Goal: Task Accomplishment & Management: Use online tool/utility

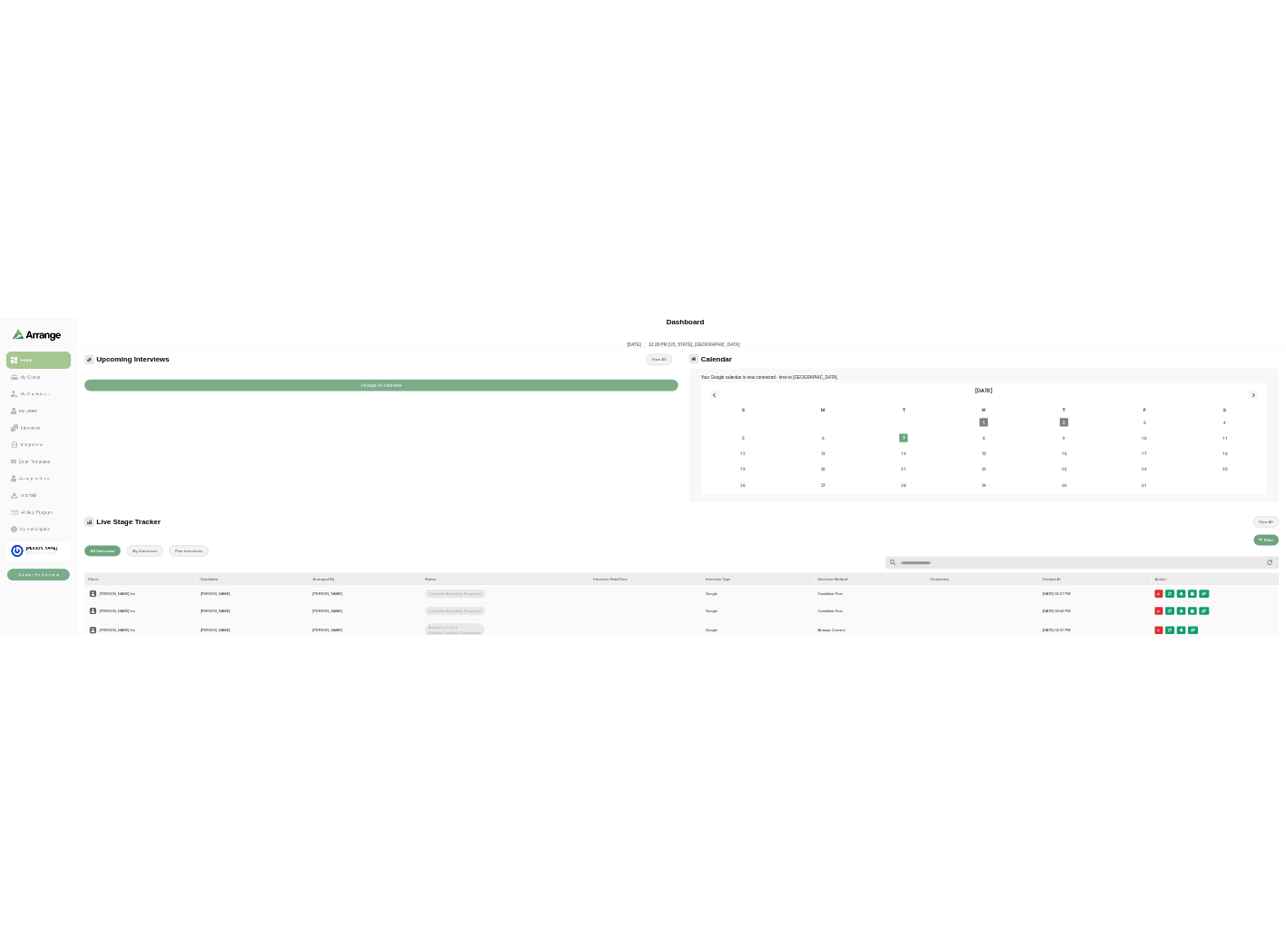
scroll to position [6, 0]
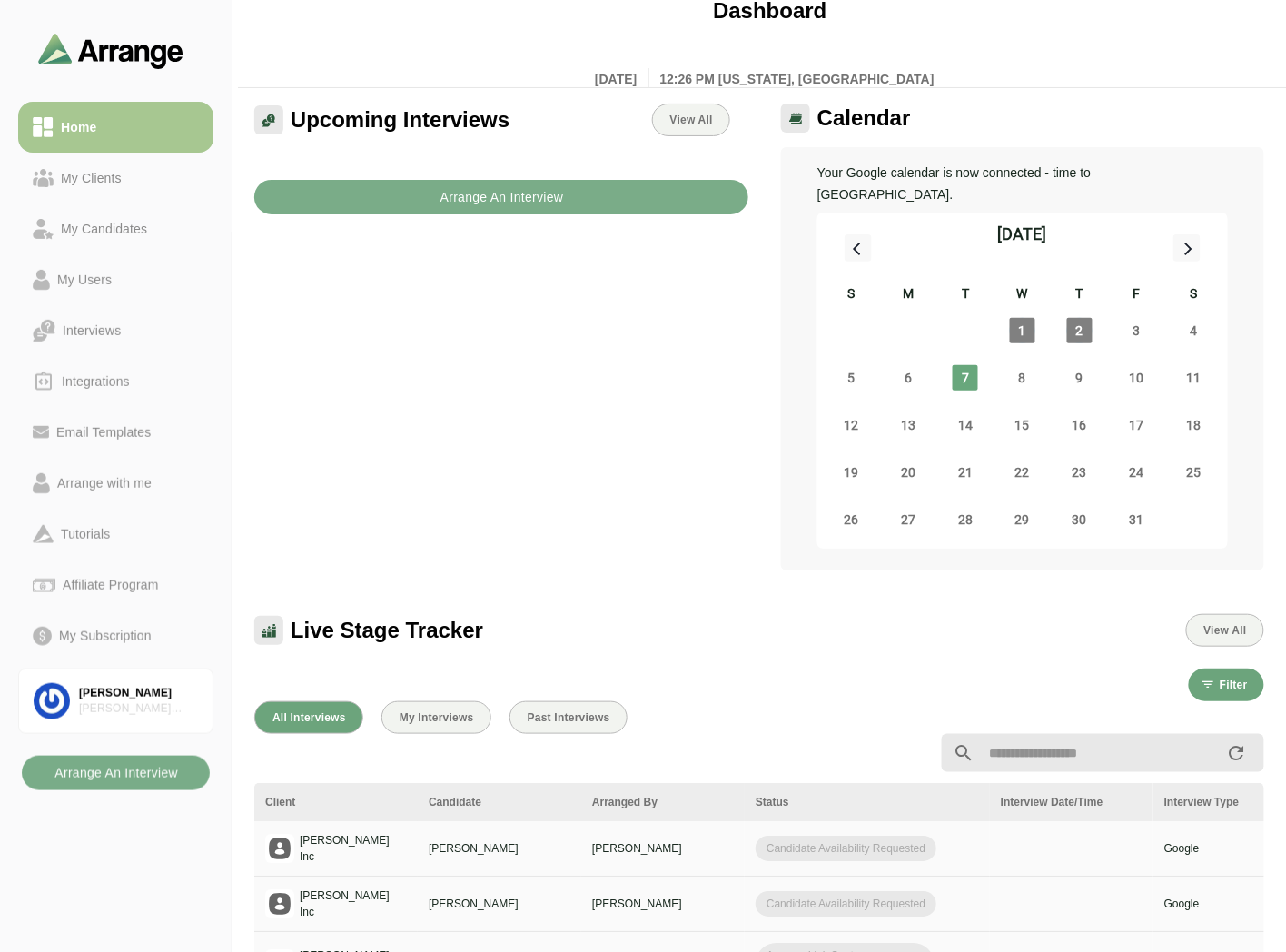
click at [497, 289] on div "Upcoming Interviews View All Arrange An Interview" at bounding box center [501, 336] width 516 height 488
click at [405, 196] on button "Arrange An Interview" at bounding box center [501, 196] width 494 height 34
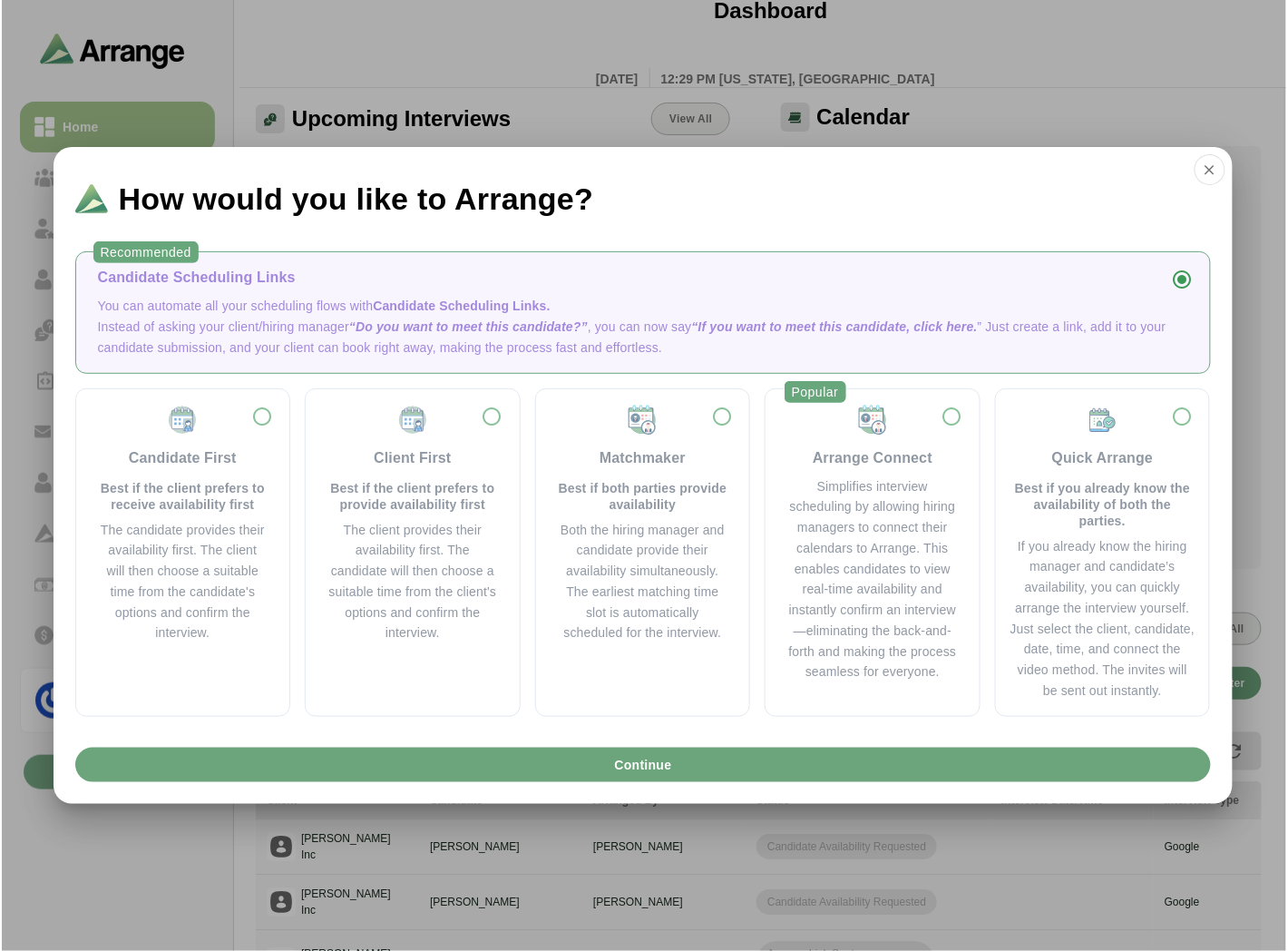
scroll to position [0, 0]
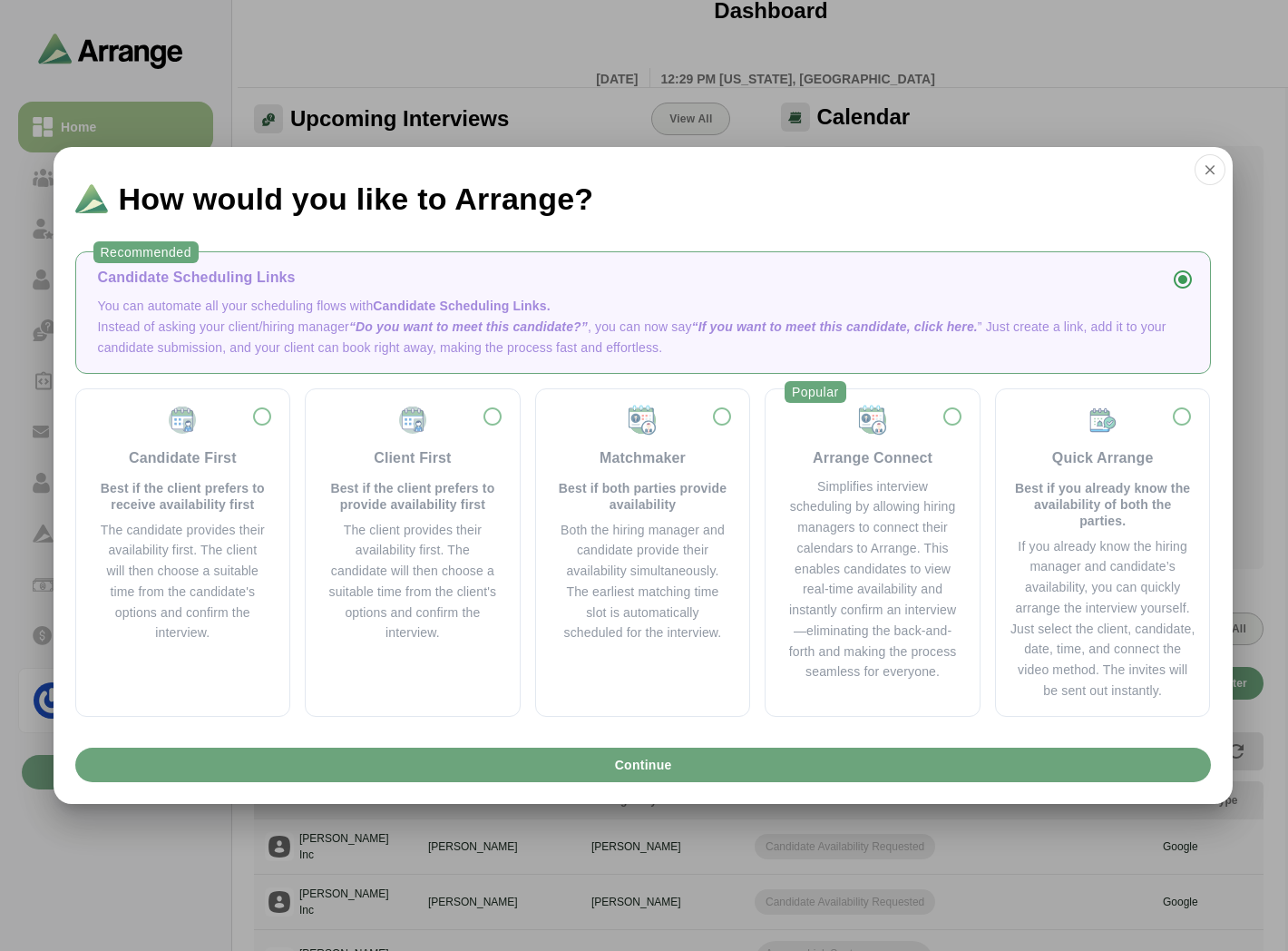
click at [1217, 171] on icon "button" at bounding box center [1210, 170] width 17 height 17
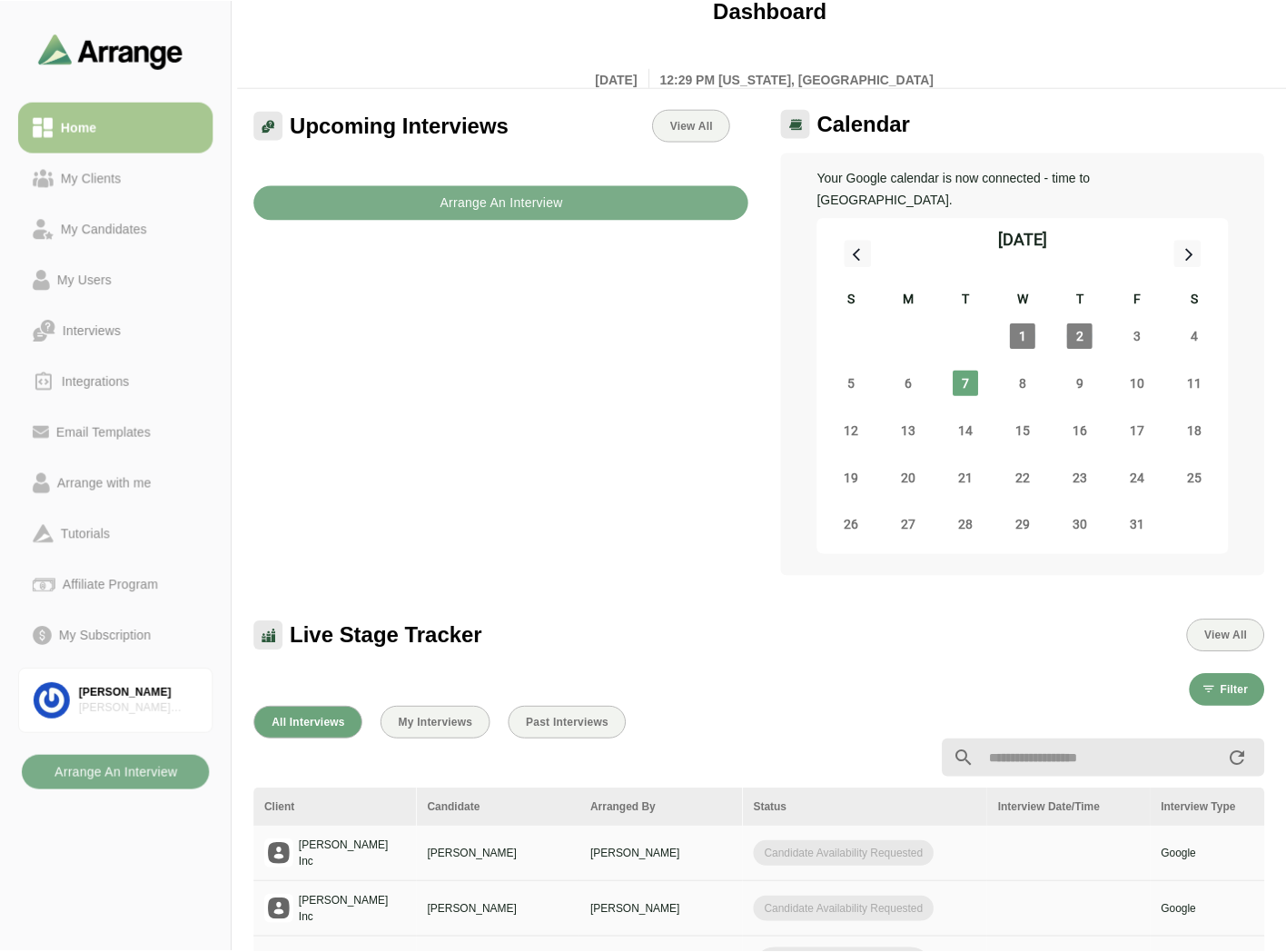
scroll to position [6, 0]
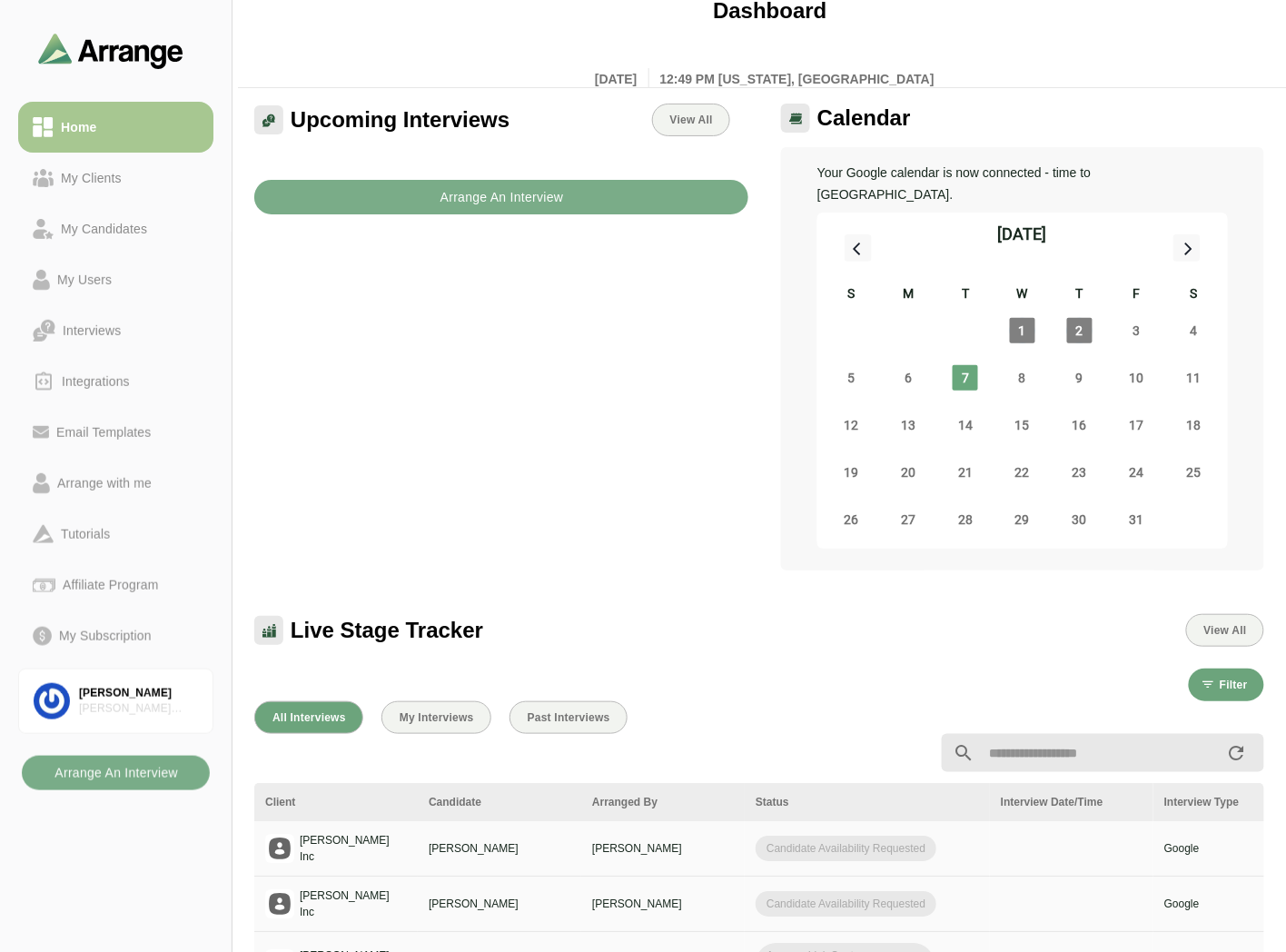
click at [115, 476] on div "Arrange with me" at bounding box center [104, 483] width 109 height 22
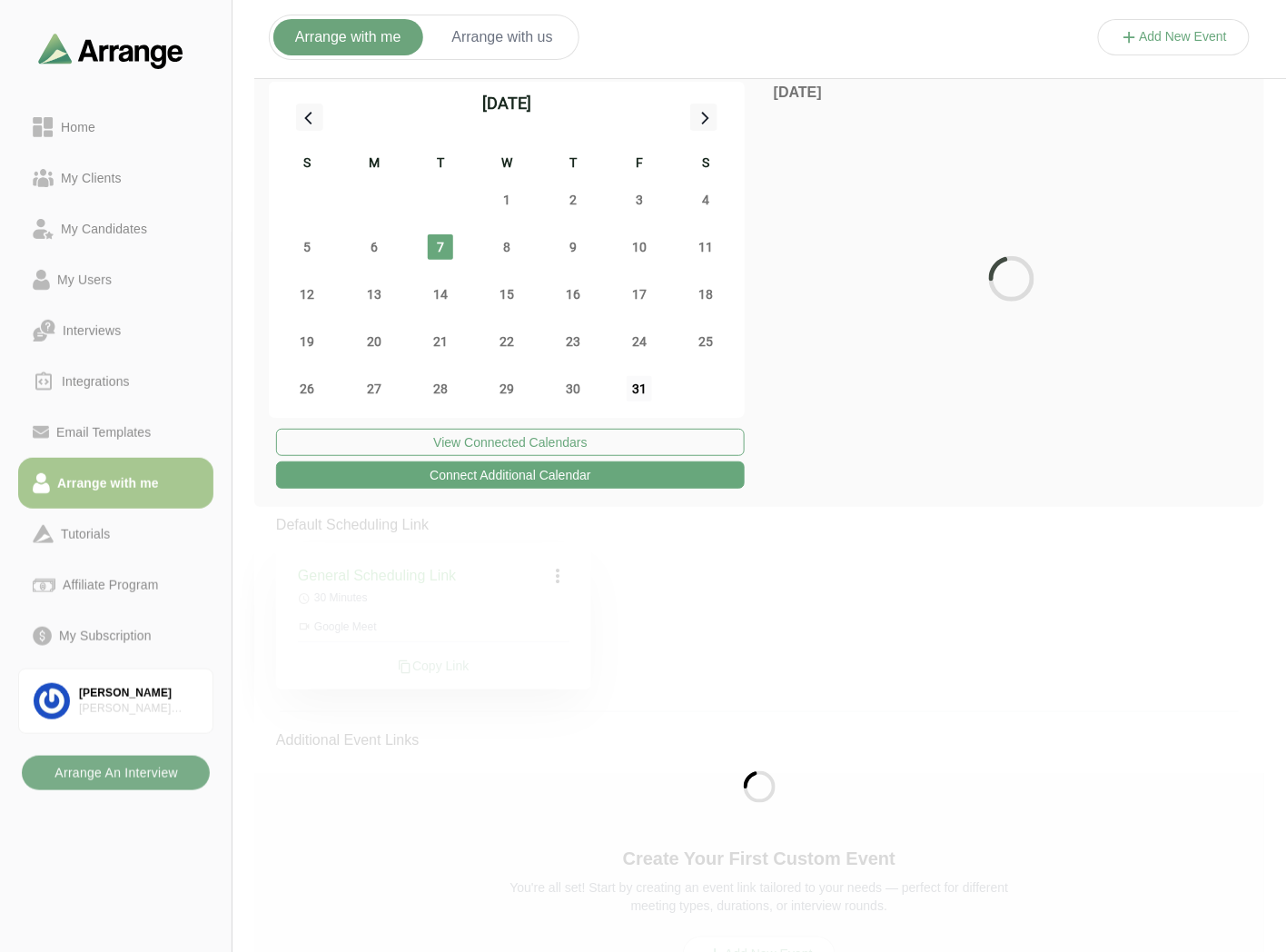
click at [627, 392] on span "31" at bounding box center [640, 389] width 26 height 26
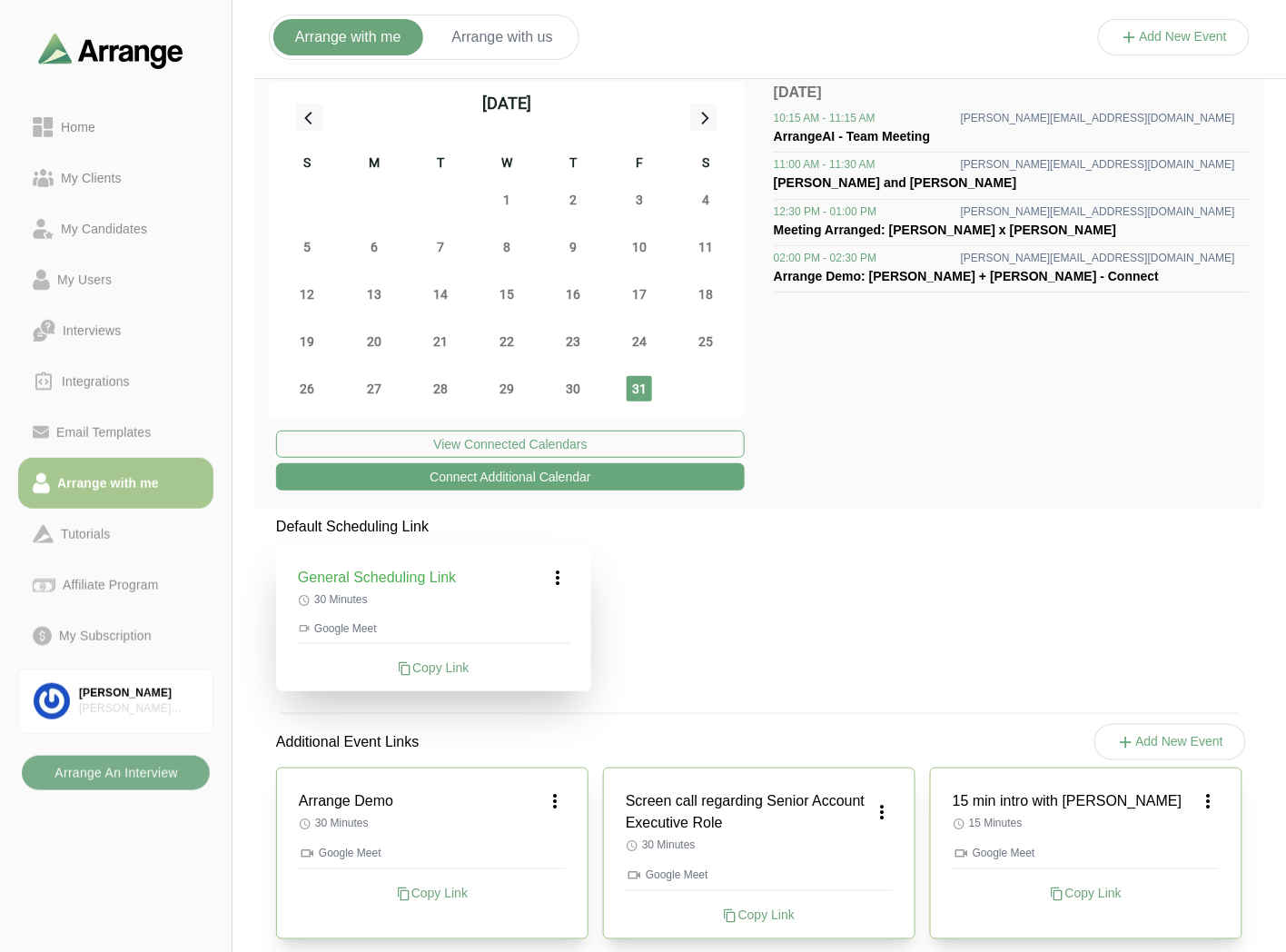
click at [636, 392] on span "31" at bounding box center [640, 389] width 26 height 26
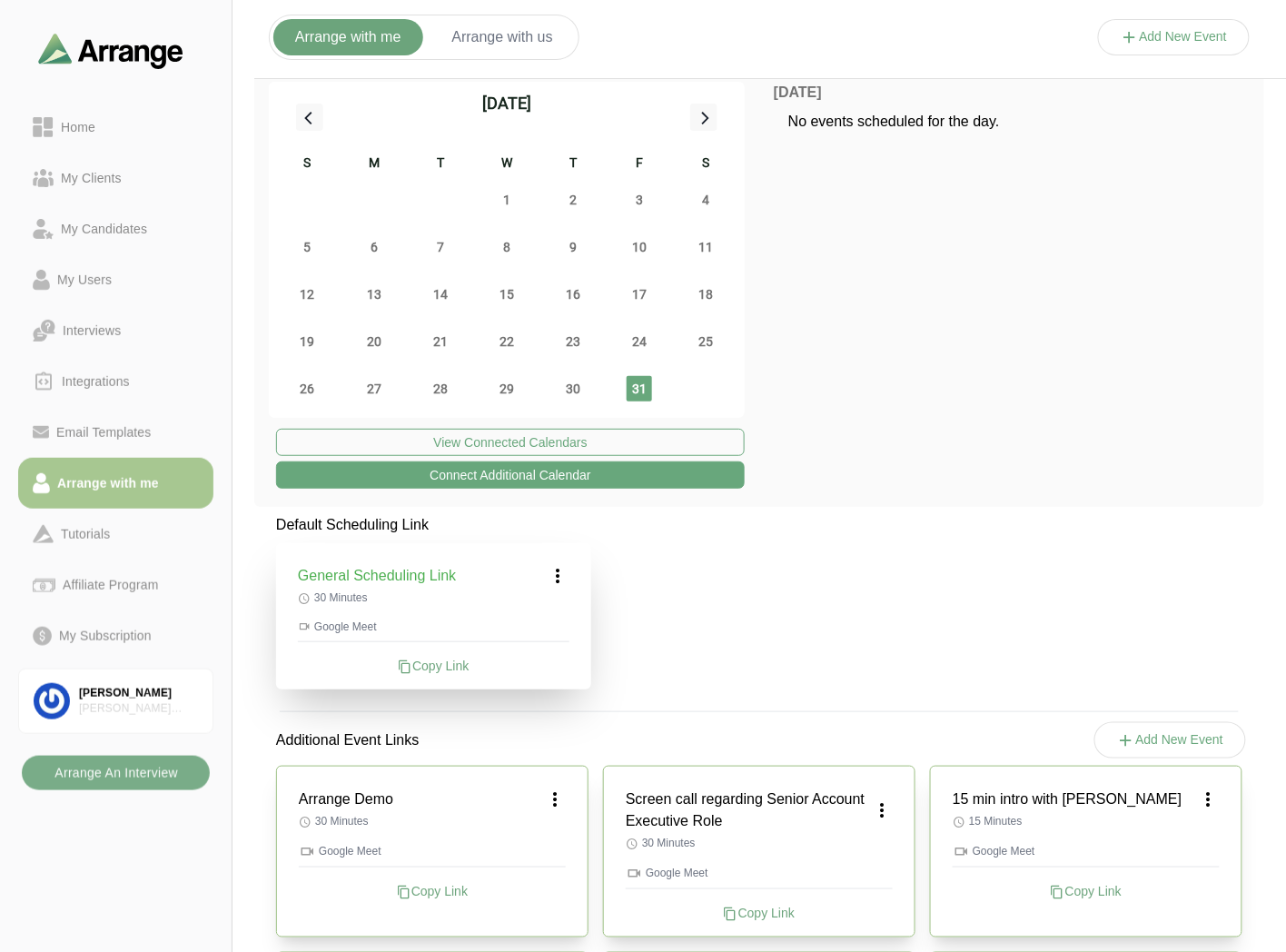
click at [452, 669] on div "Copy Link" at bounding box center [433, 666] width 271 height 18
click at [111, 789] on b "Arrange An Interview" at bounding box center [116, 772] width 125 height 34
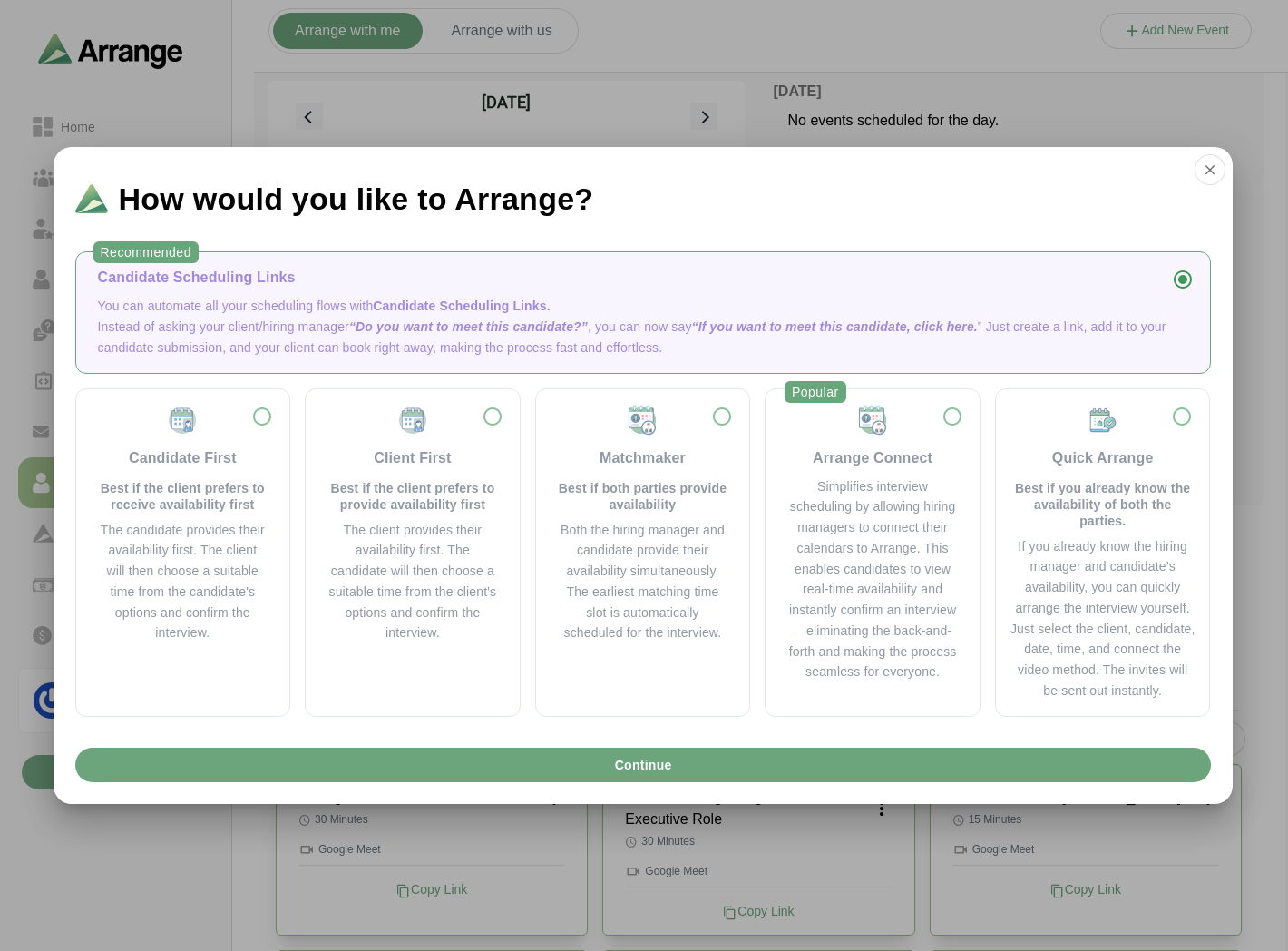
click at [832, 485] on div "Simplifies interview scheduling by allowing hiring managers to connect their ca…" at bounding box center [873, 579] width 171 height 207
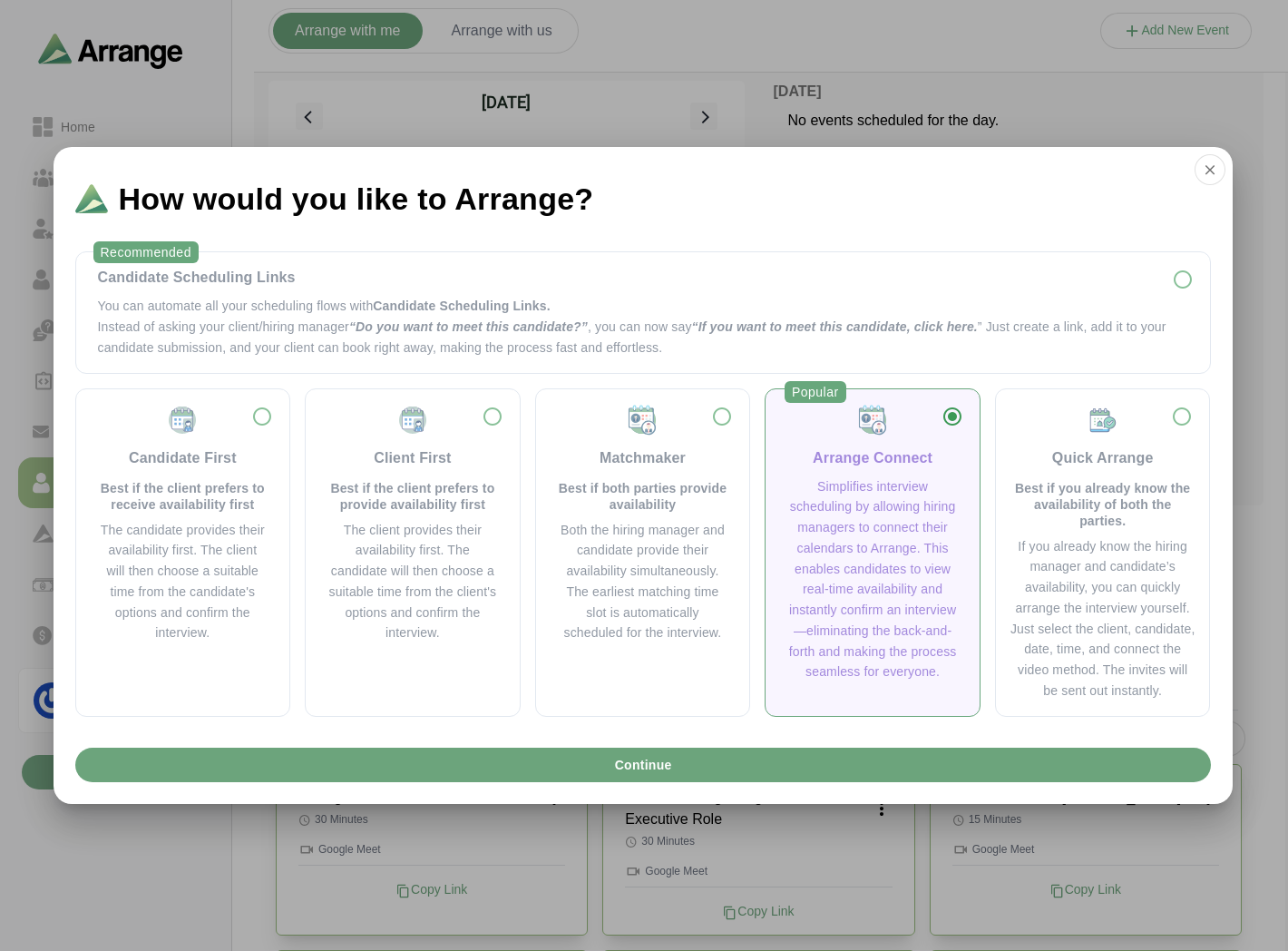
click at [377, 313] on span "Candidate Scheduling Links." at bounding box center [461, 305] width 177 height 15
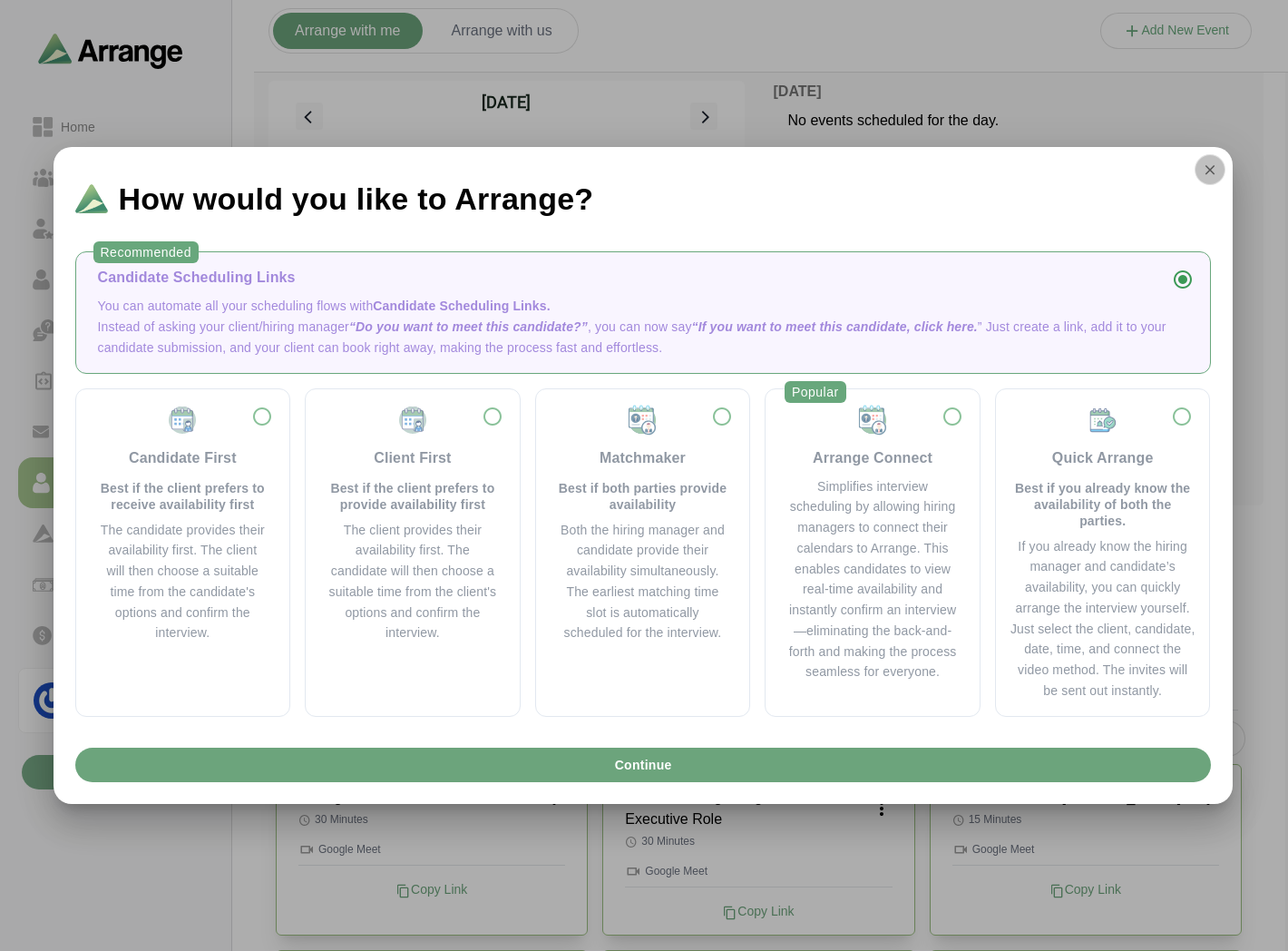
click at [1212, 162] on icon "button" at bounding box center [1210, 170] width 17 height 17
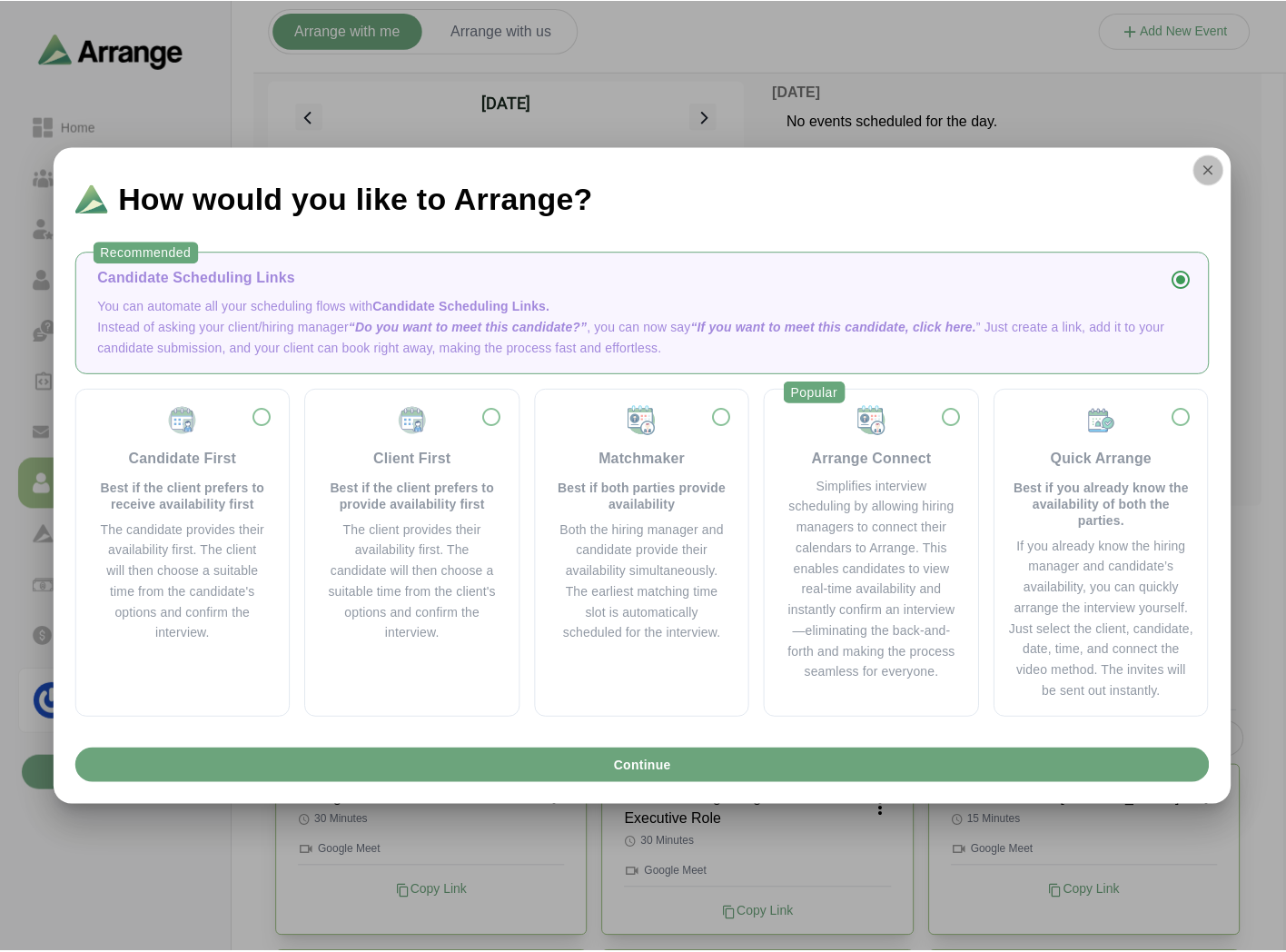
scroll to position [6, 0]
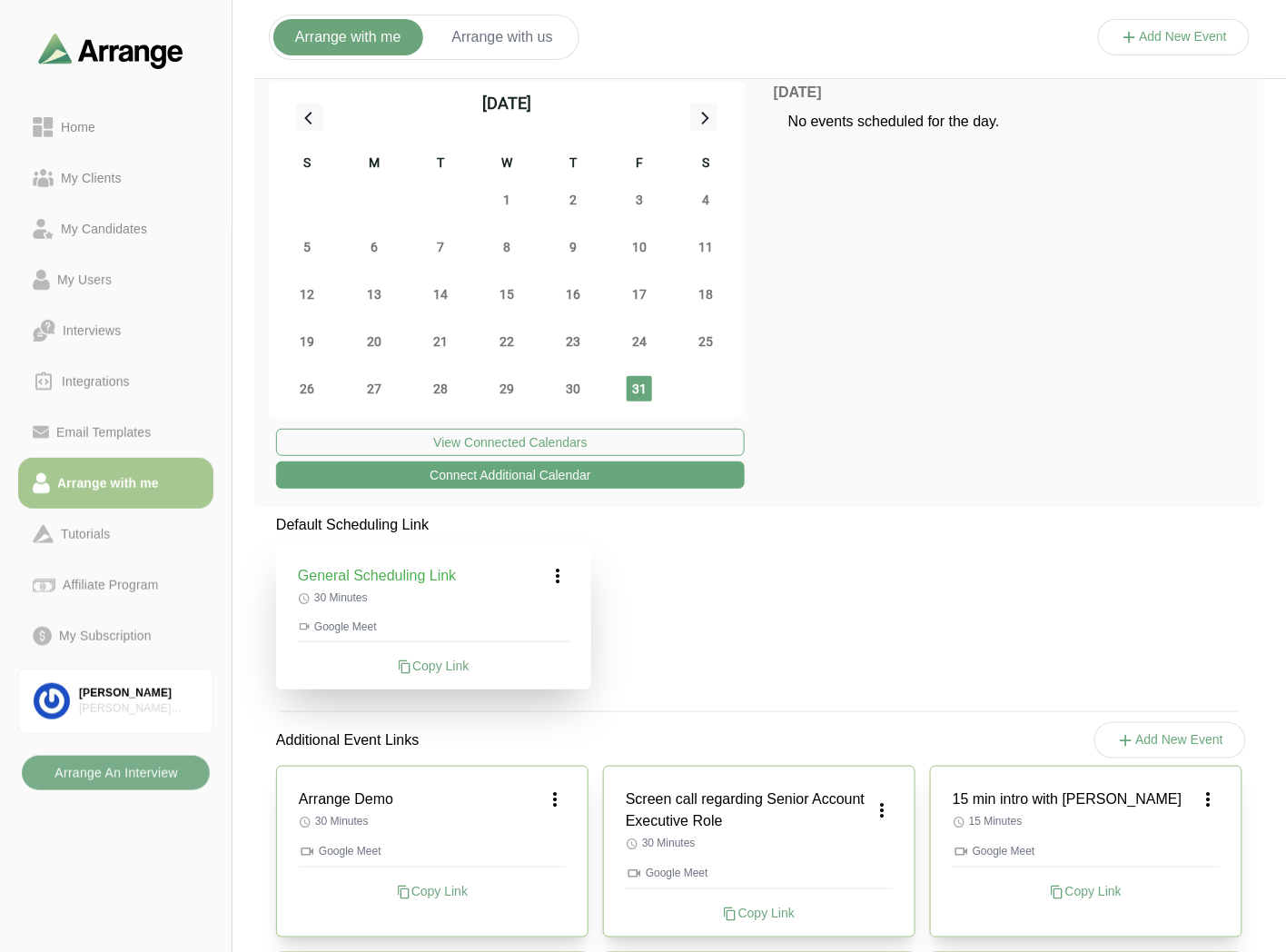
click at [103, 111] on link "Home" at bounding box center [115, 128] width 196 height 51
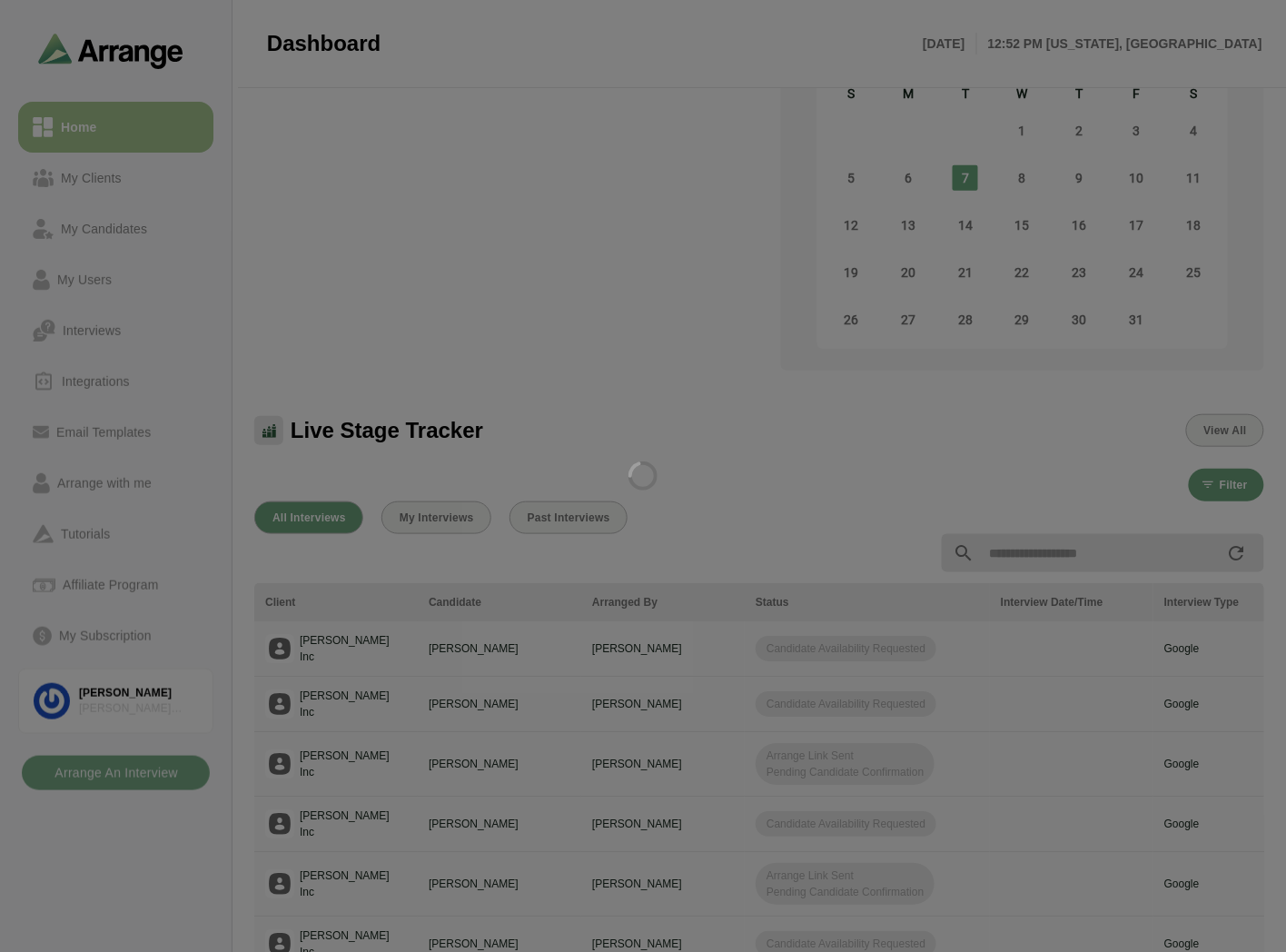
scroll to position [207, 0]
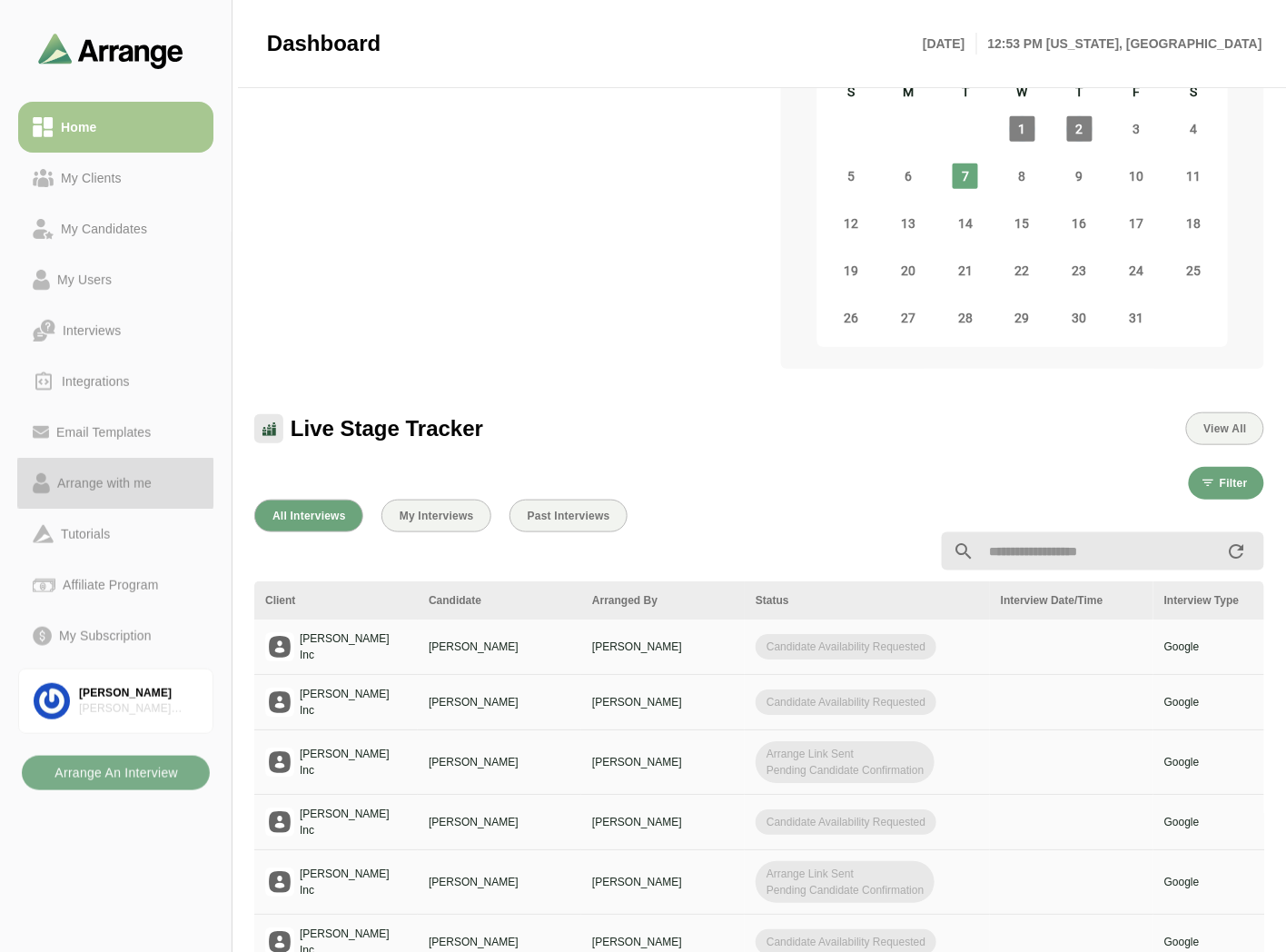
click at [65, 476] on div "Arrange with me" at bounding box center [104, 483] width 109 height 22
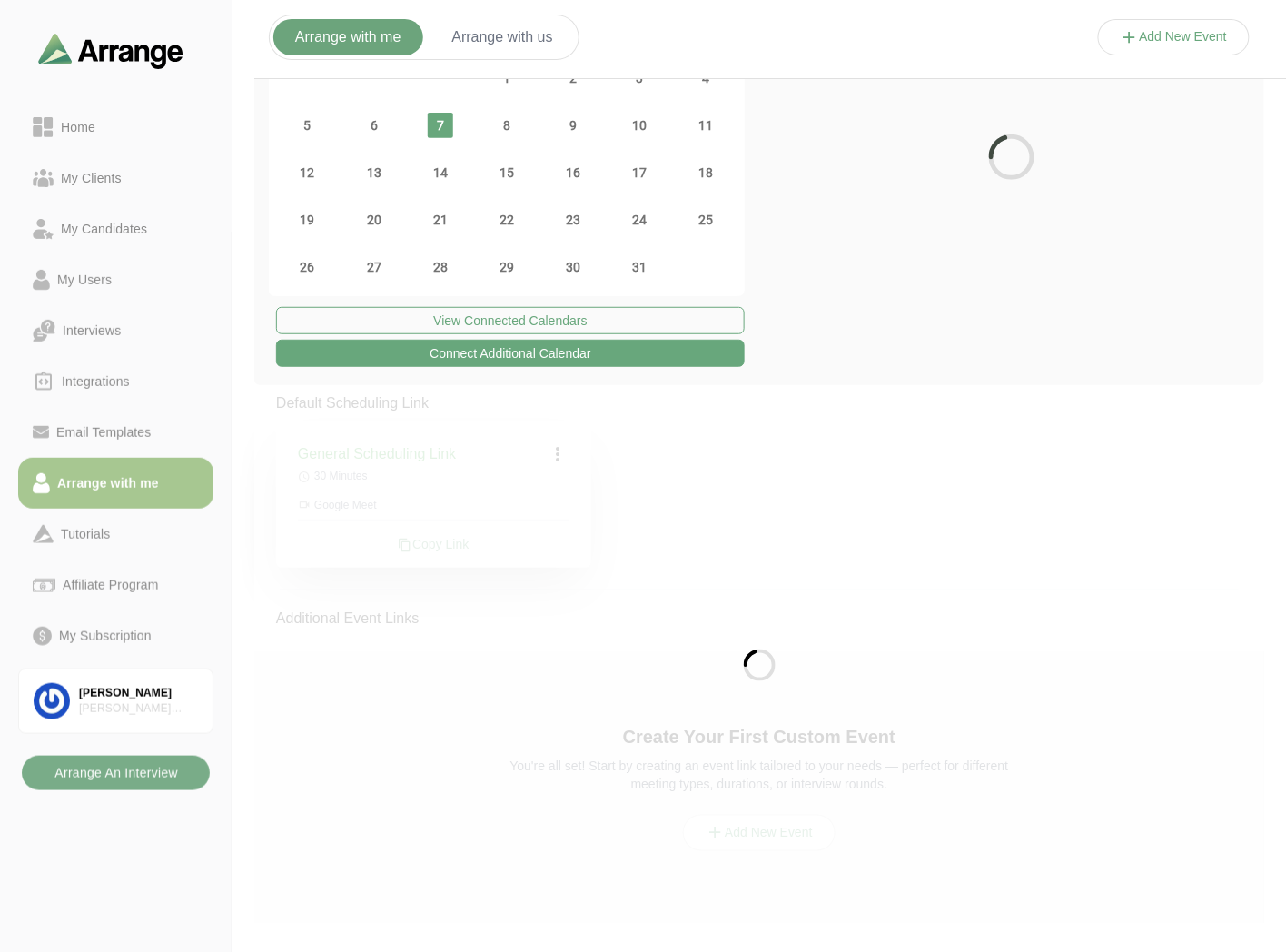
scroll to position [207, 0]
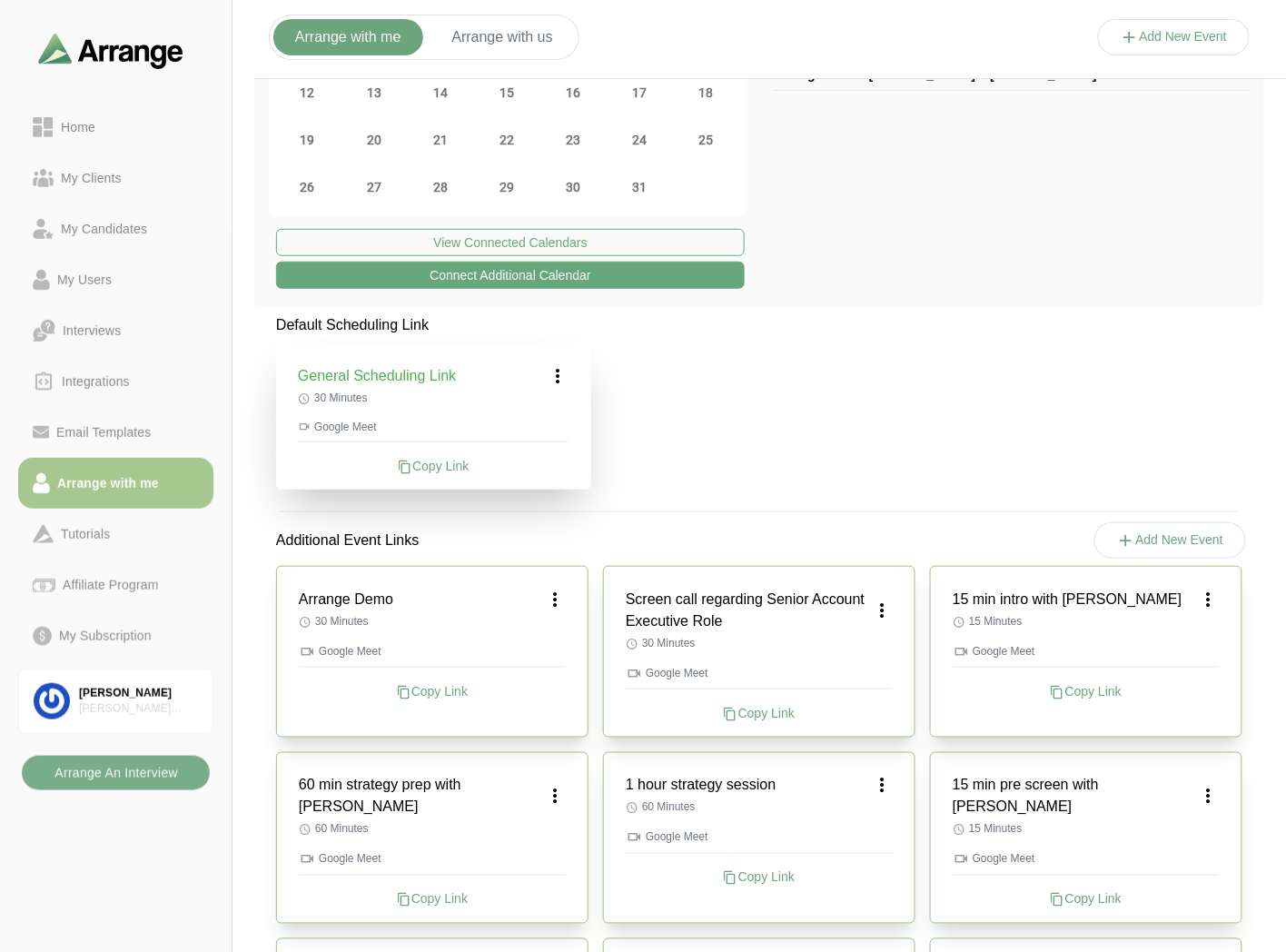
click at [424, 464] on div "Copy Link" at bounding box center [433, 466] width 271 height 18
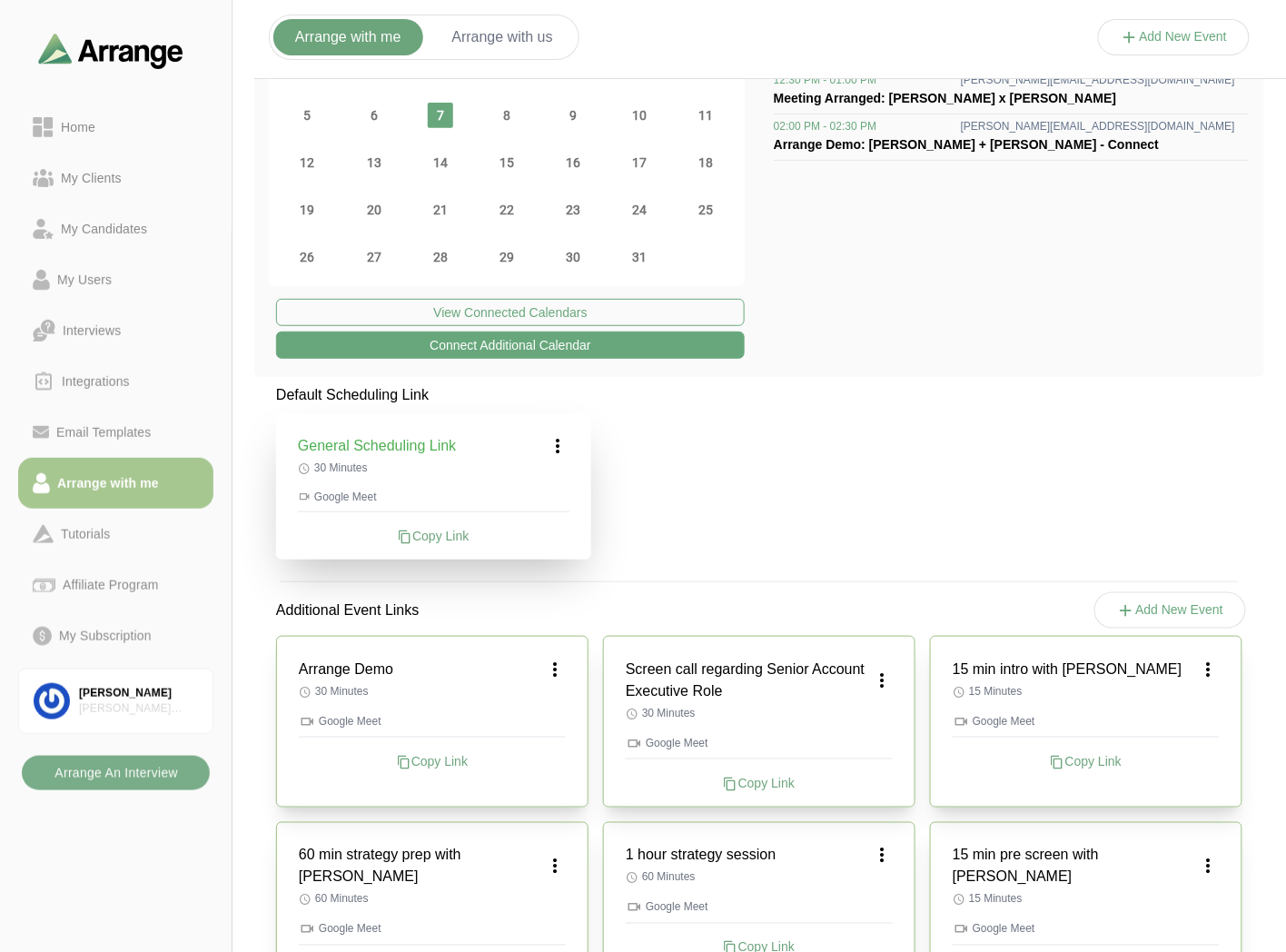
scroll to position [106, 0]
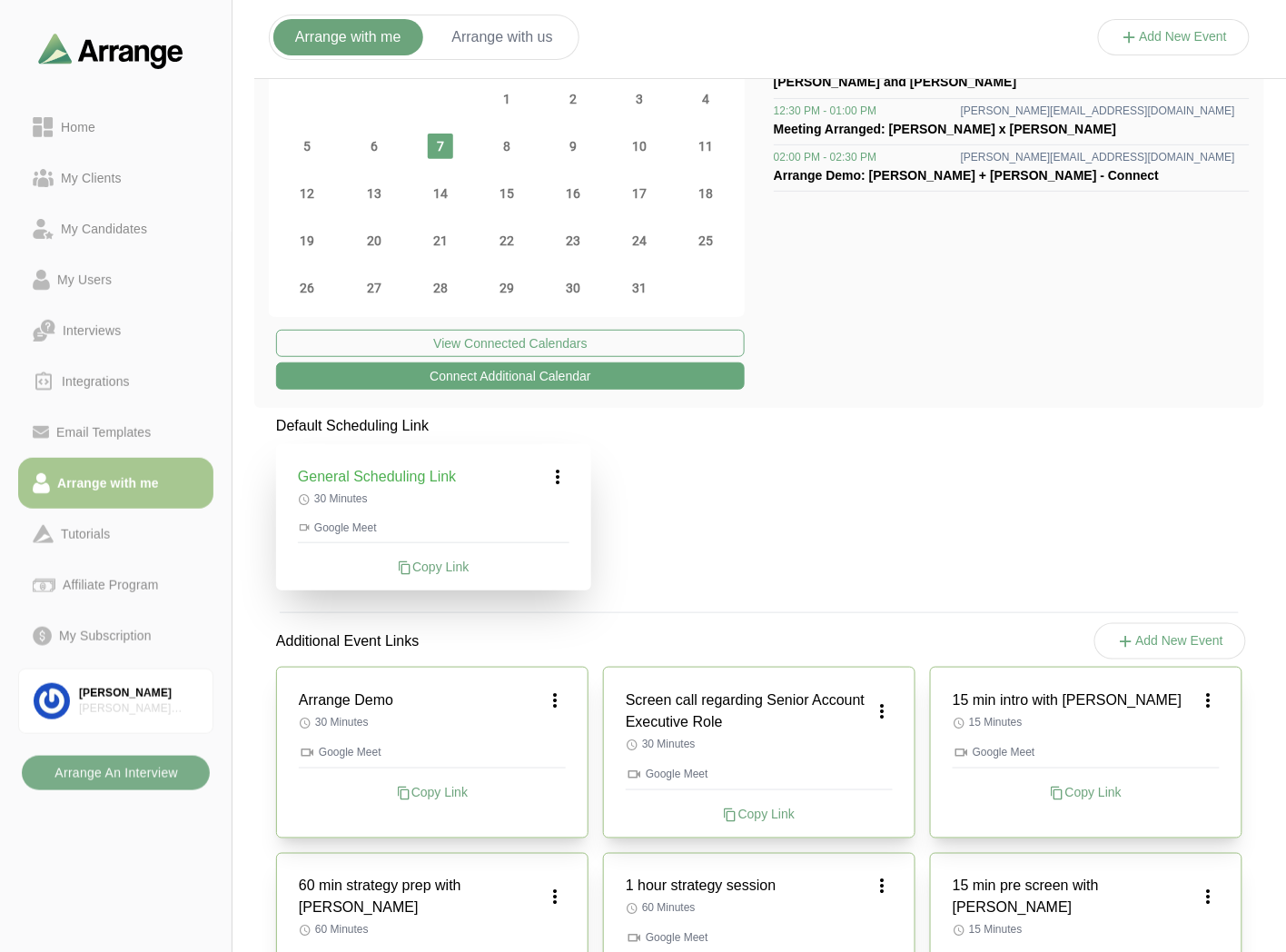
click at [131, 584] on div "Affiliate Program" at bounding box center [110, 585] width 110 height 22
click at [78, 135] on div "Home" at bounding box center [79, 127] width 49 height 22
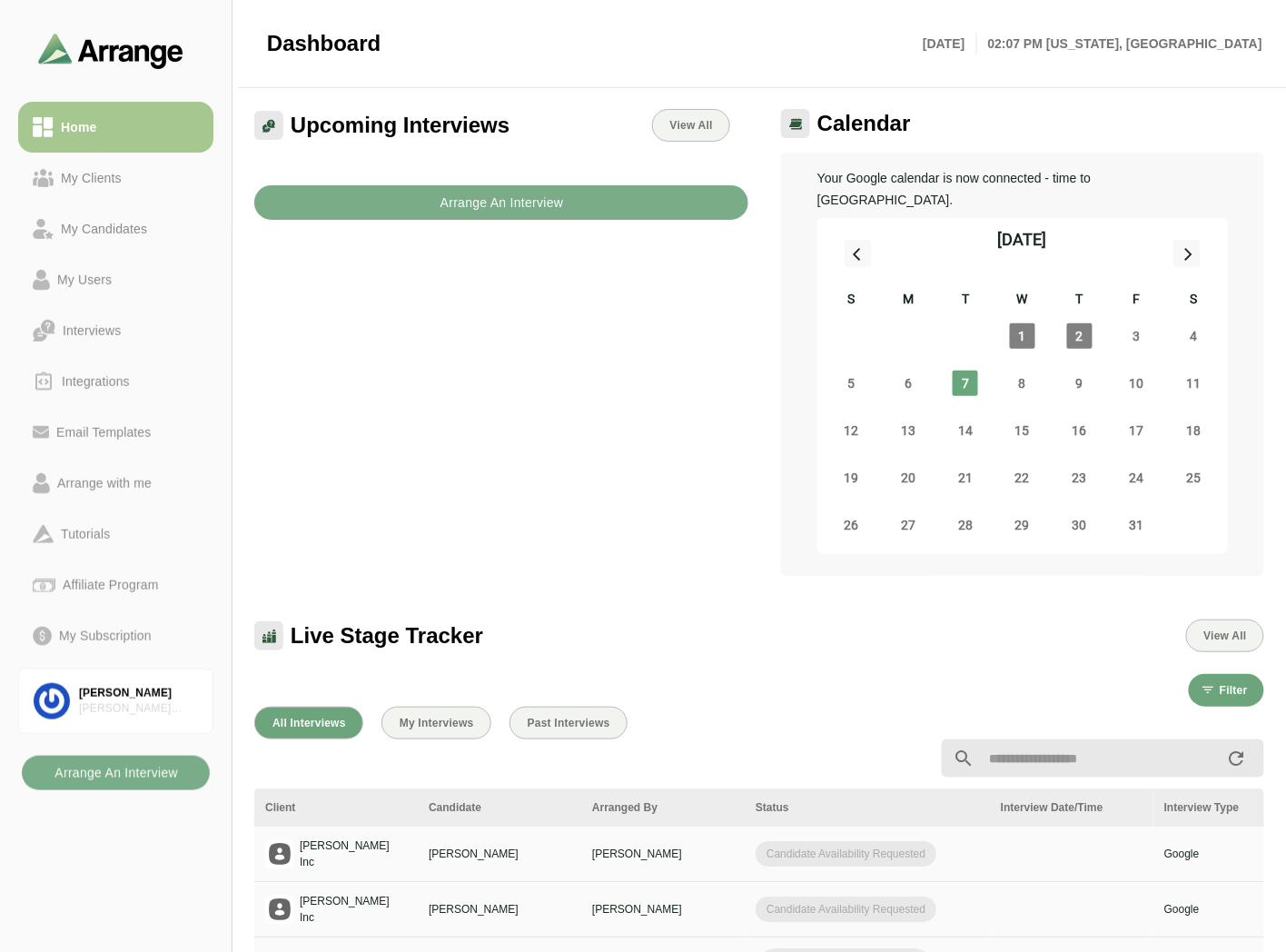
click at [115, 476] on div "Arrange with me" at bounding box center [104, 483] width 109 height 22
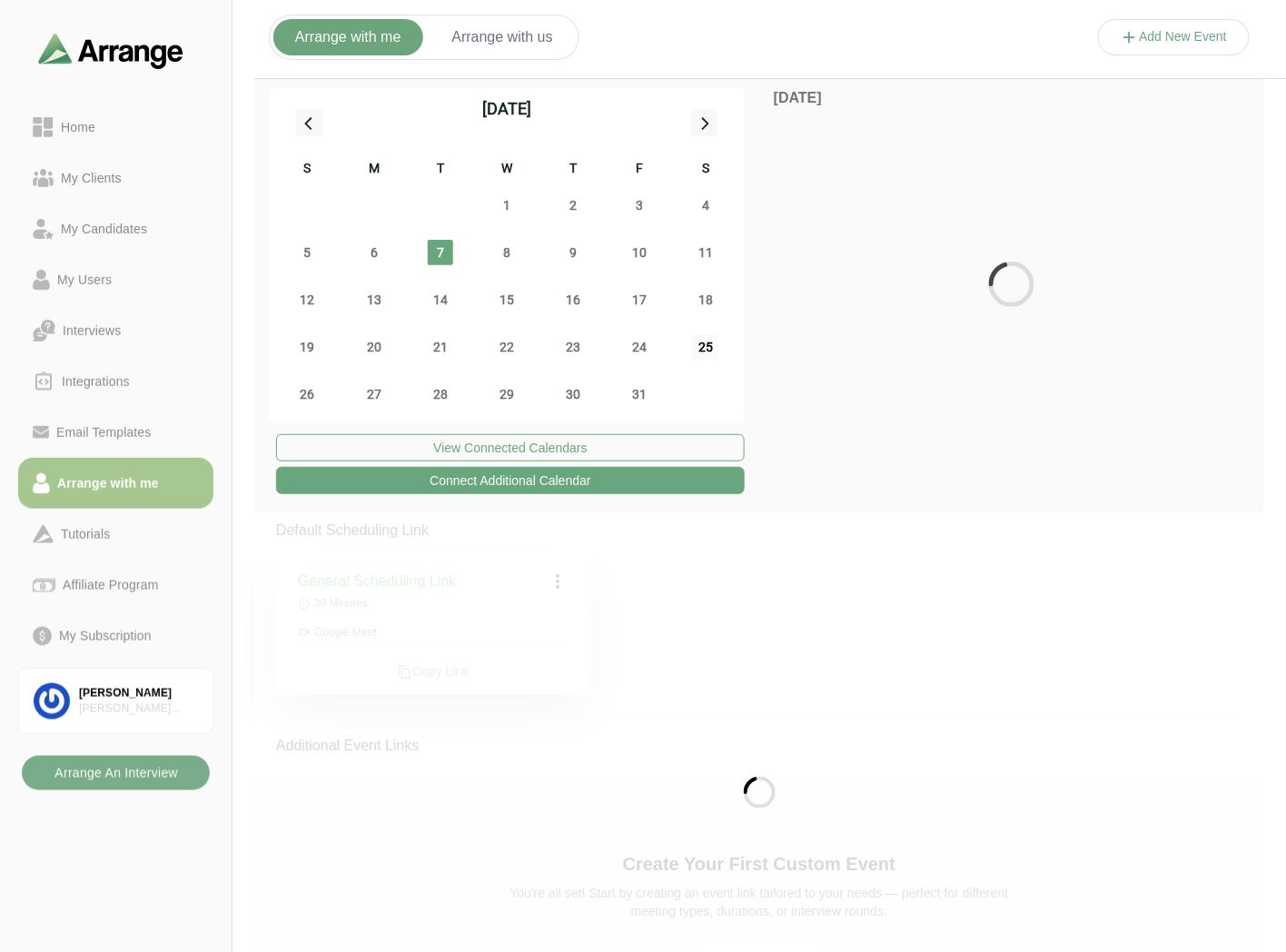
click at [710, 351] on span "25" at bounding box center [705, 347] width 26 height 26
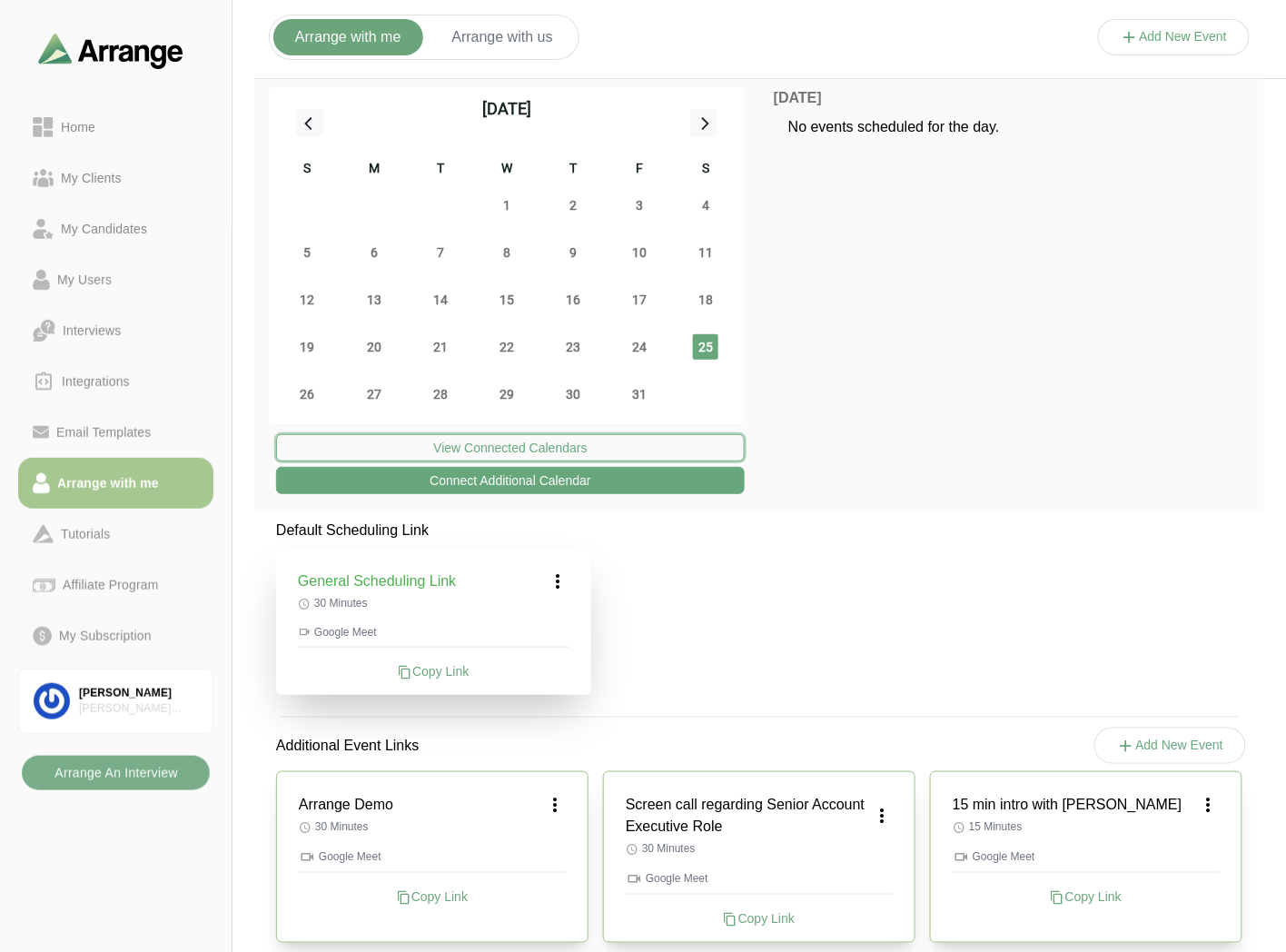
click at [498, 443] on button "View Connected Calendars" at bounding box center [510, 448] width 469 height 28
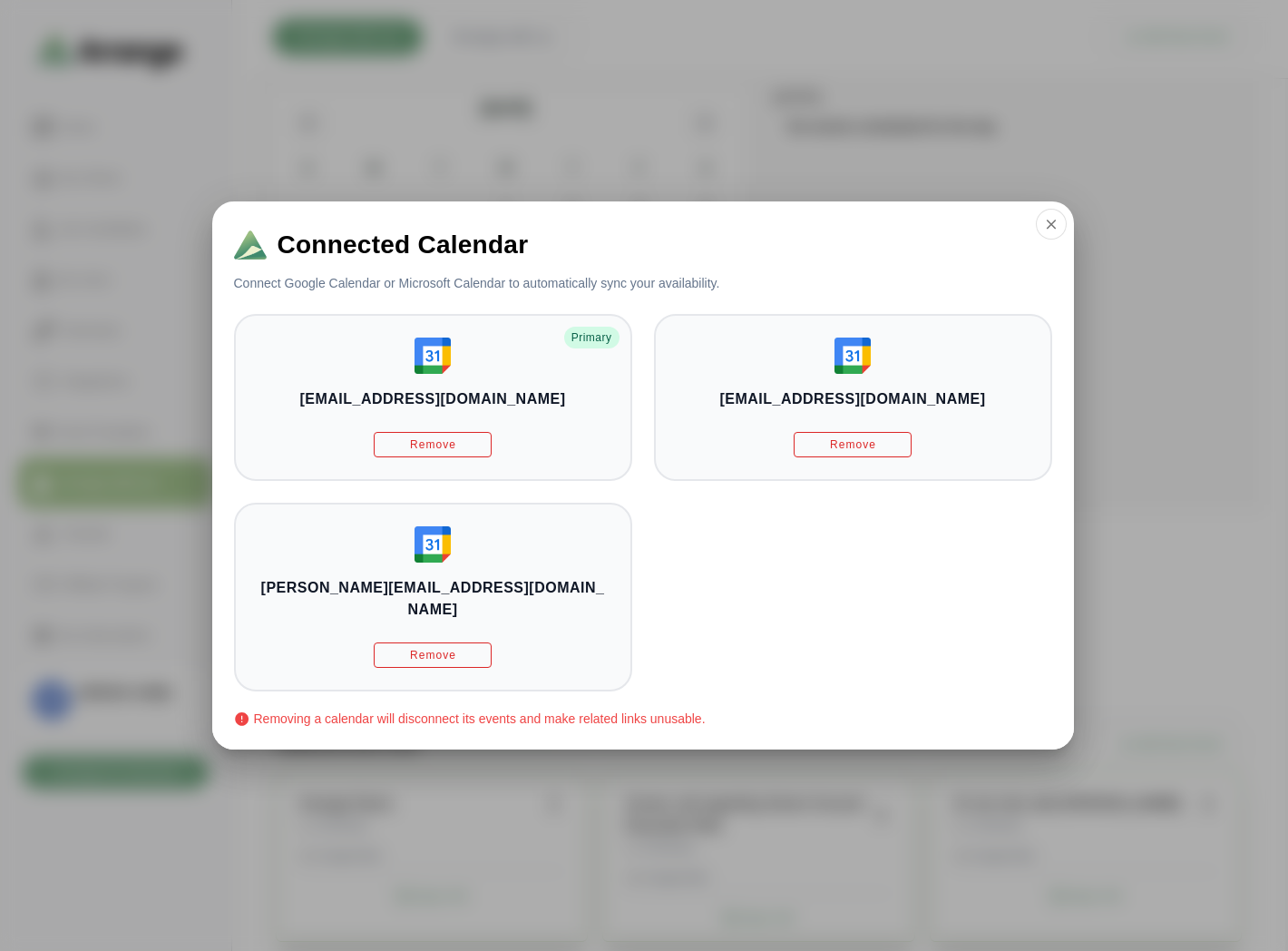
click at [1036, 235] on button "button" at bounding box center [1051, 224] width 30 height 30
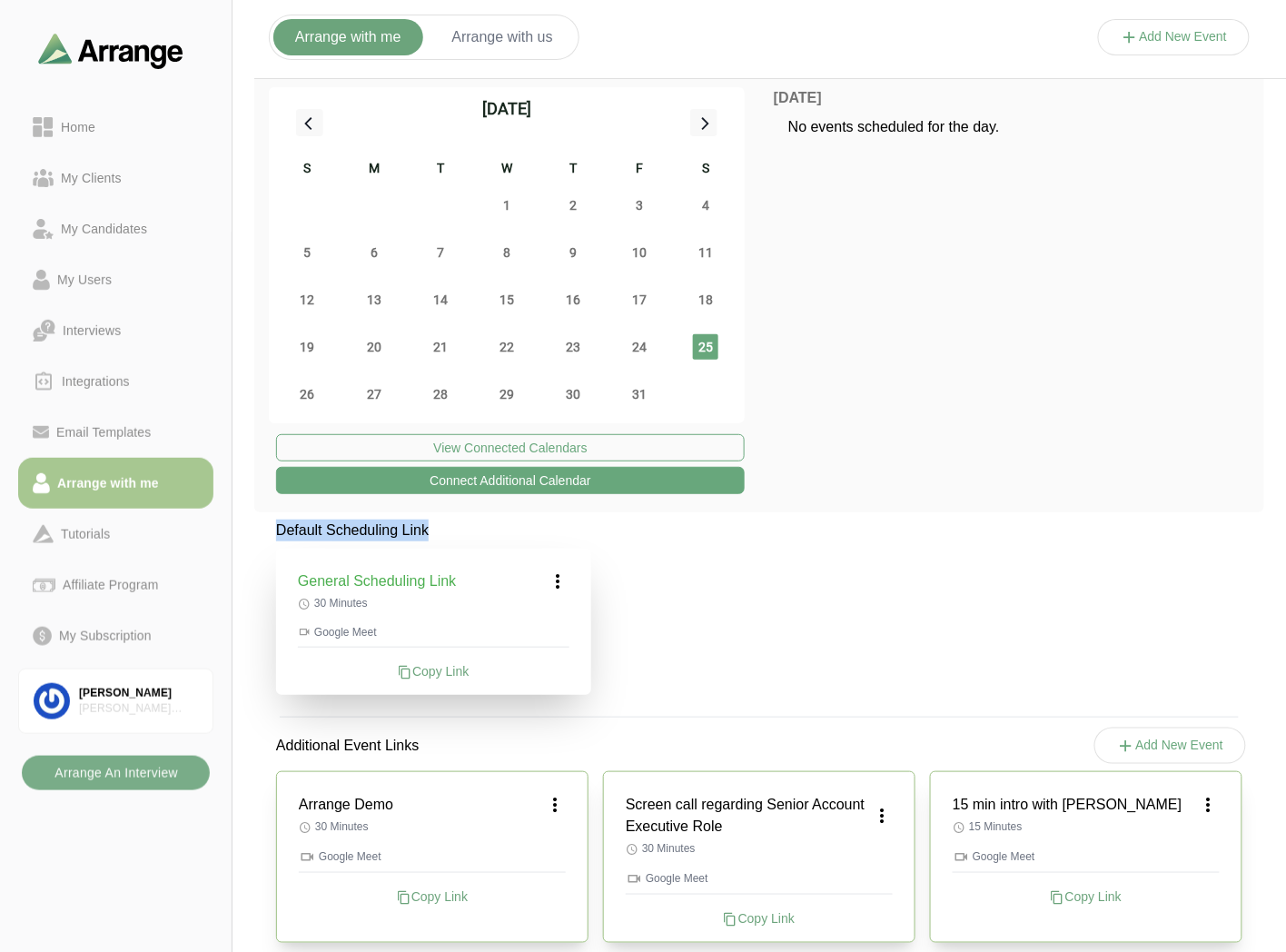
drag, startPoint x: 278, startPoint y: 532, endPoint x: 452, endPoint y: 532, distance: 174.0
click at [452, 532] on p "Default Scheduling Link" at bounding box center [433, 531] width 315 height 22
drag, startPoint x: 303, startPoint y: 586, endPoint x: 467, endPoint y: 587, distance: 164.0
click at [467, 587] on div "General Scheduling Link" at bounding box center [433, 582] width 271 height 22
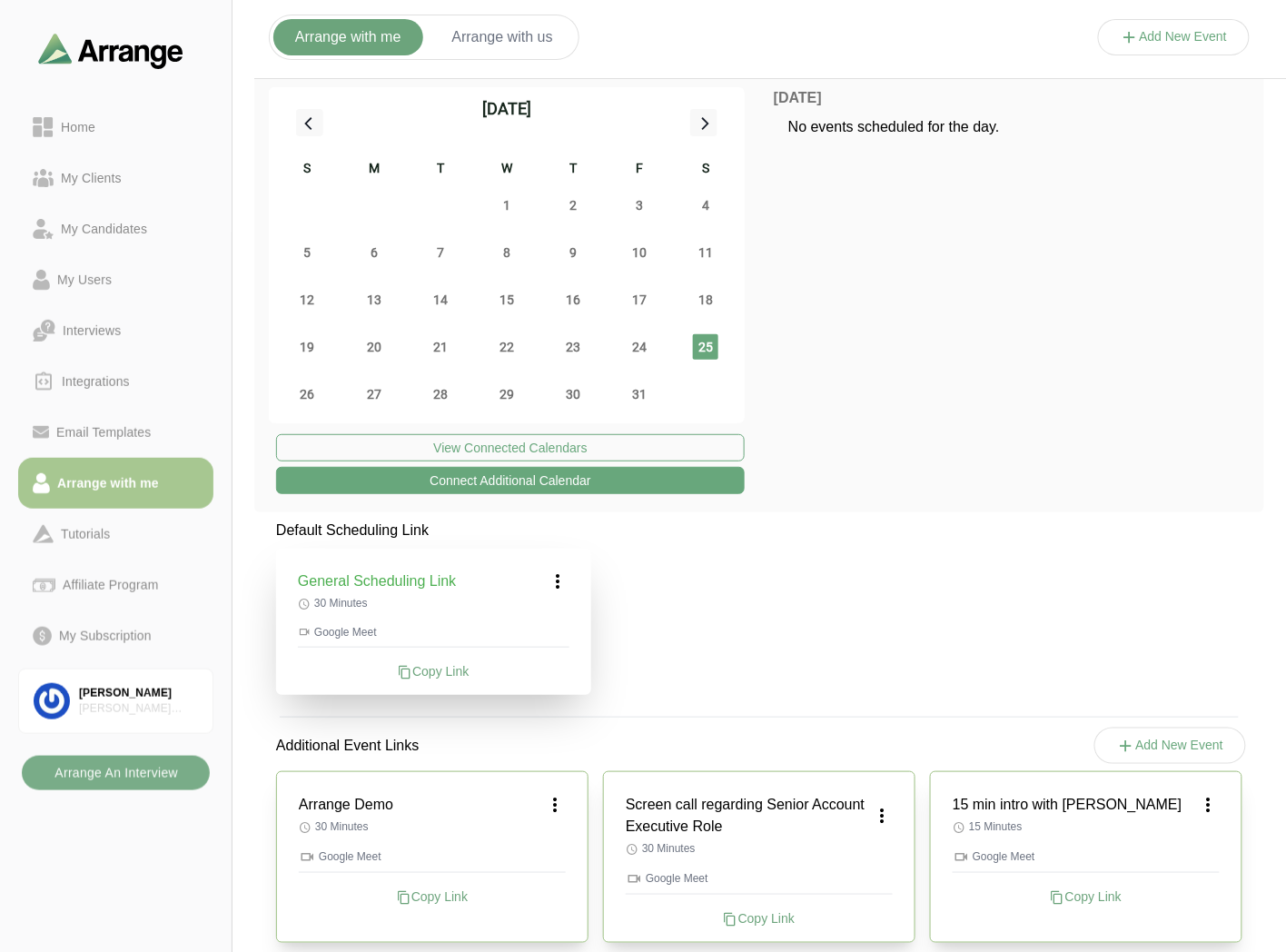
click at [560, 585] on icon at bounding box center [559, 582] width 22 height 22
click at [547, 637] on div "Edit" at bounding box center [541, 632] width 84 height 33
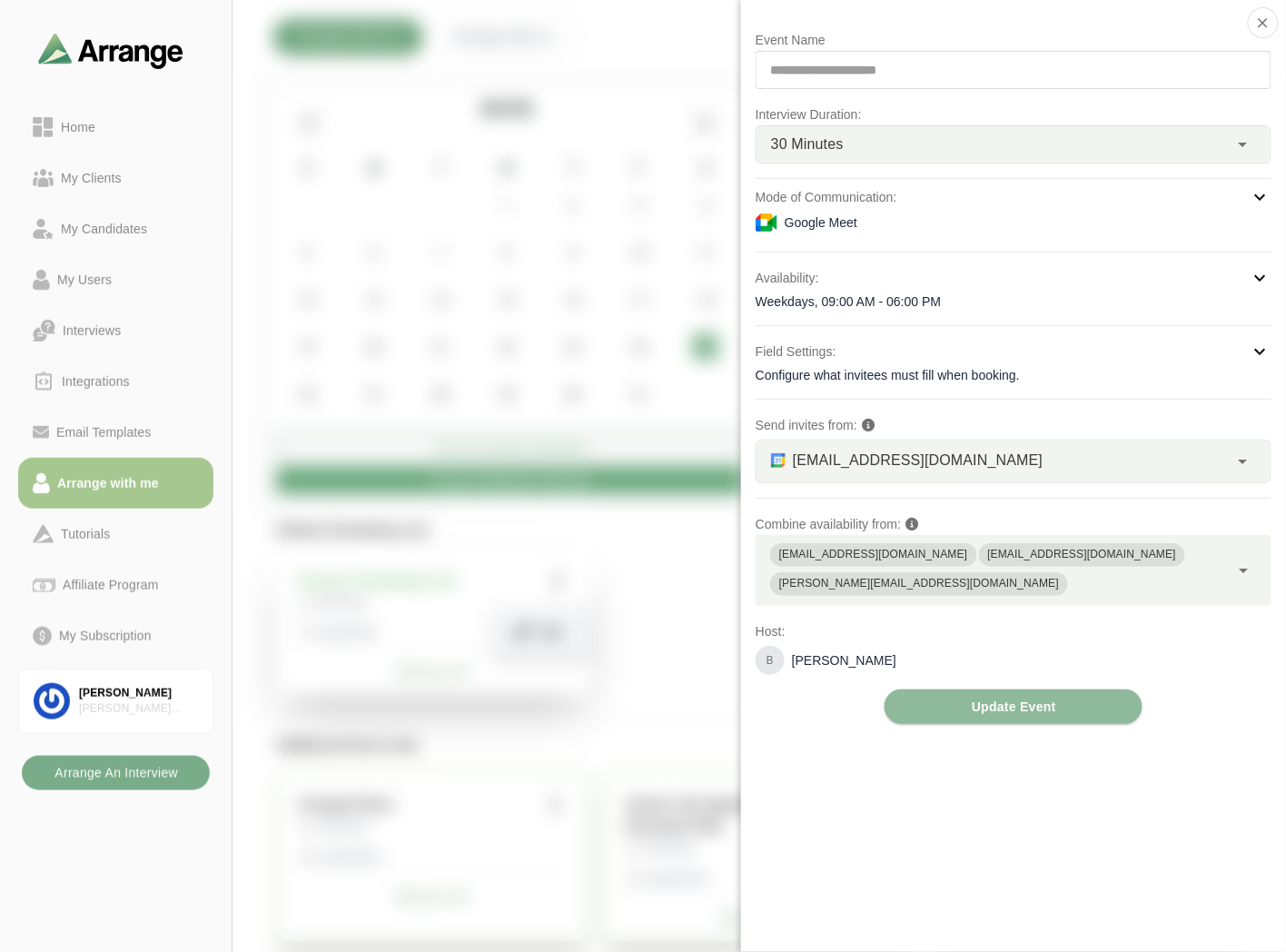
click at [830, 218] on div "Google Meet" at bounding box center [1013, 222] width 516 height 22
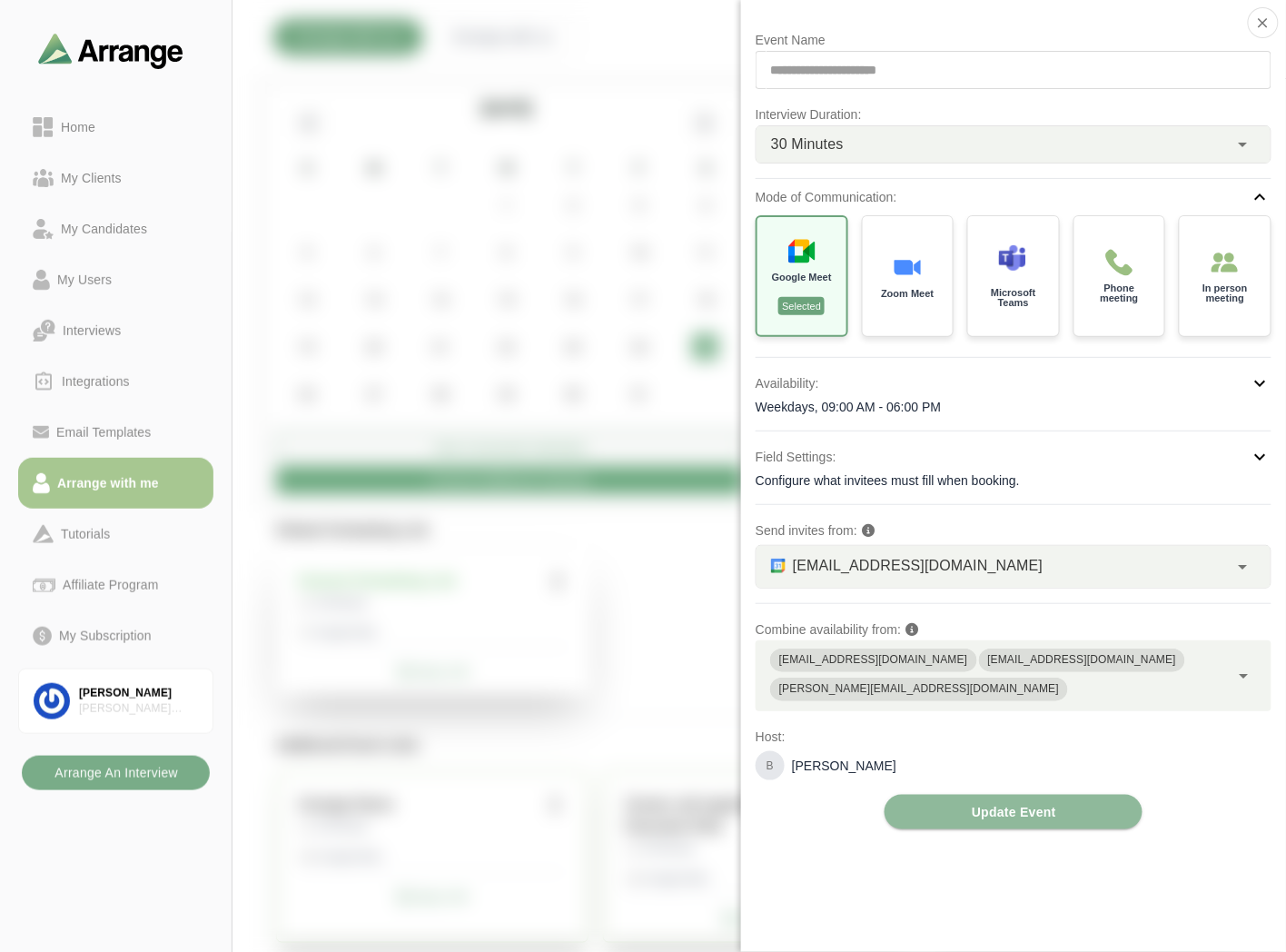
click at [919, 279] on img at bounding box center [908, 267] width 28 height 28
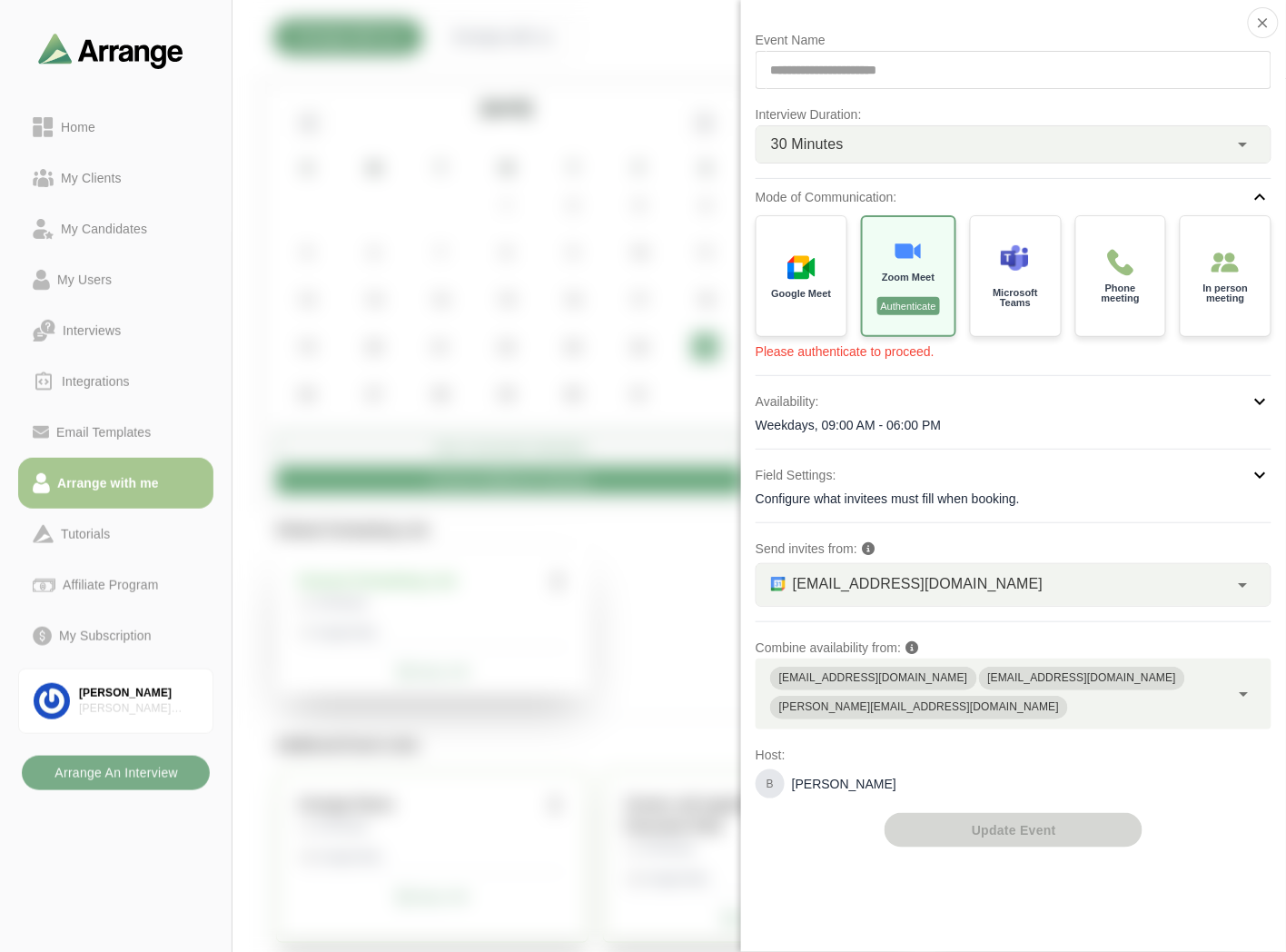
click at [803, 280] on div "Google Meet" at bounding box center [802, 276] width 90 height 120
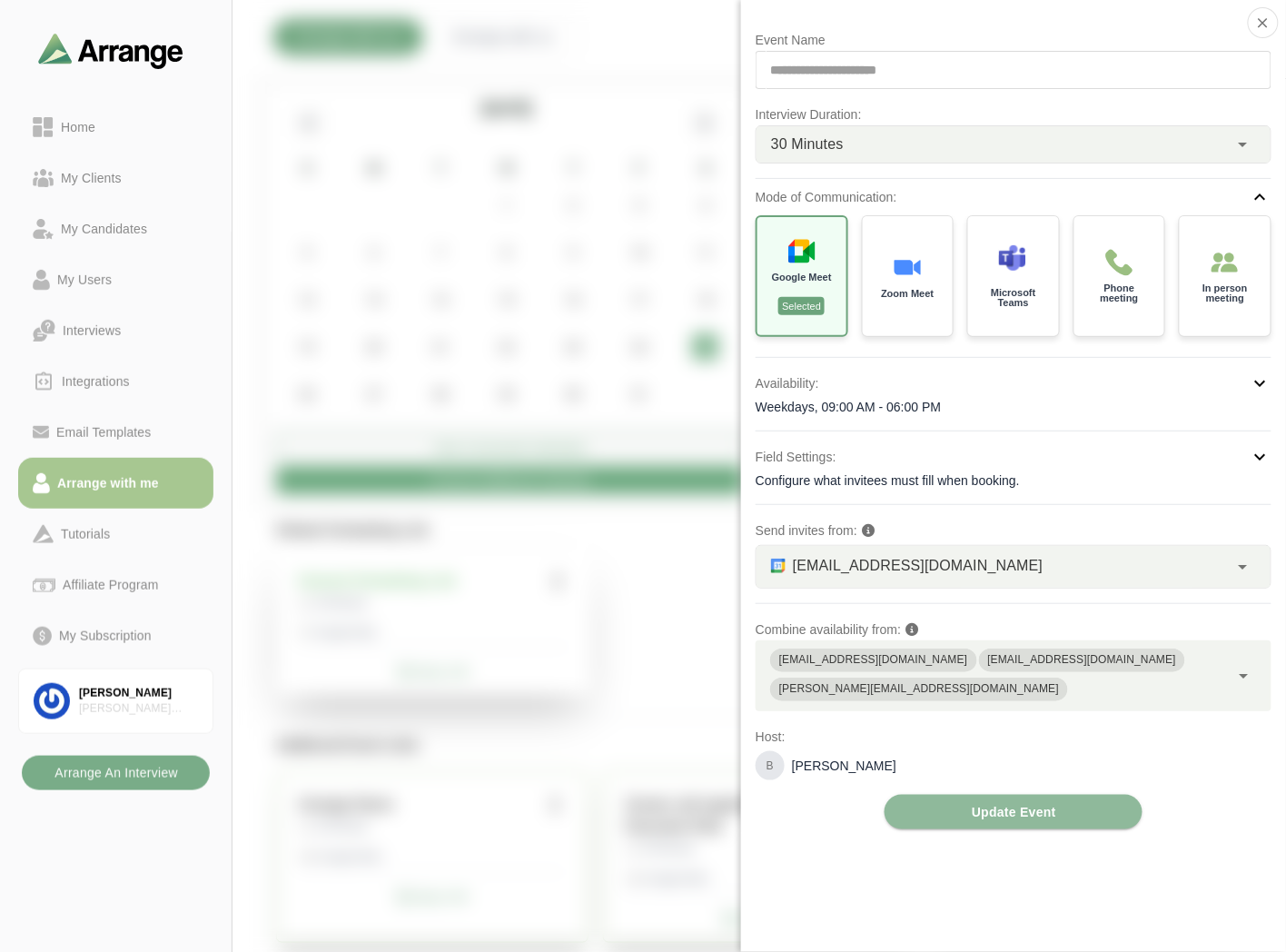
click at [860, 396] on div "Availability: Weekdays, 09:00 AM - 06:00 PM" at bounding box center [1013, 394] width 516 height 43
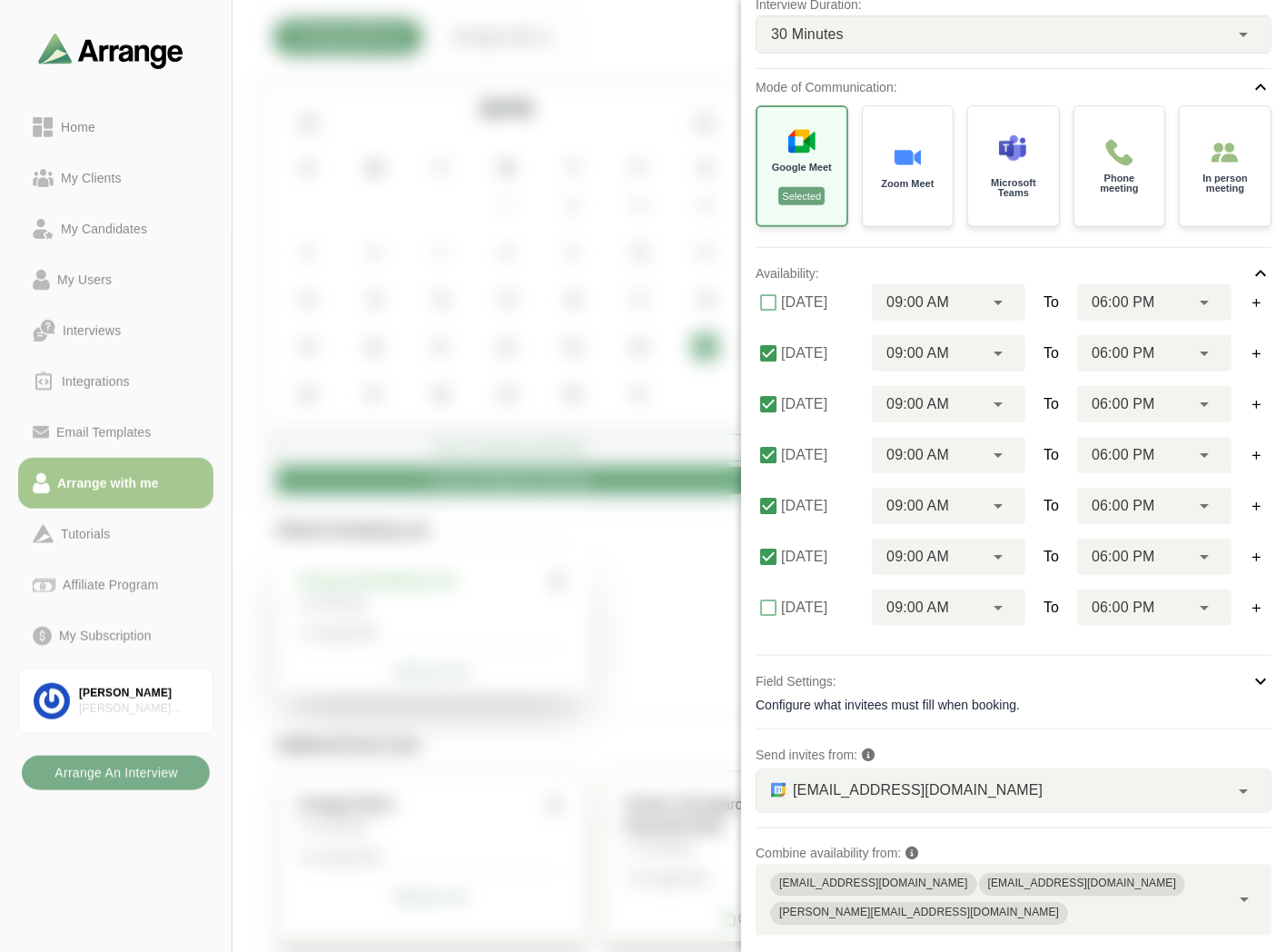
scroll to position [196, 0]
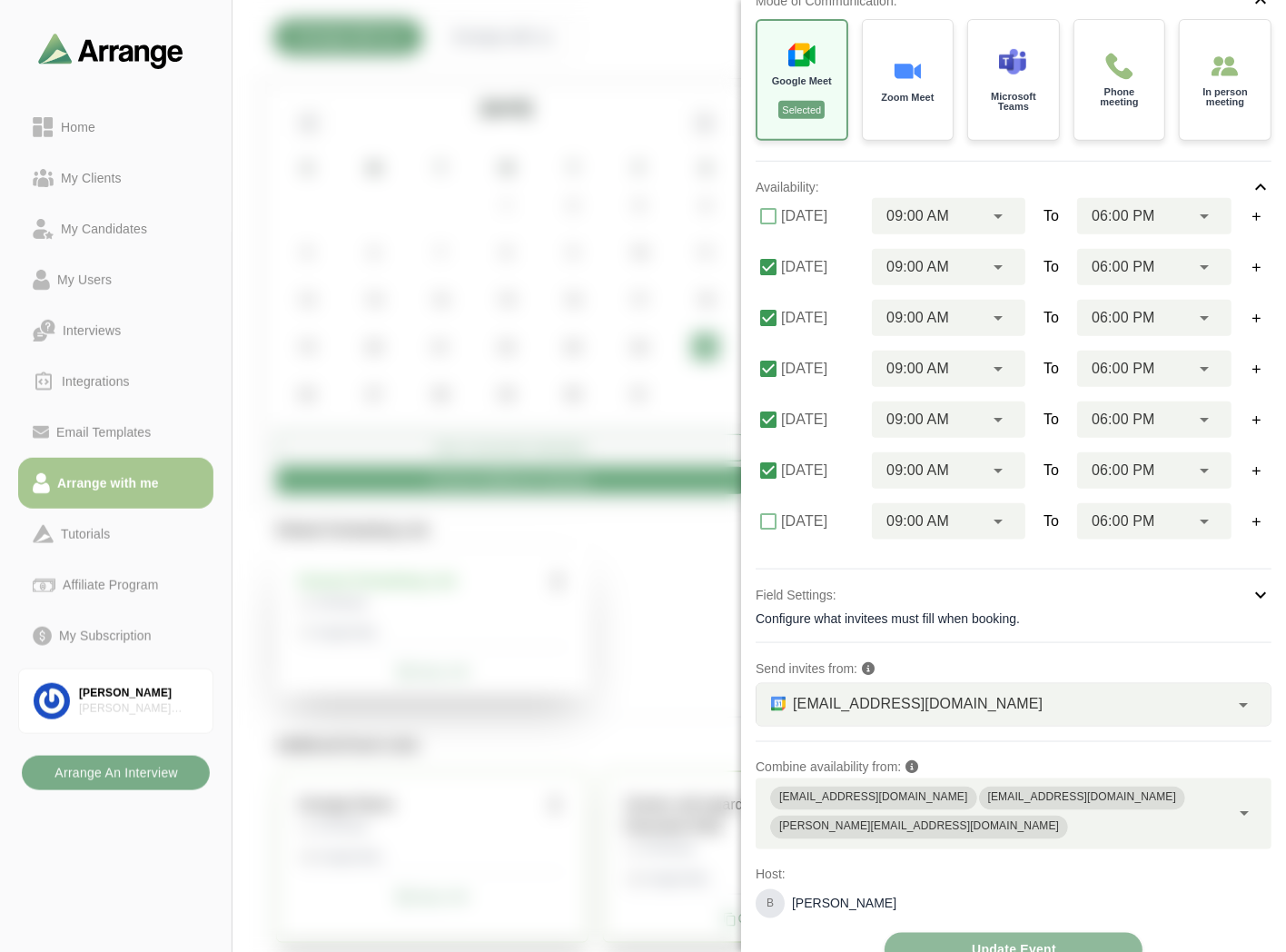
click at [878, 609] on div "Configure what invitees must fill when booking." at bounding box center [1013, 618] width 516 height 18
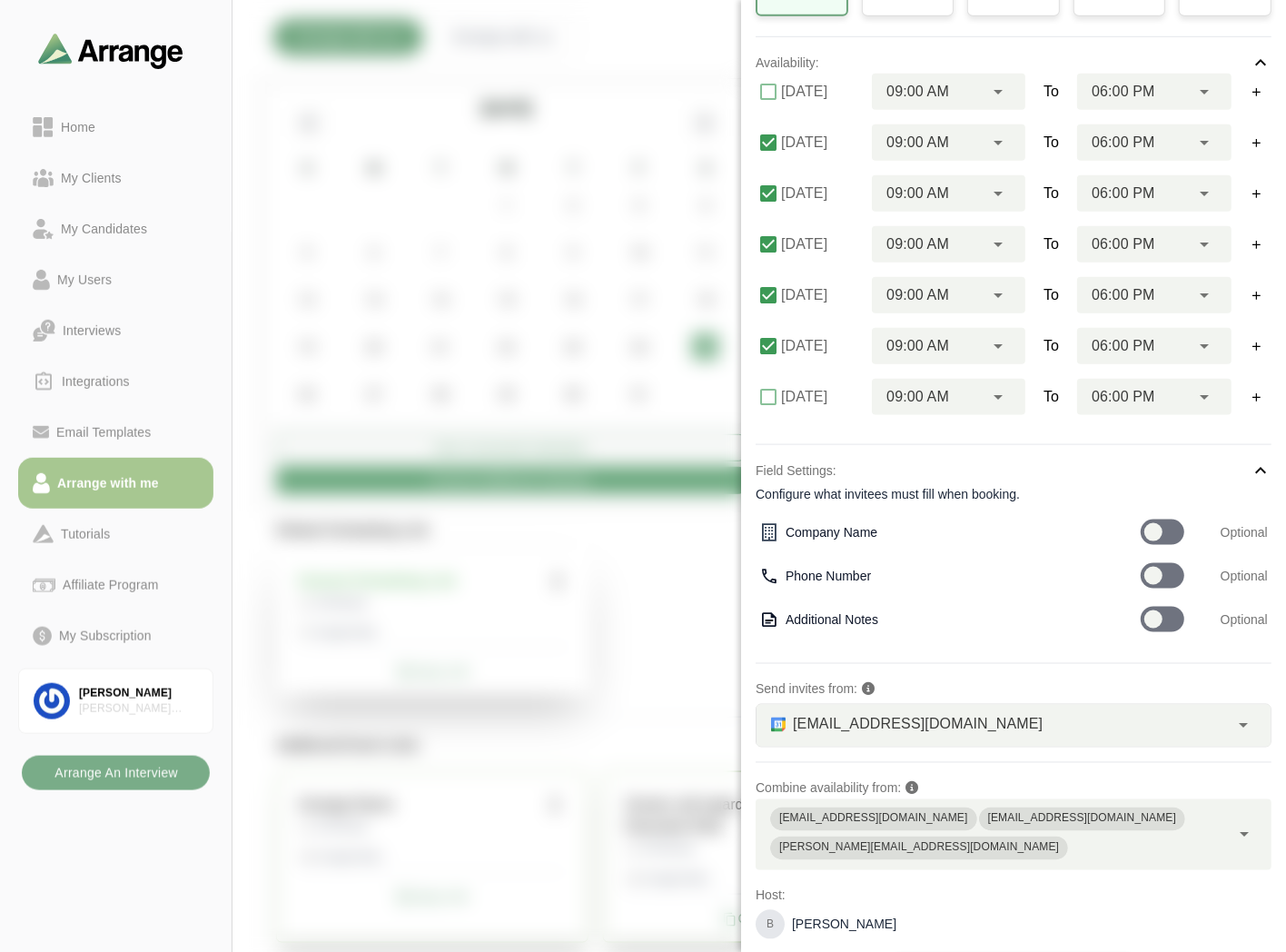
scroll to position [342, 0]
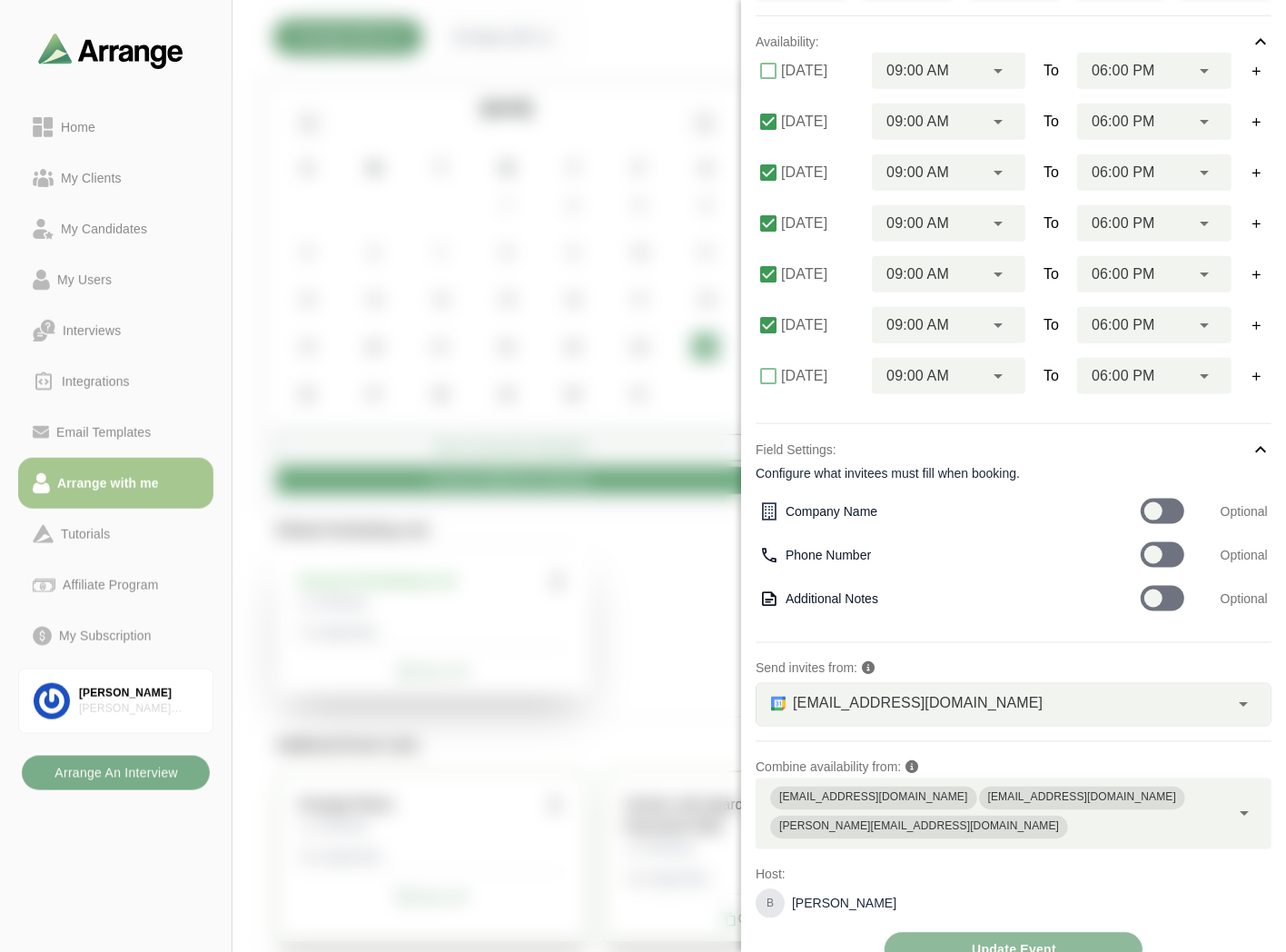
click at [890, 703] on span "[EMAIL_ADDRESS][DOMAIN_NAME]" at bounding box center [918, 704] width 250 height 24
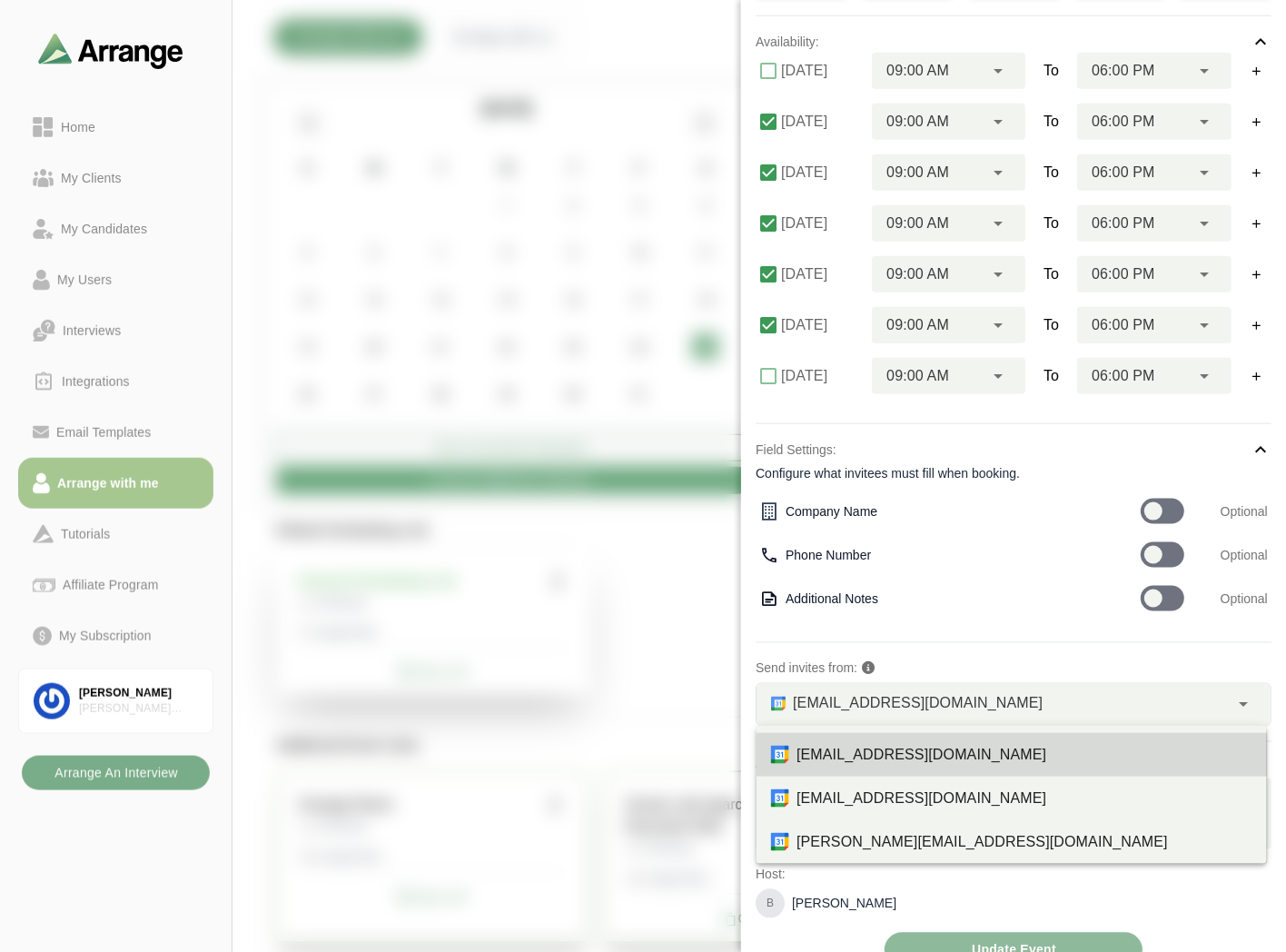
click at [941, 664] on p "Send invites from:" at bounding box center [1013, 668] width 516 height 22
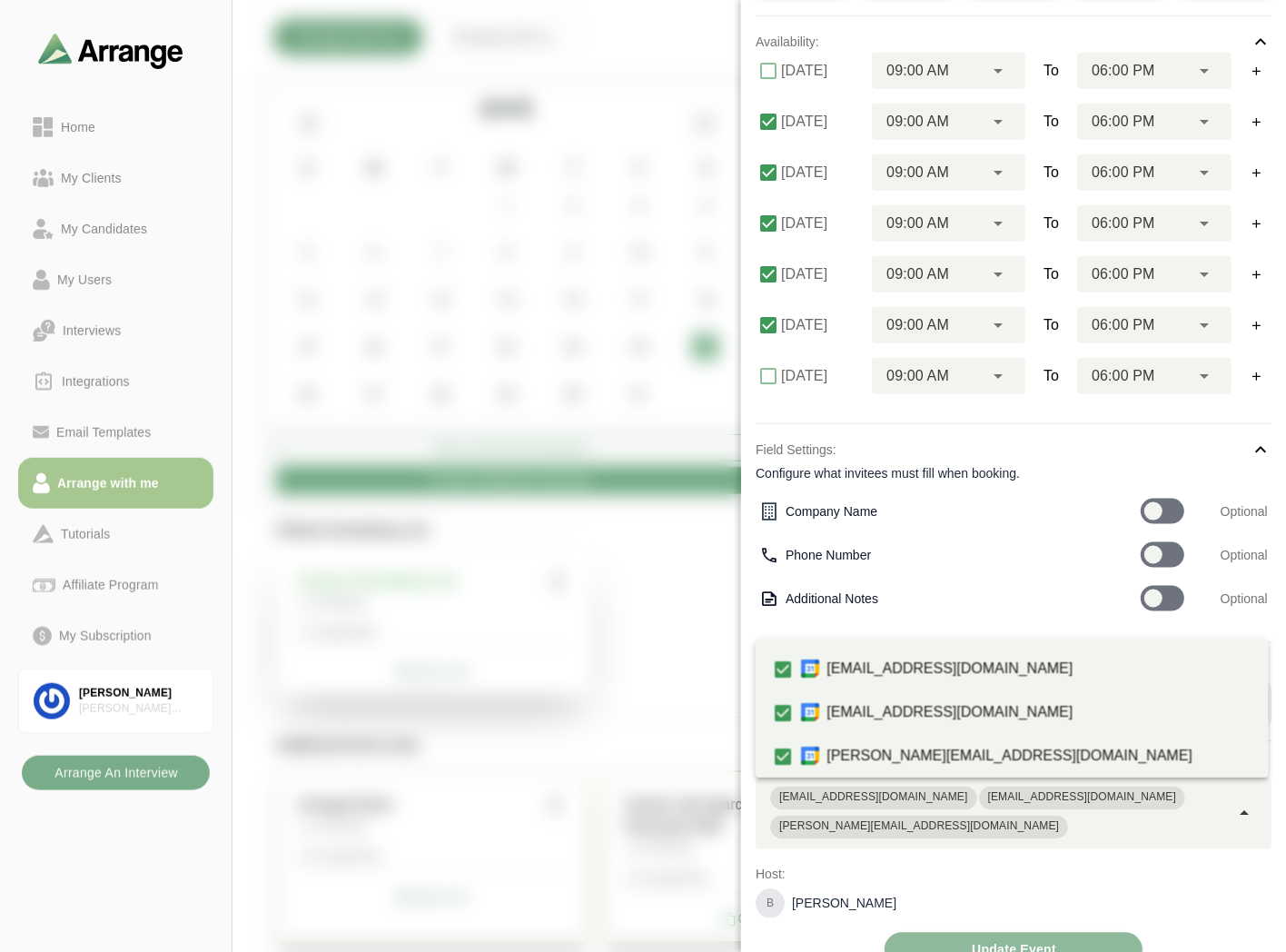
click at [1163, 801] on div "[EMAIL_ADDRESS][DOMAIN_NAME] [EMAIL_ADDRESS][DOMAIN_NAME] [PERSON_NAME][EMAIL_A…" at bounding box center [992, 813] width 475 height 71
click at [1174, 829] on div "**********" at bounding box center [1013, 327] width 516 height 1280
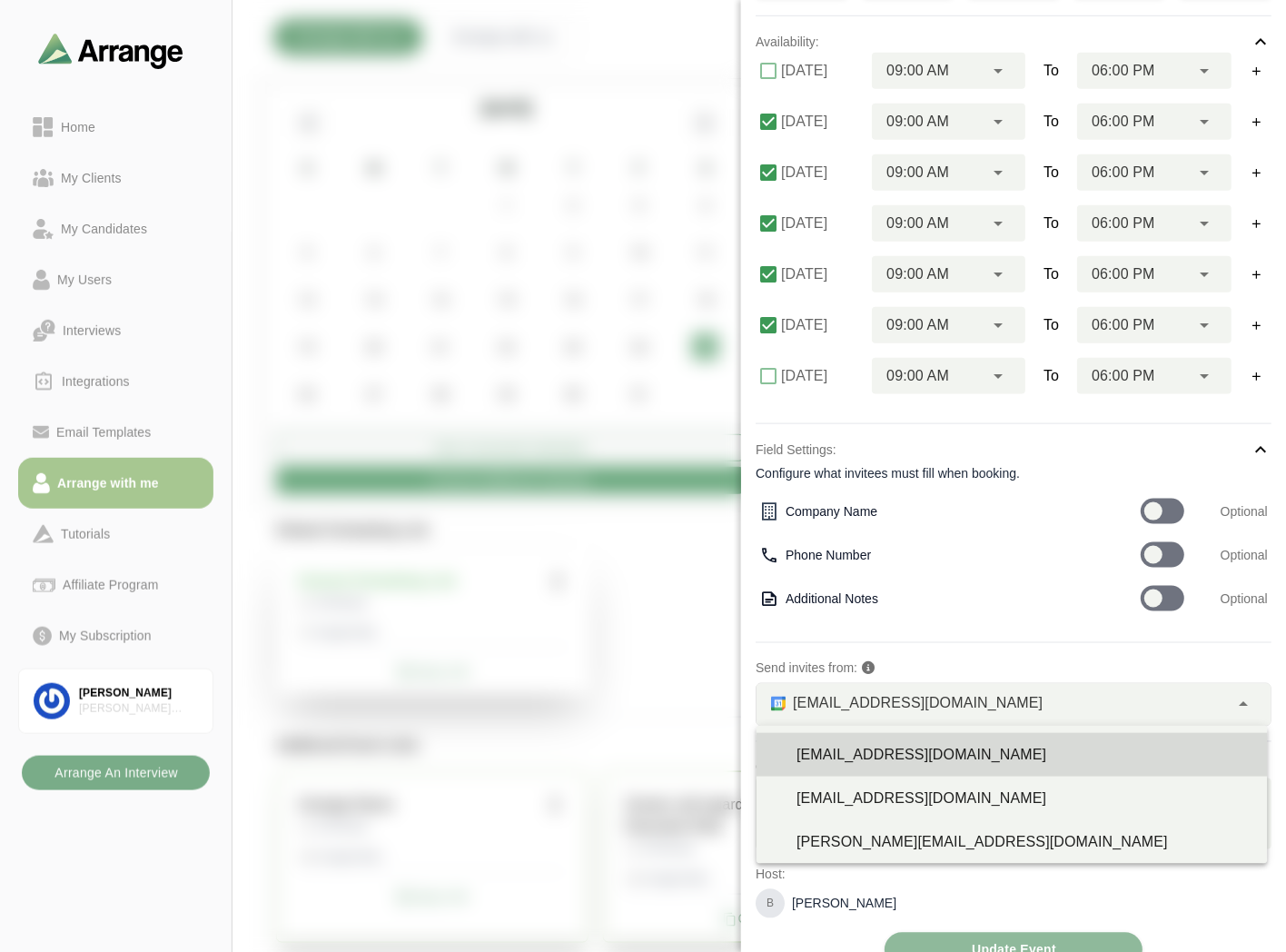
click at [927, 700] on span "[EMAIL_ADDRESS][DOMAIN_NAME]" at bounding box center [918, 704] width 250 height 24
click at [985, 700] on div "[EMAIL_ADDRESS][DOMAIN_NAME] *" at bounding box center [992, 704] width 473 height 42
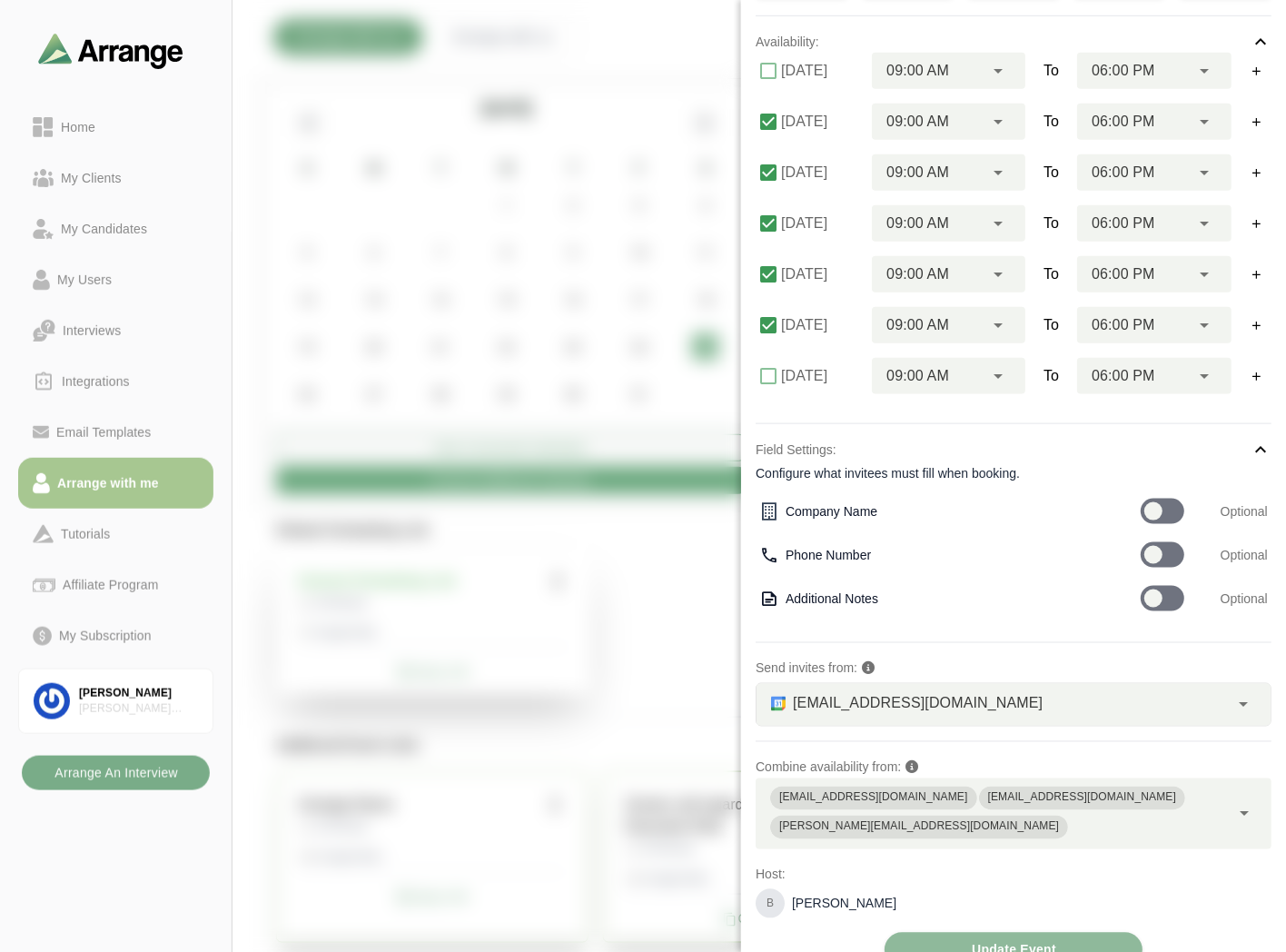
click at [1190, 786] on div "[EMAIL_ADDRESS][DOMAIN_NAME] [EMAIL_ADDRESS][DOMAIN_NAME] [PERSON_NAME][EMAIL_A…" at bounding box center [992, 813] width 475 height 71
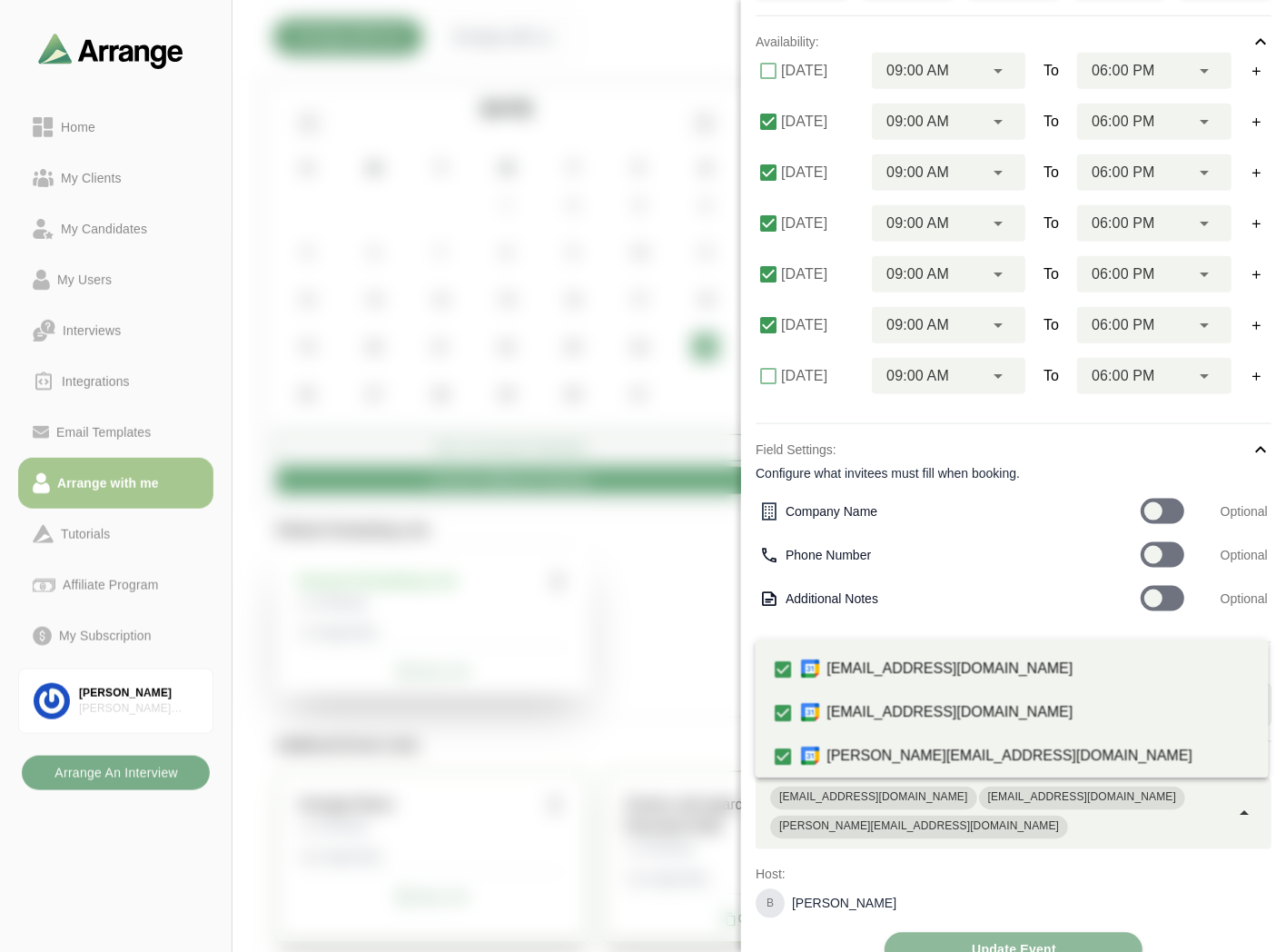
click at [1179, 864] on p "Host:" at bounding box center [1013, 874] width 516 height 22
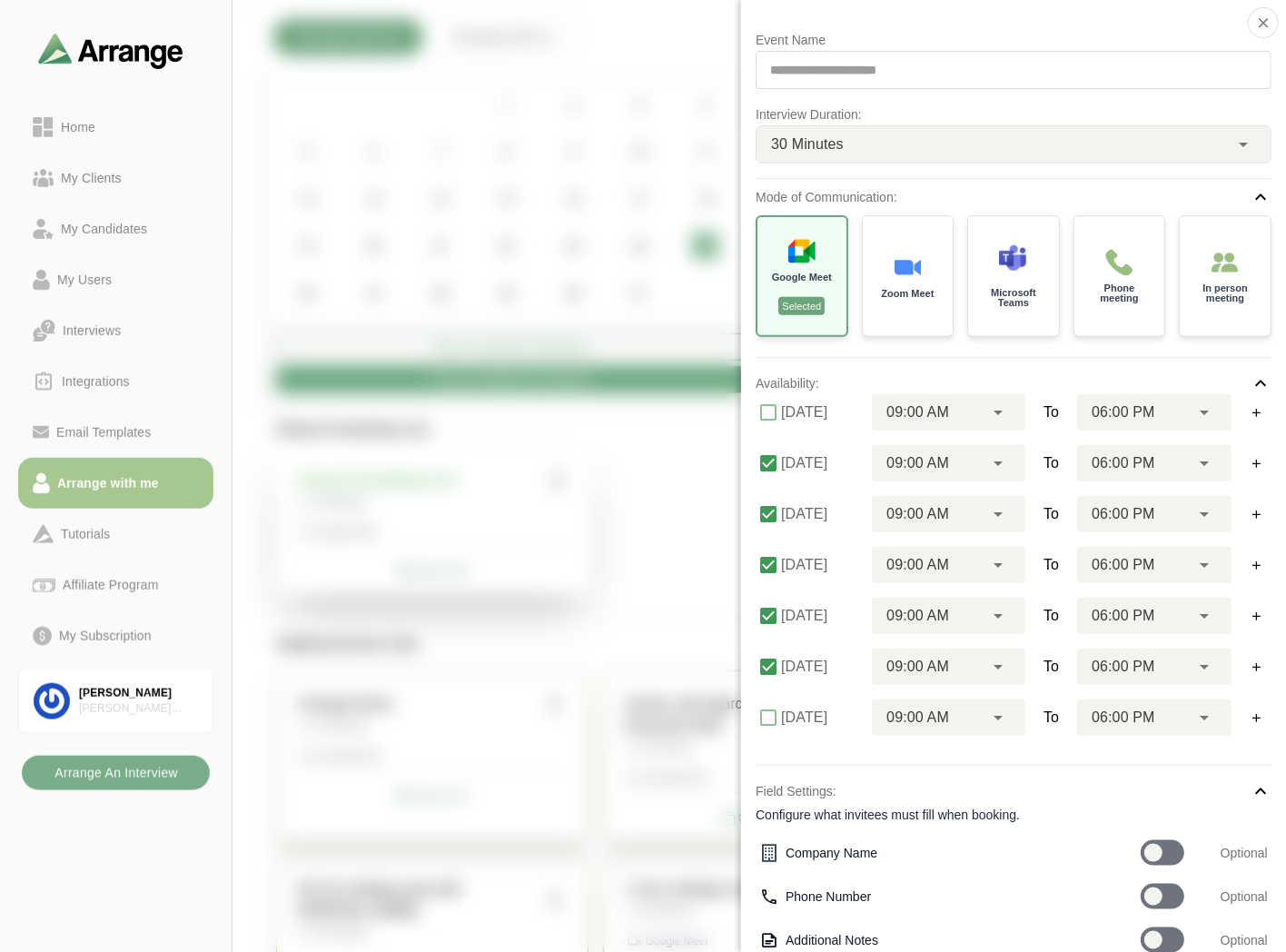
scroll to position [0, 0]
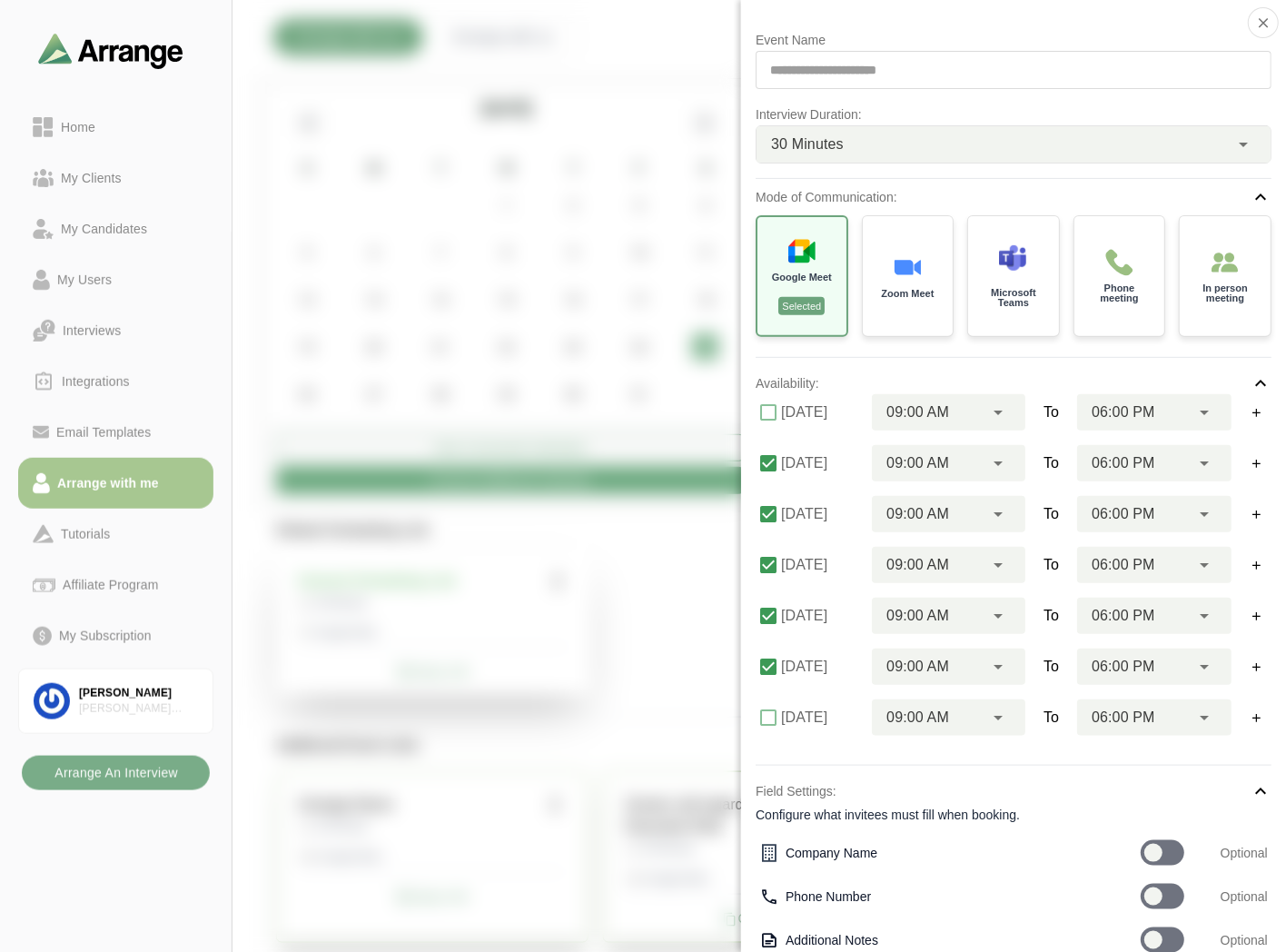
click at [1259, 20] on icon "button" at bounding box center [1263, 23] width 17 height 17
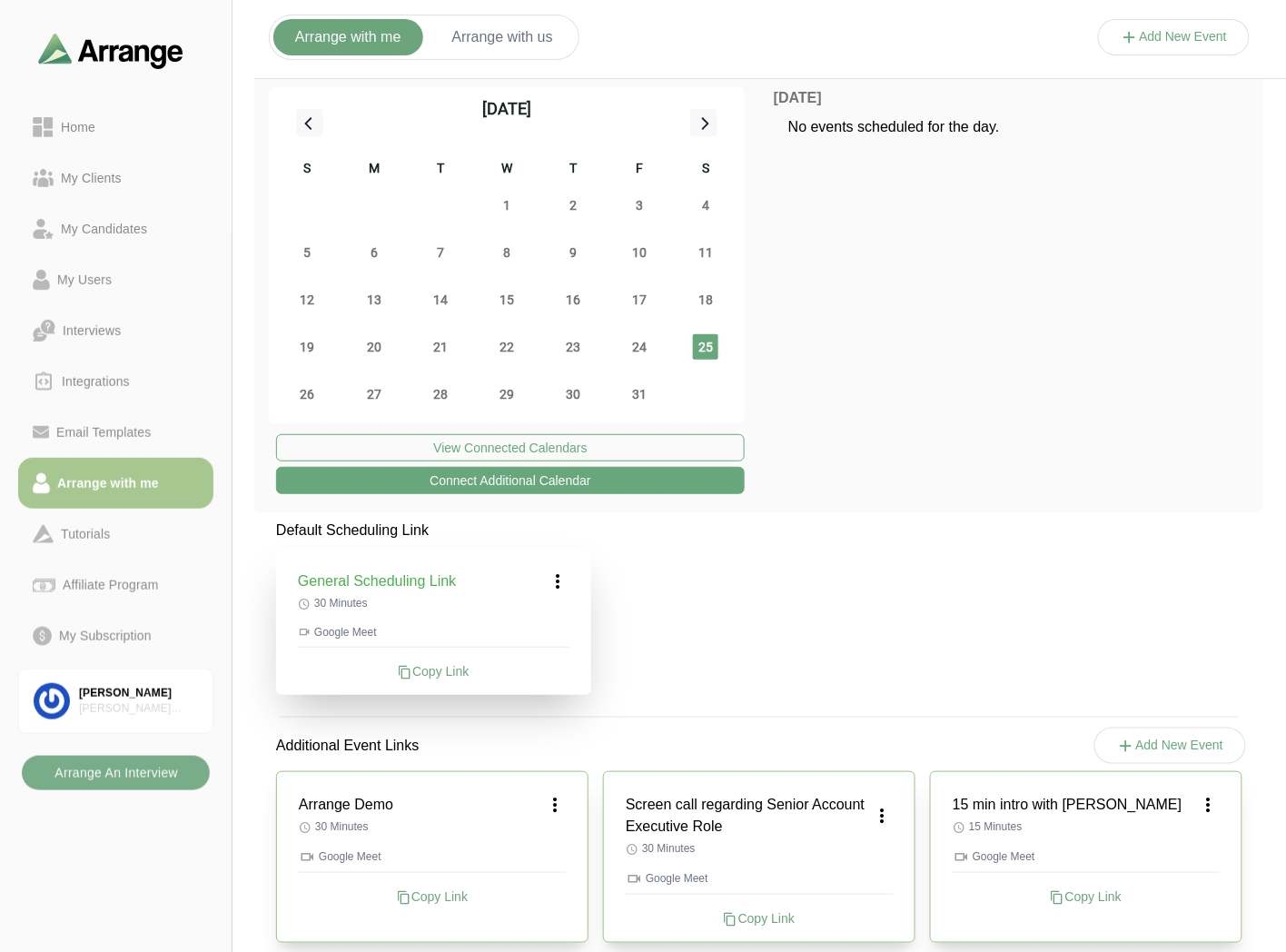
click at [441, 675] on div "Copy Link" at bounding box center [433, 671] width 271 height 18
click at [1188, 39] on button "Add New Event" at bounding box center [1174, 36] width 152 height 36
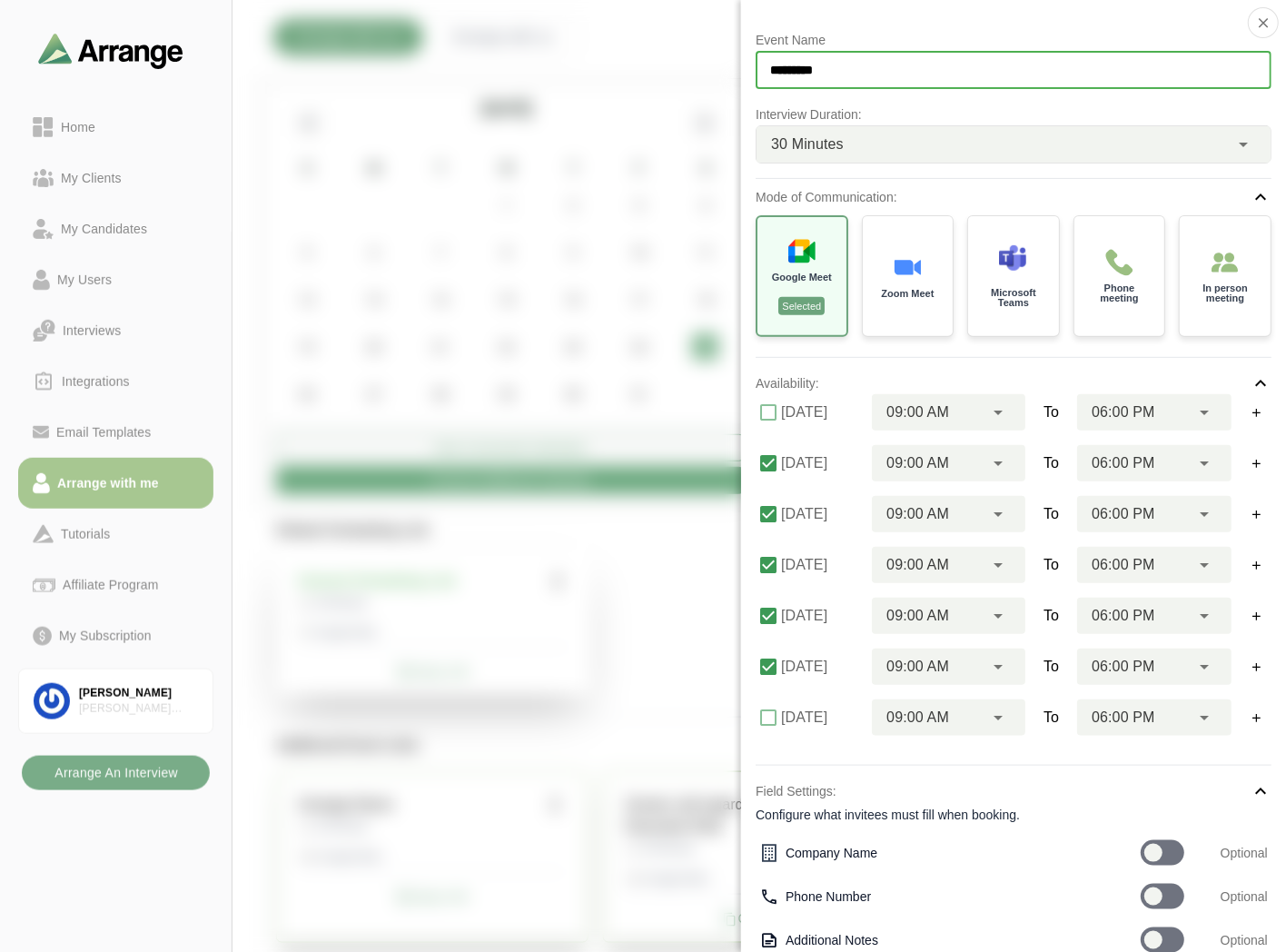
drag, startPoint x: 970, startPoint y: 64, endPoint x: 714, endPoint y: 62, distance: 256.0
click at [1098, 55] on div "Event Name ********* Interview Duration: 30 Minutes ** Mode of Communication: G…" at bounding box center [1174, 55] width 152 height 0
type input "**********"
click at [823, 139] on span "30 Minutes" at bounding box center [808, 144] width 73 height 24
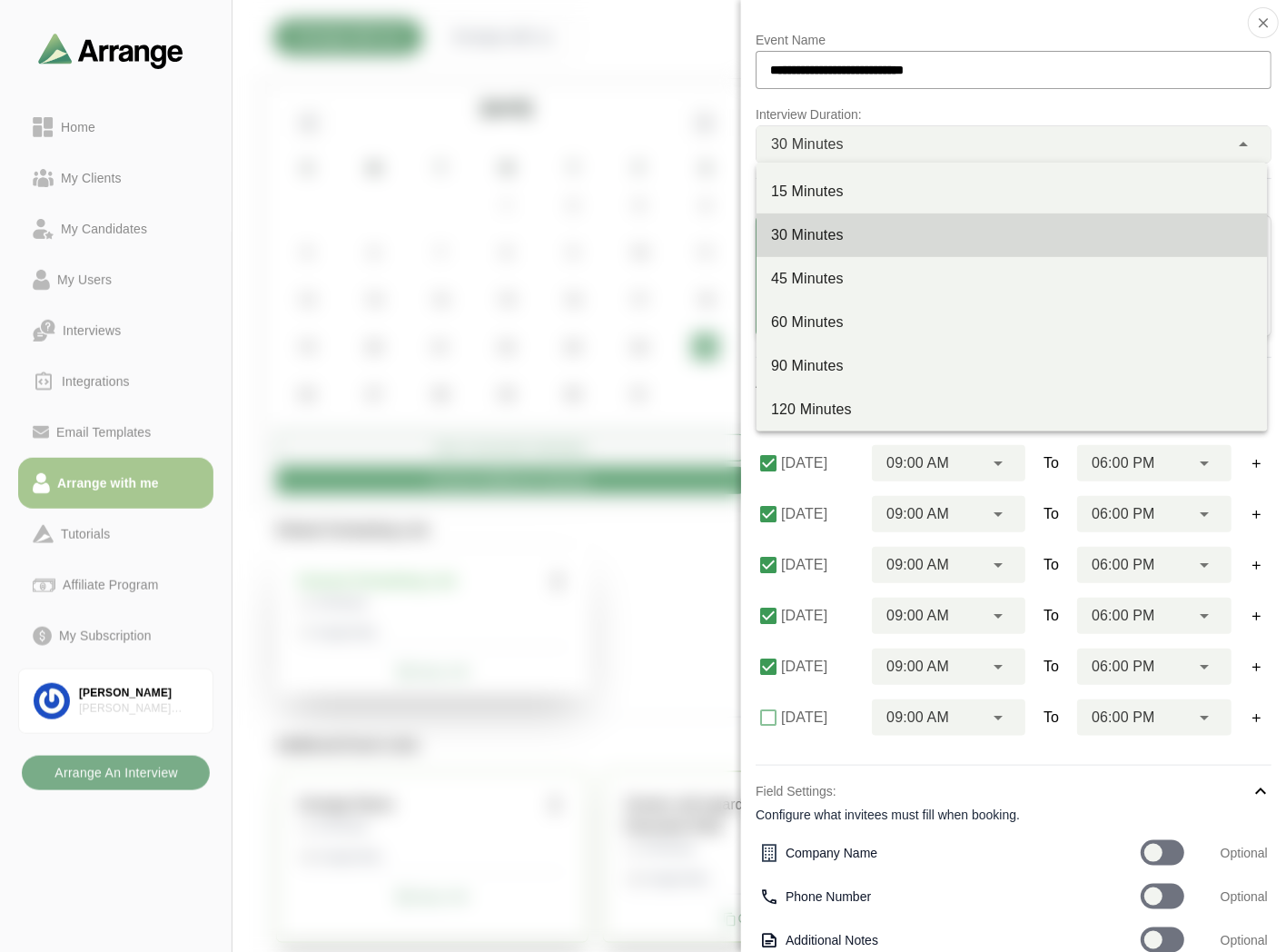
click at [852, 177] on div "15 Minutes" at bounding box center [1012, 192] width 511 height 43
type input "**"
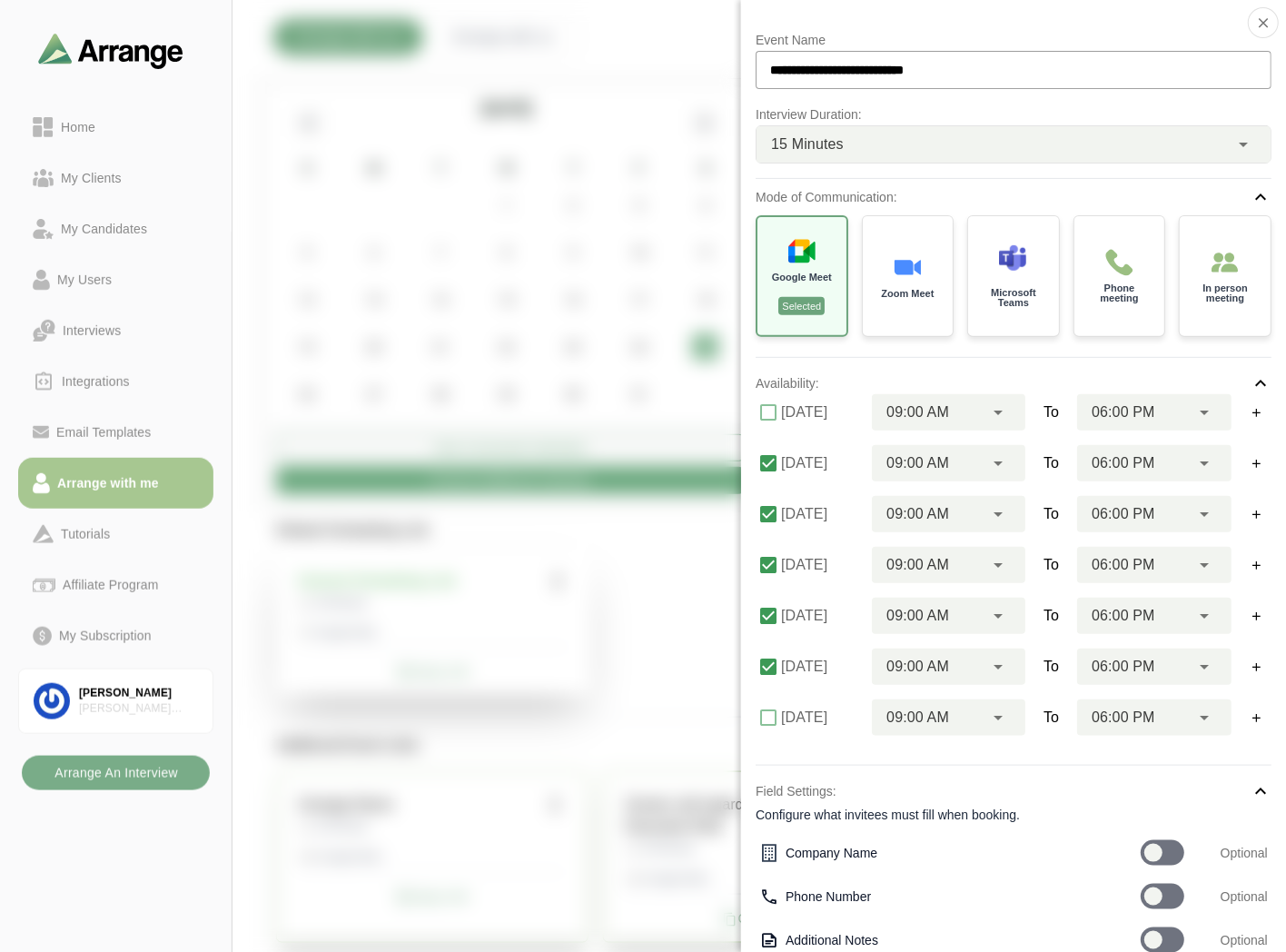
click at [1138, 271] on div "Phone meeting" at bounding box center [1120, 276] width 90 height 120
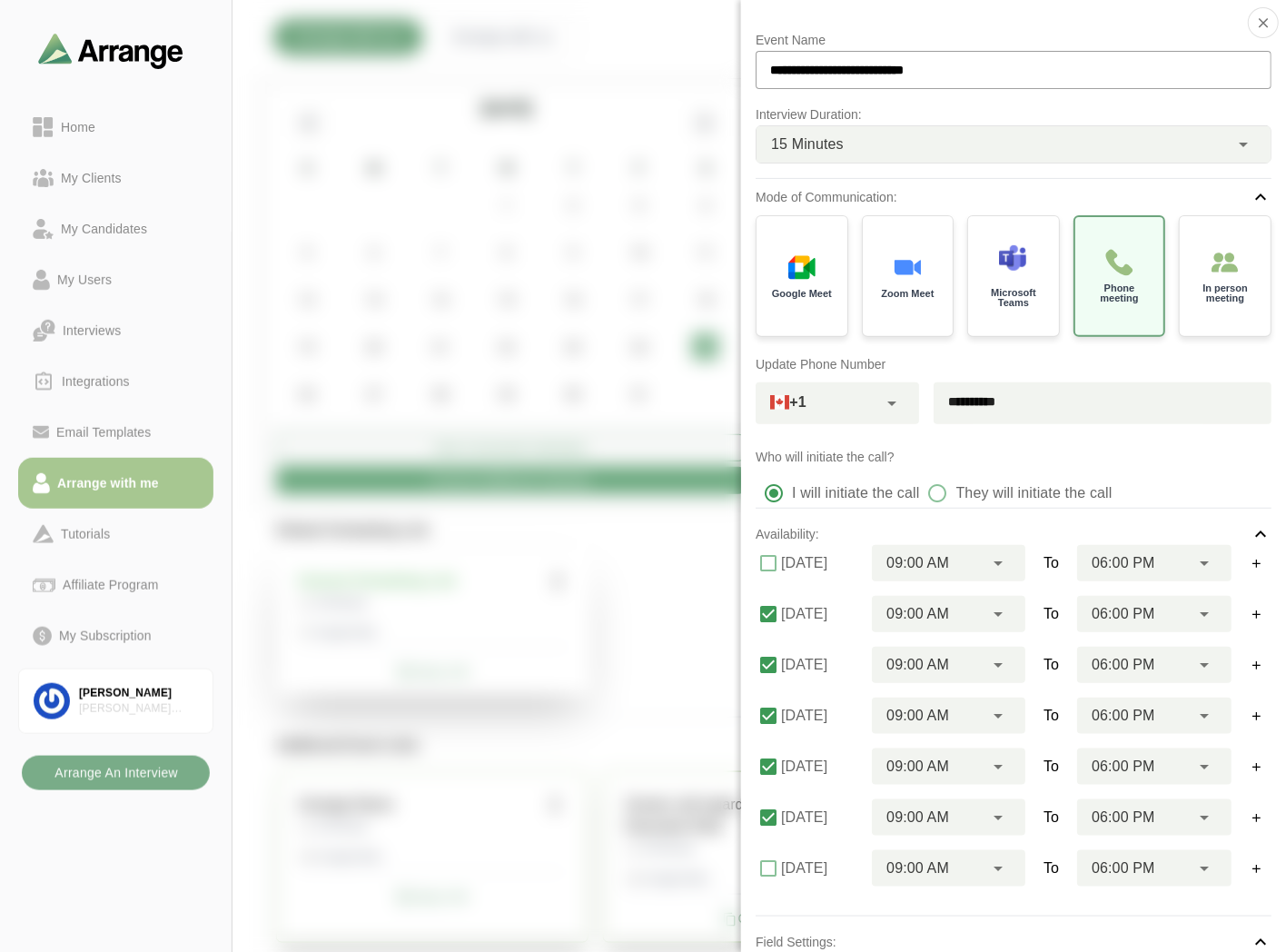
click at [885, 389] on div at bounding box center [892, 403] width 30 height 42
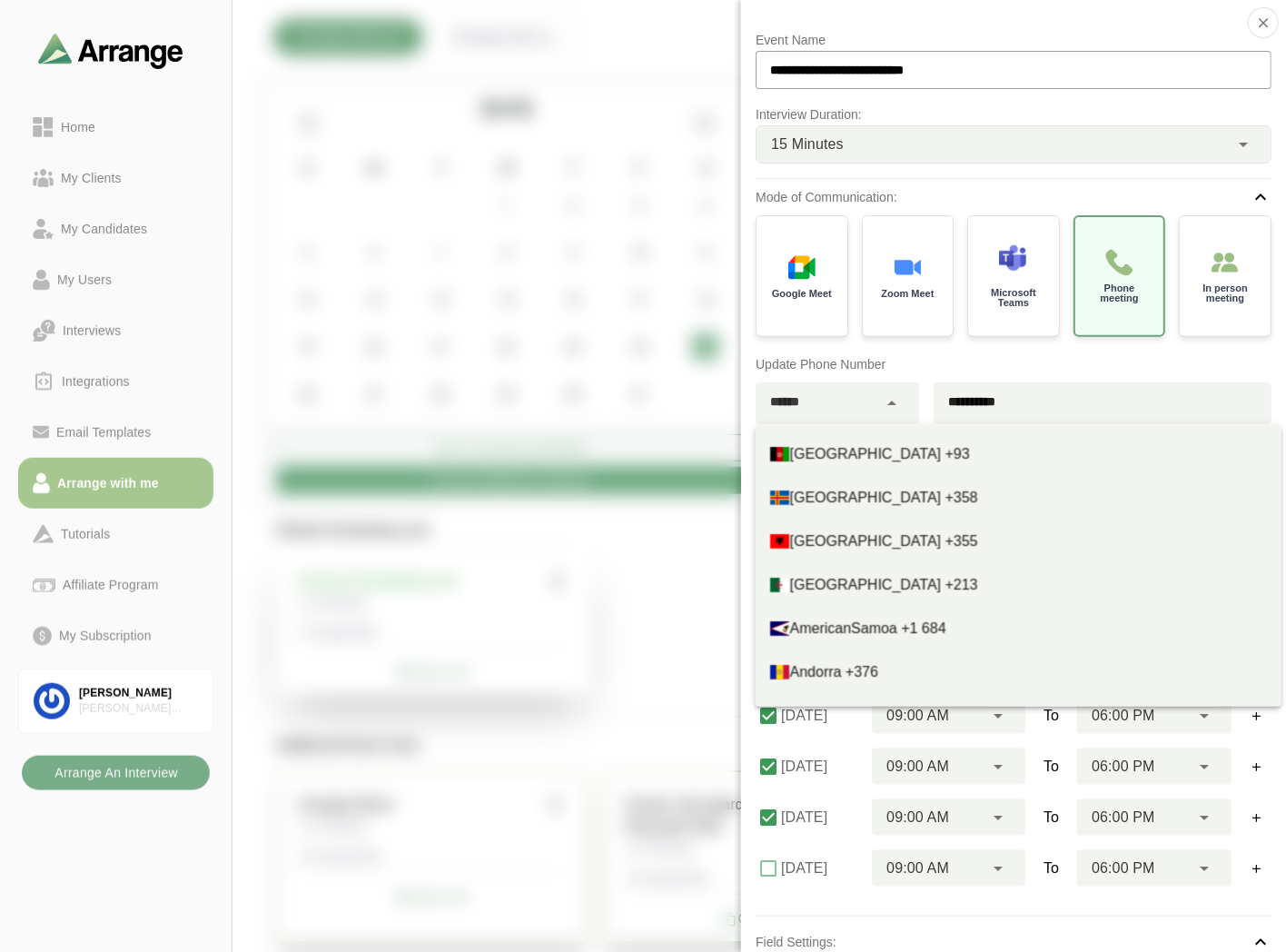
type input "******"
click at [864, 376] on div "**********" at bounding box center [1013, 389] width 516 height 71
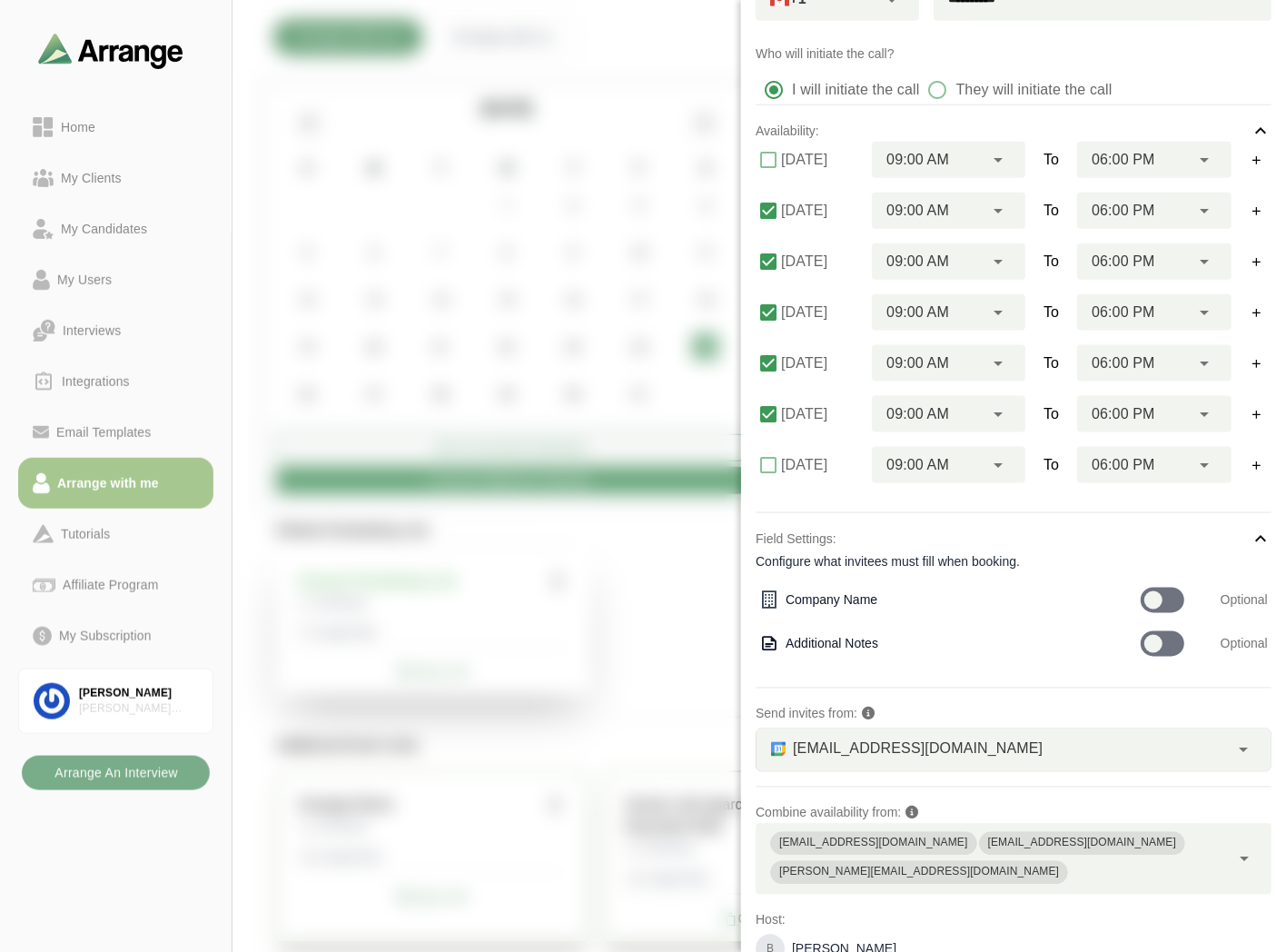
scroll to position [449, 0]
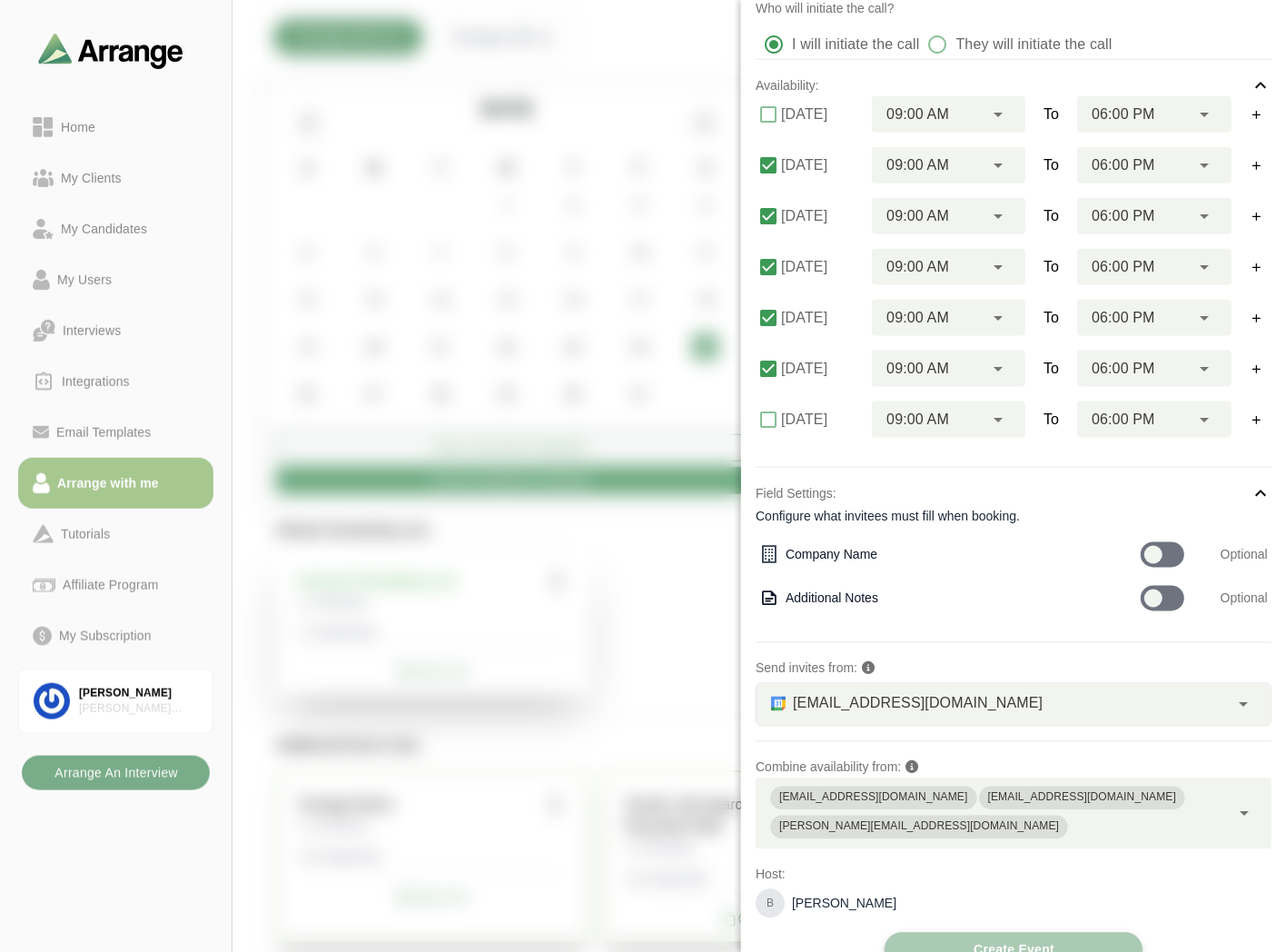
click at [969, 933] on button "Create Event" at bounding box center [1014, 950] width 258 height 34
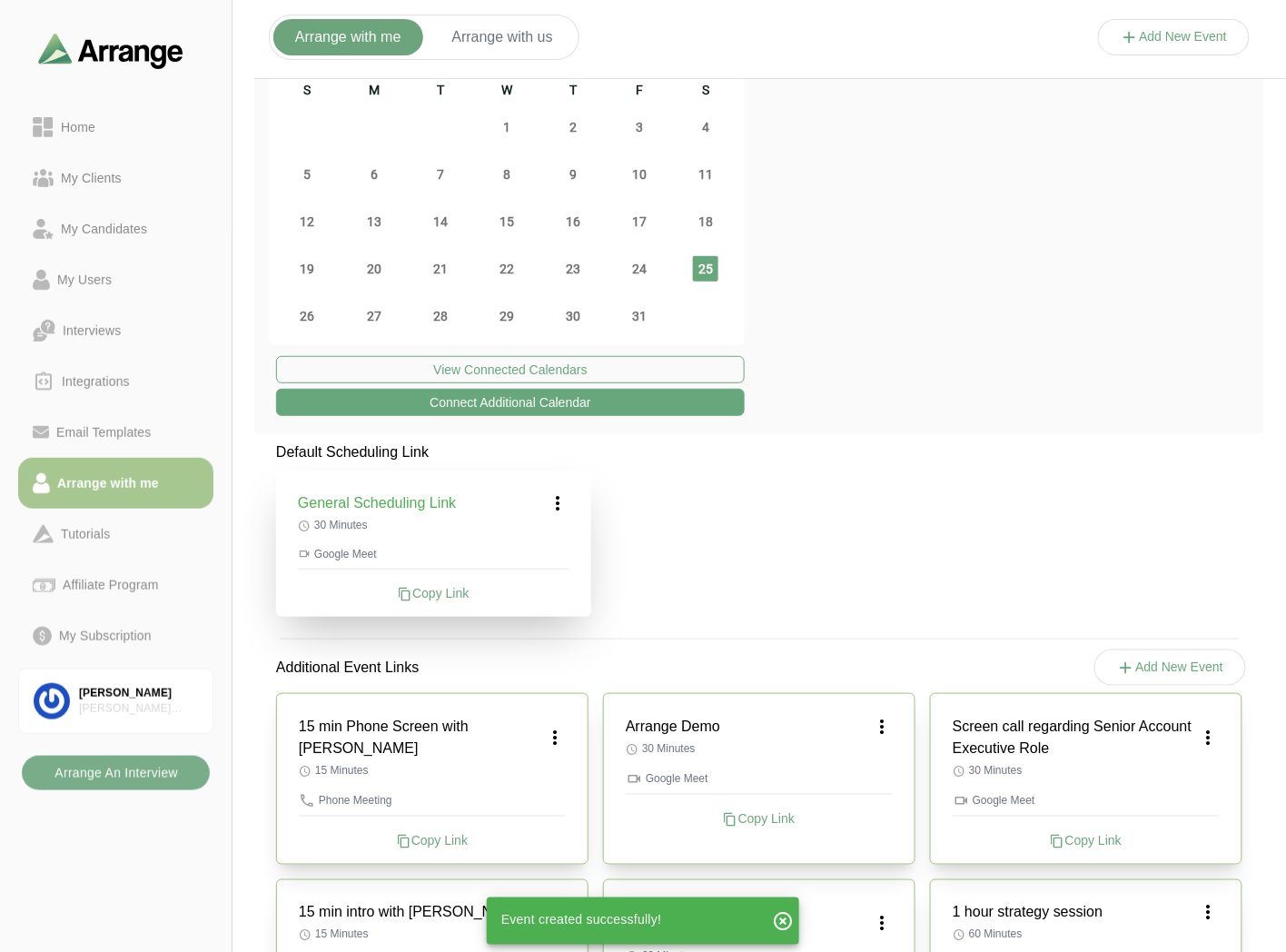
scroll to position [101, 0]
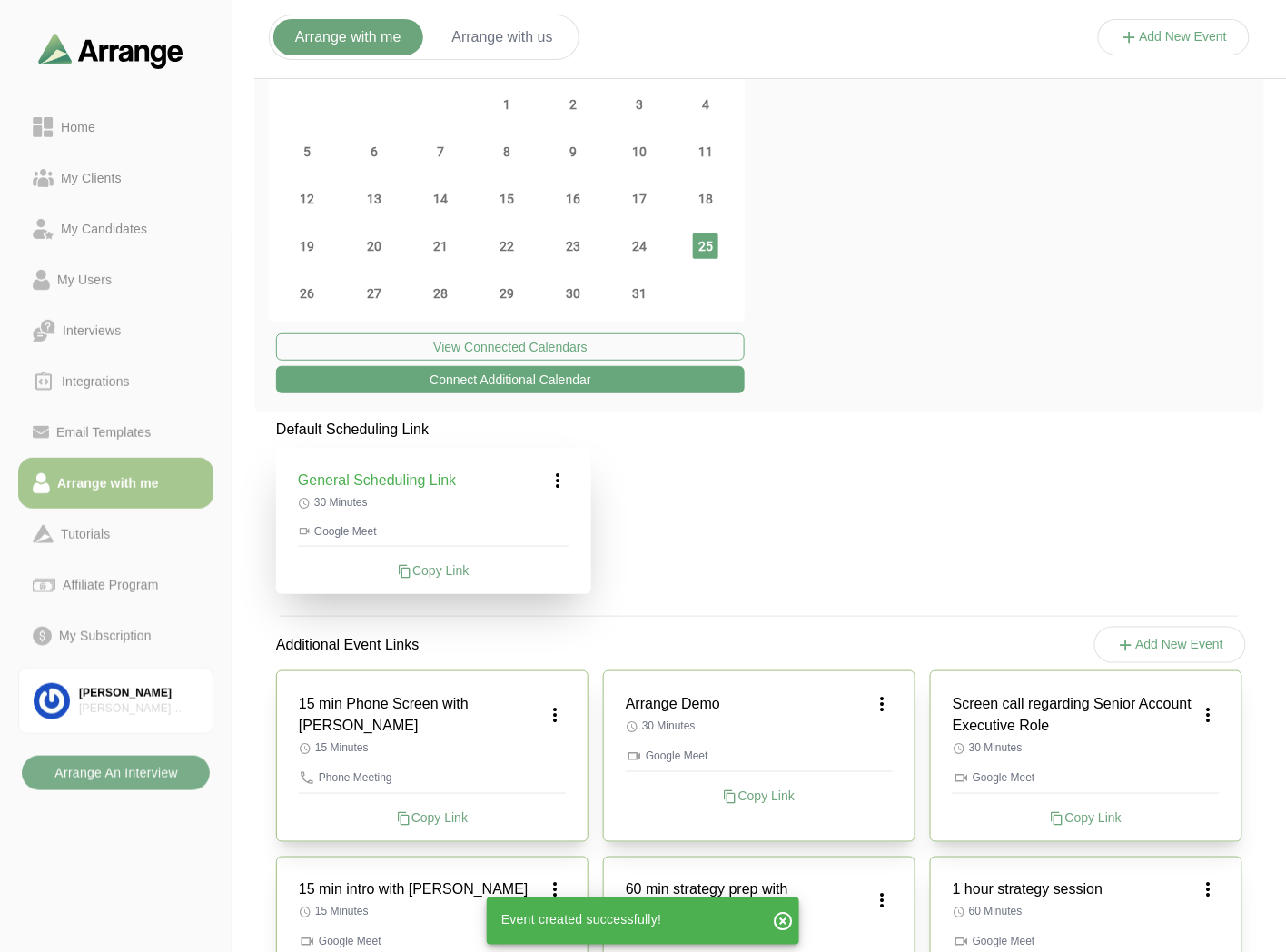
click at [456, 809] on div "Copy Link" at bounding box center [432, 817] width 267 height 18
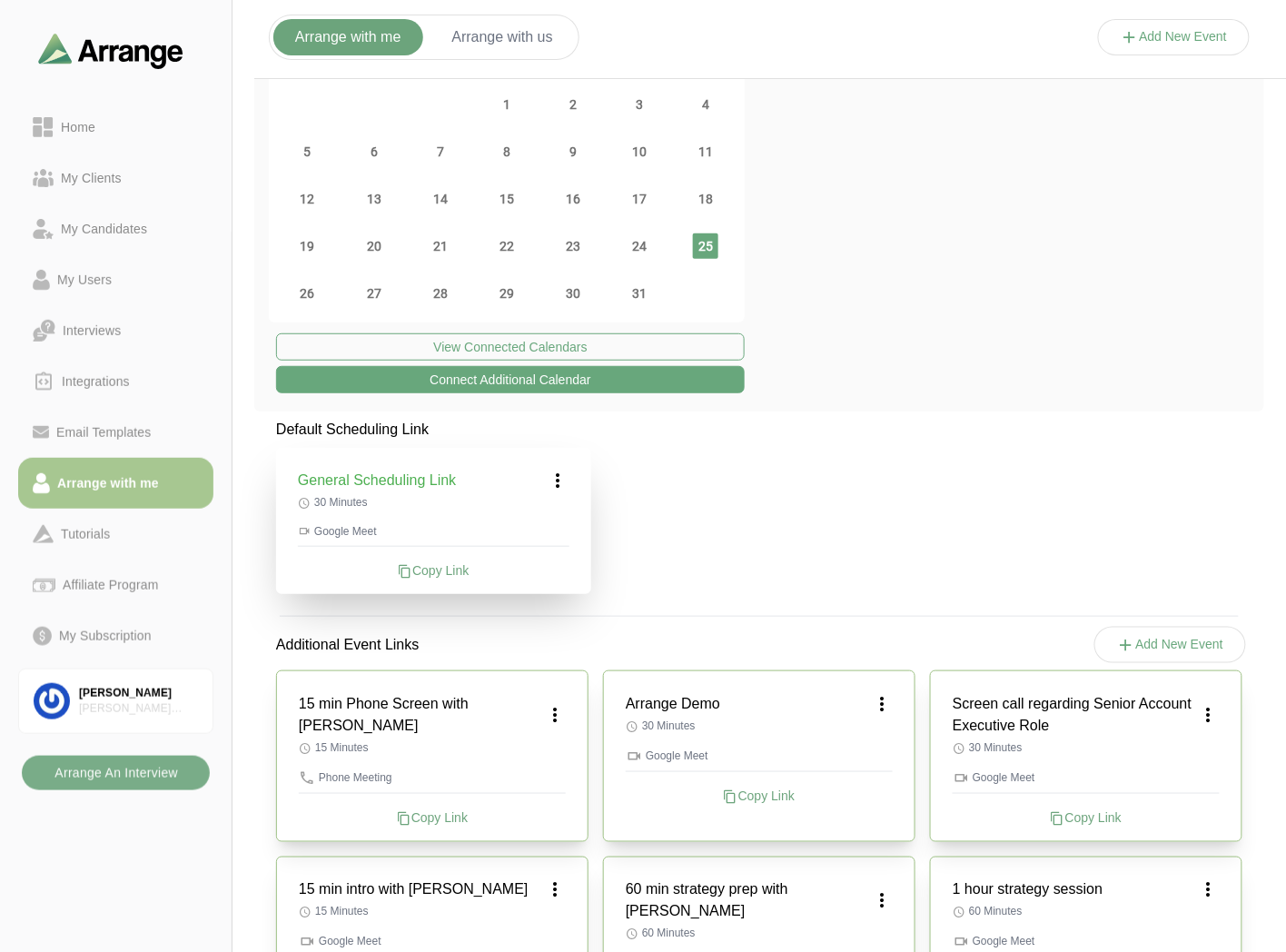
click at [561, 709] on icon at bounding box center [555, 715] width 22 height 22
click at [536, 753] on div "Edit" at bounding box center [537, 755] width 84 height 33
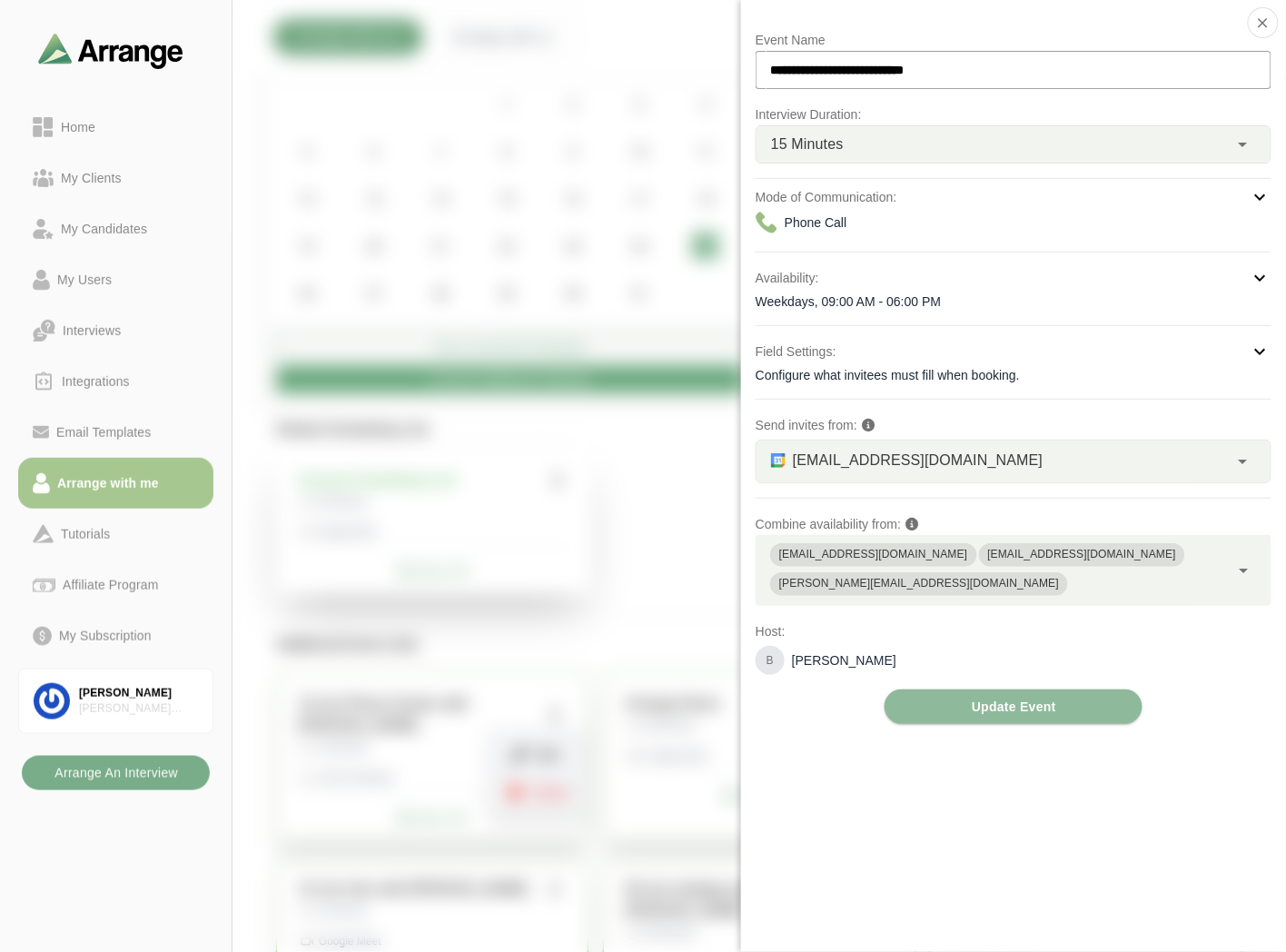
click at [868, 302] on div "Weekdays, 09:00 AM - 06:00 PM" at bounding box center [1013, 302] width 516 height 18
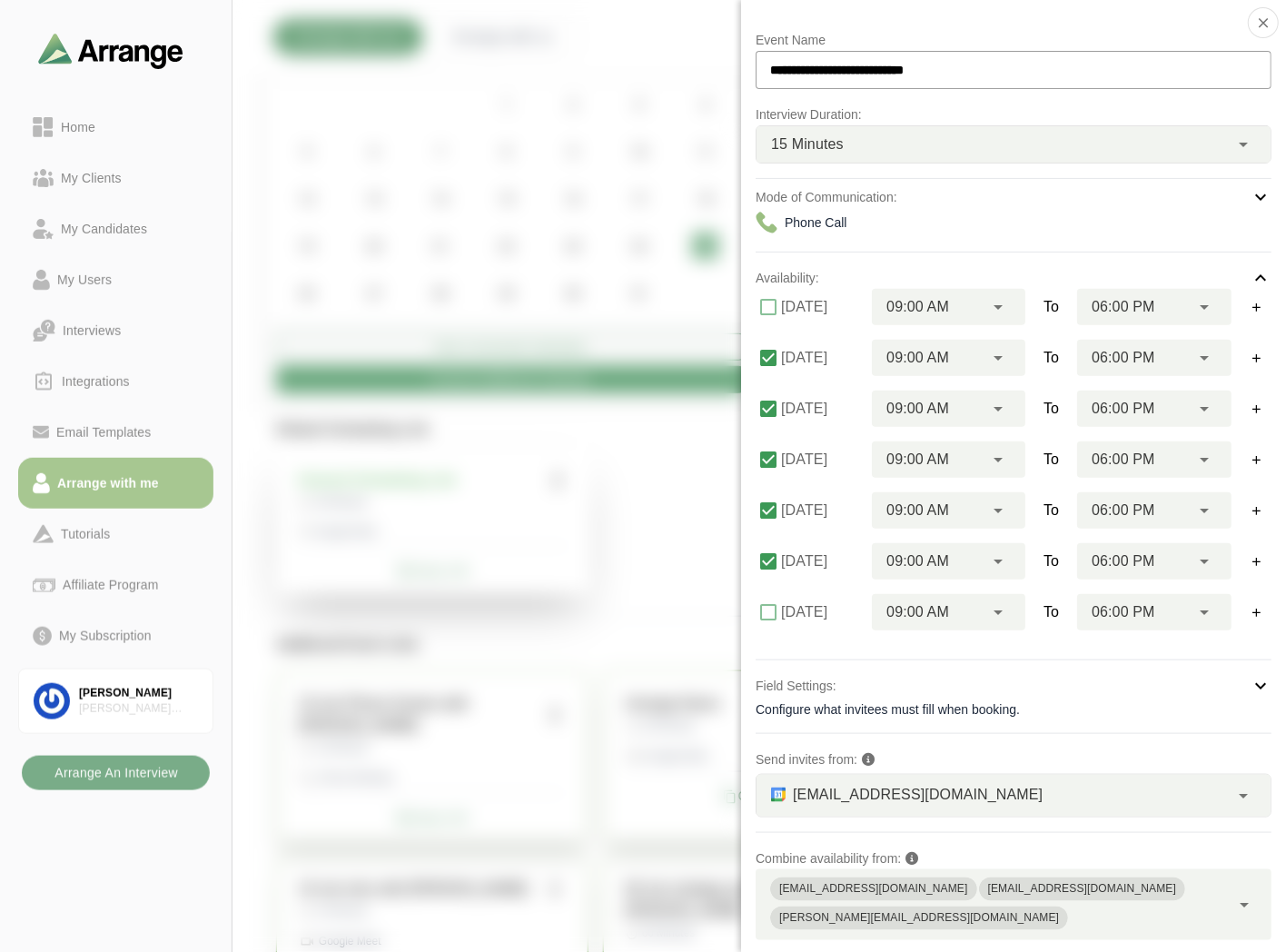
click at [1164, 406] on div "06:00 PM ********" at bounding box center [1134, 409] width 113 height 36
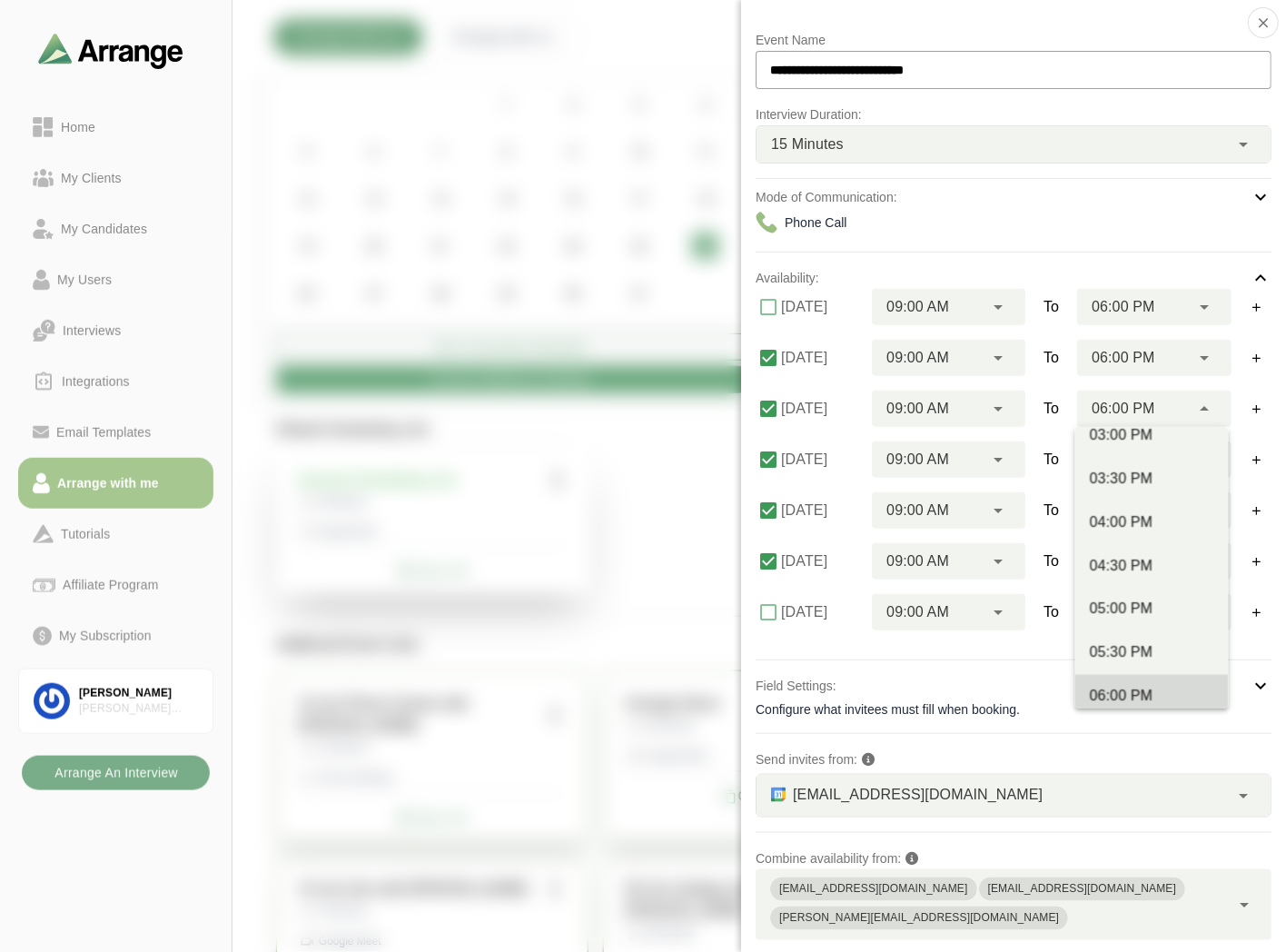
scroll to position [807, 0]
click at [1123, 523] on div "04:00 PM" at bounding box center [1152, 522] width 124 height 22
type input "********"
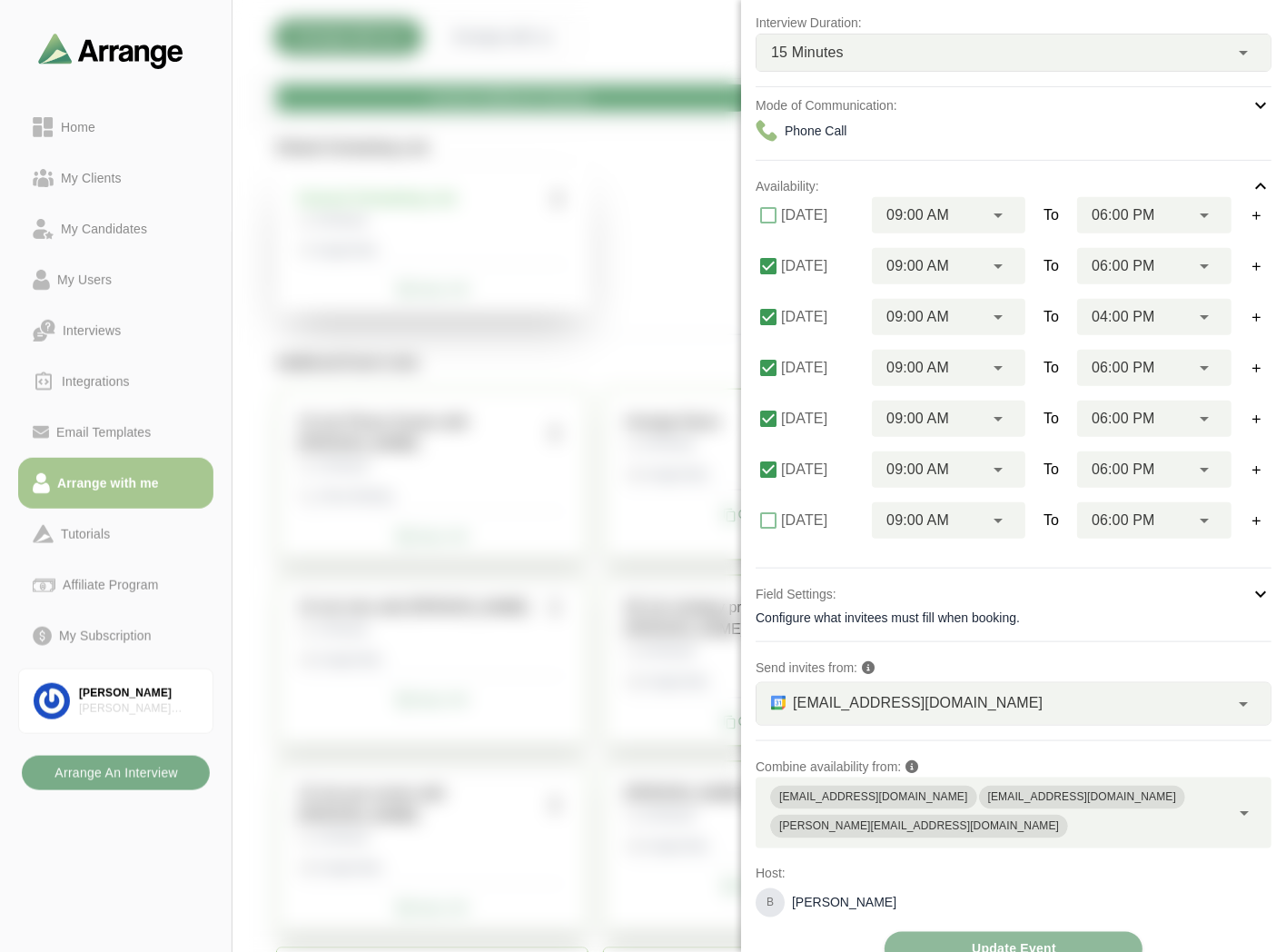
scroll to position [521, 0]
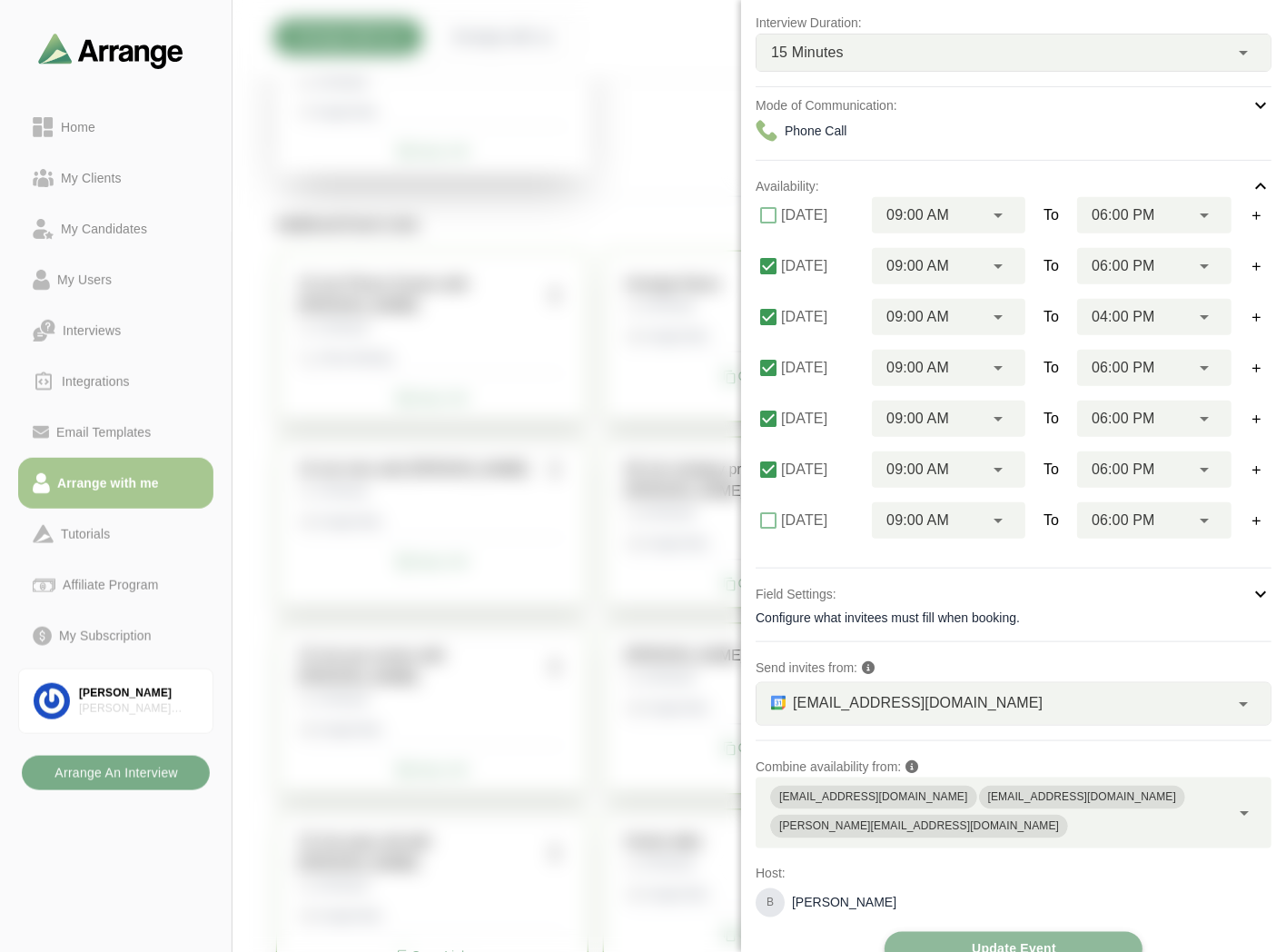
click at [1031, 932] on span "Update Event" at bounding box center [1013, 949] width 85 height 34
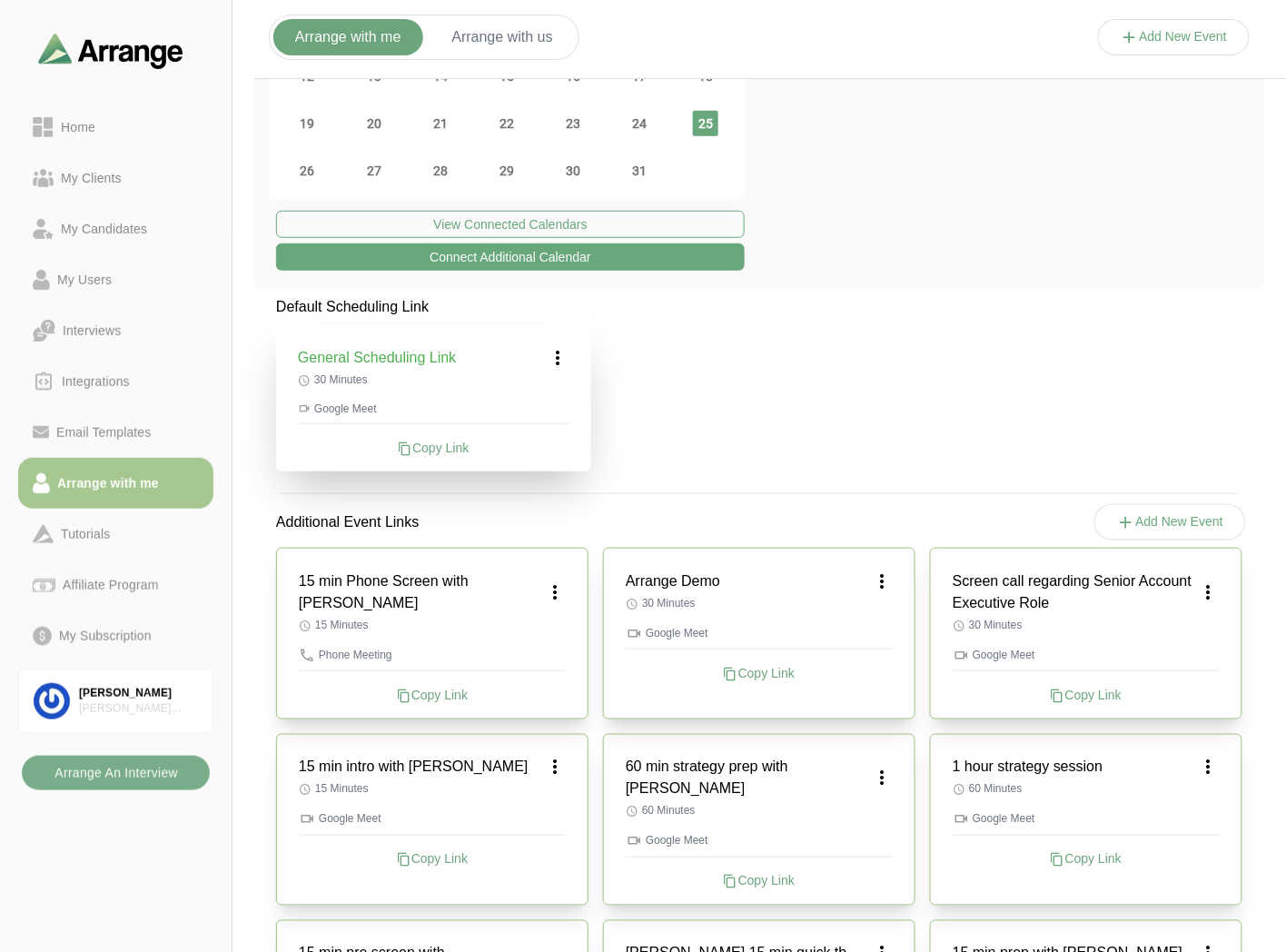
scroll to position [116, 0]
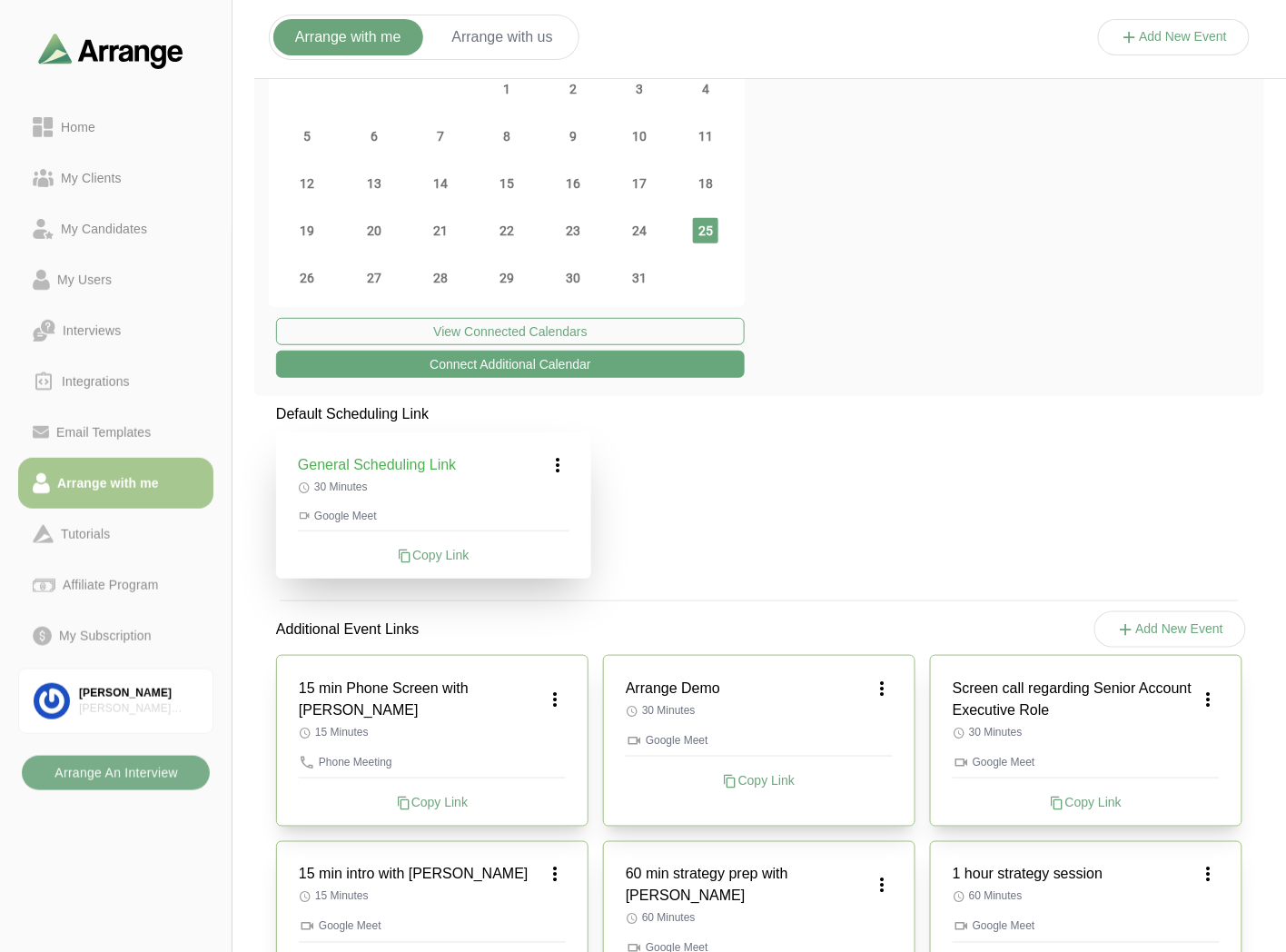
click at [548, 689] on icon at bounding box center [555, 700] width 22 height 22
click at [532, 733] on div "Edit" at bounding box center [537, 739] width 84 height 33
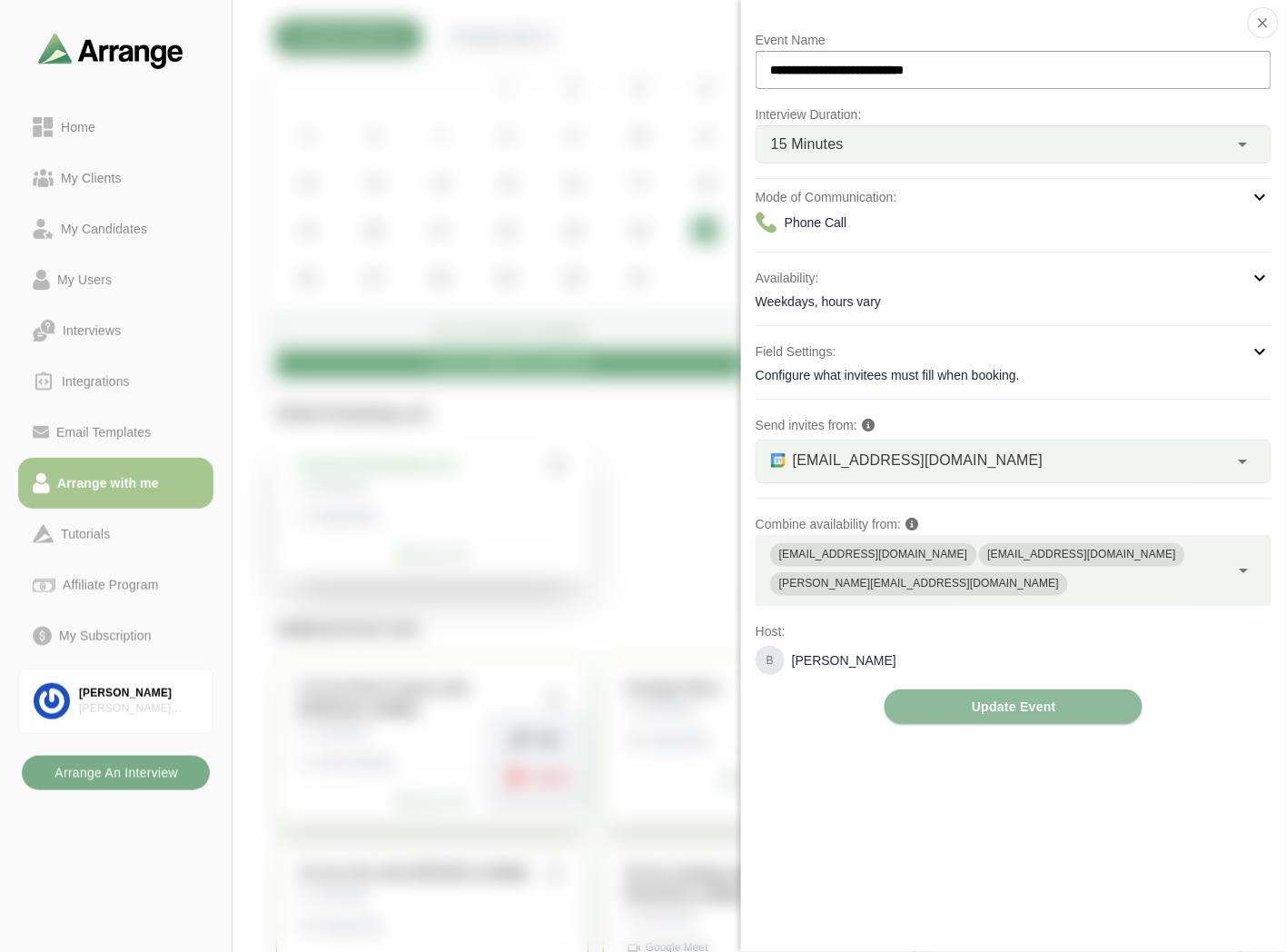
click at [813, 292] on div "Availability: Weekdays, hours vary" at bounding box center [1013, 289] width 516 height 43
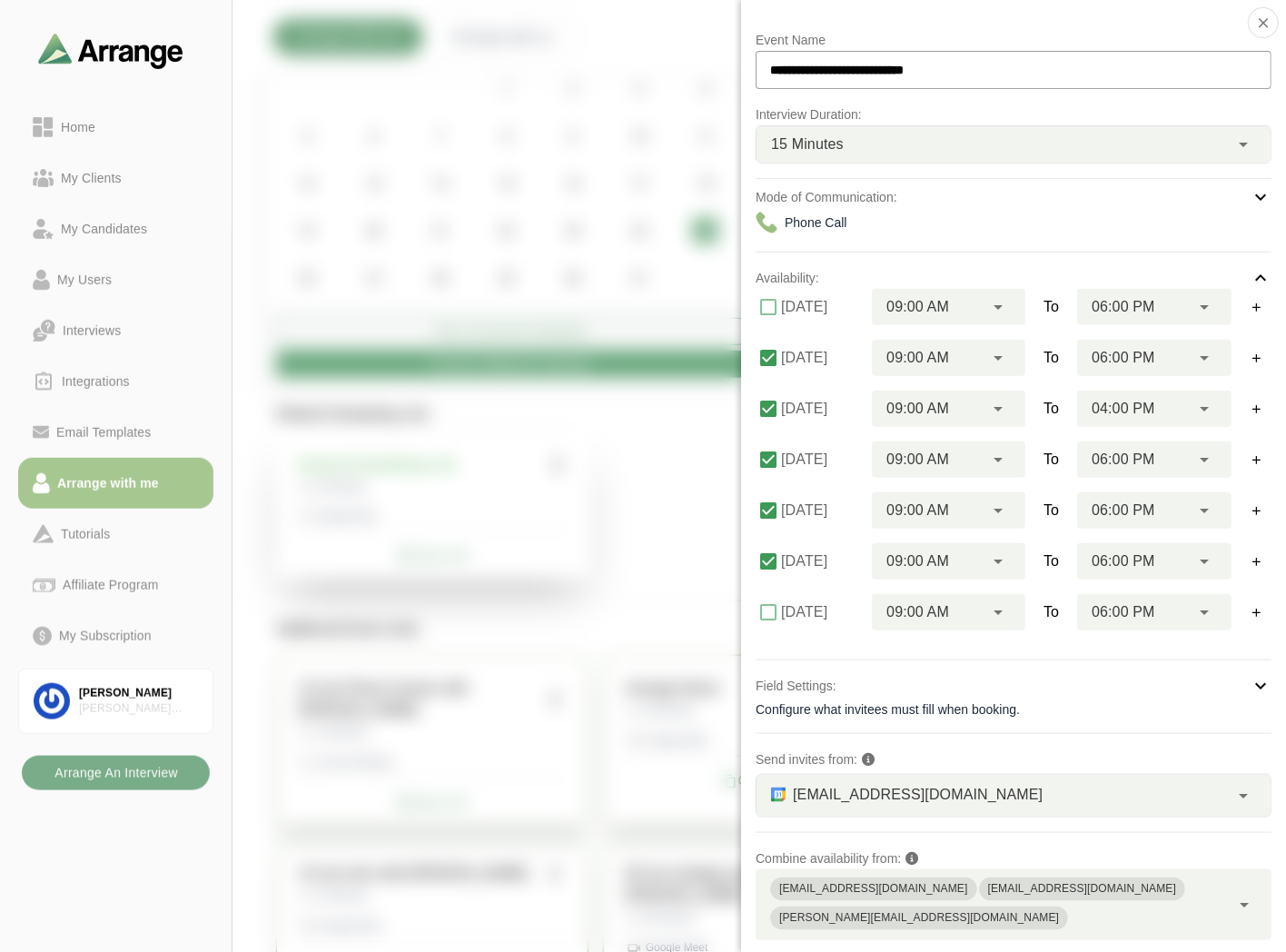
click at [1256, 21] on icon "button" at bounding box center [1263, 23] width 17 height 17
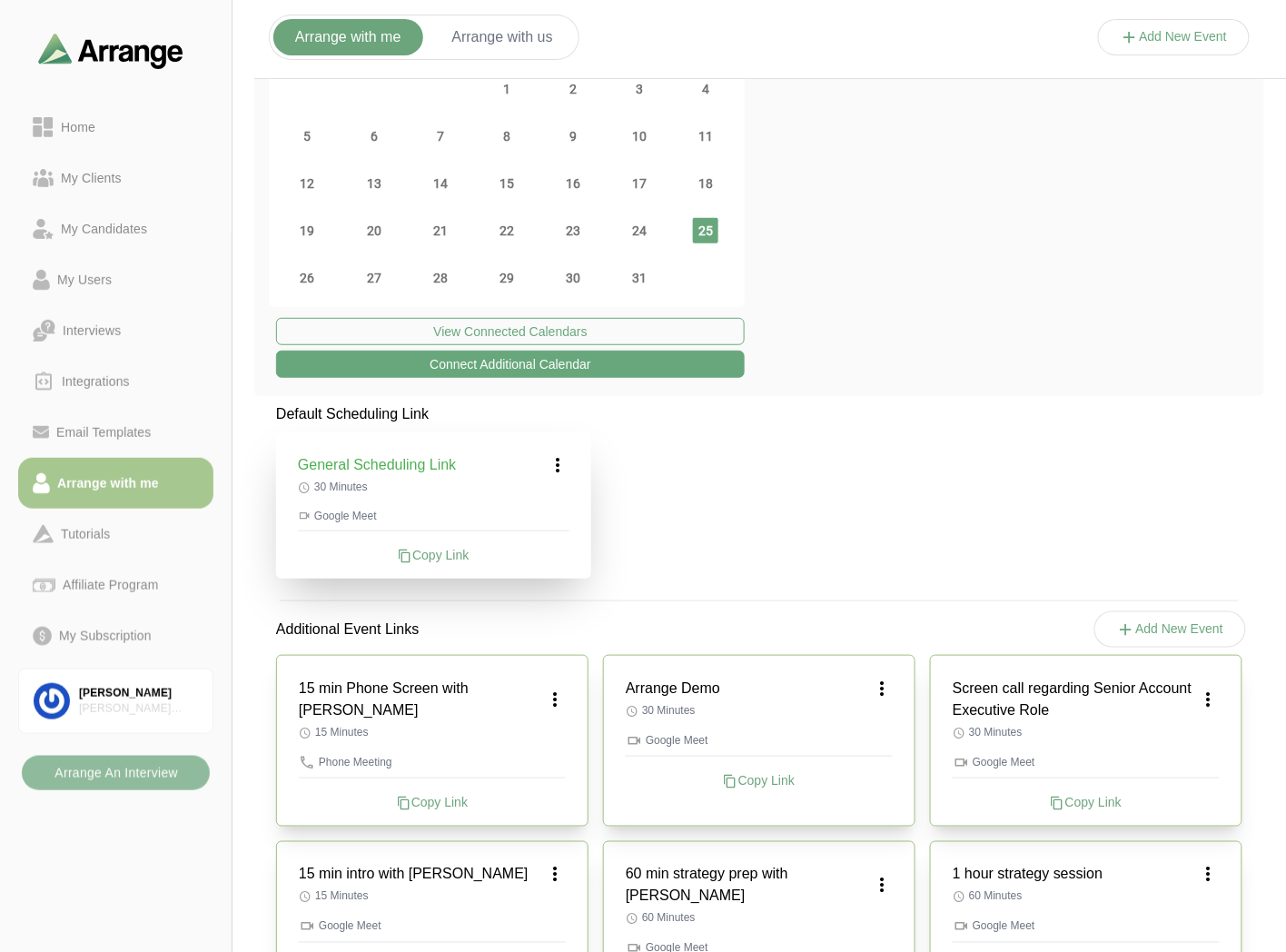
click at [130, 784] on b "Arrange An Interview" at bounding box center [116, 772] width 125 height 34
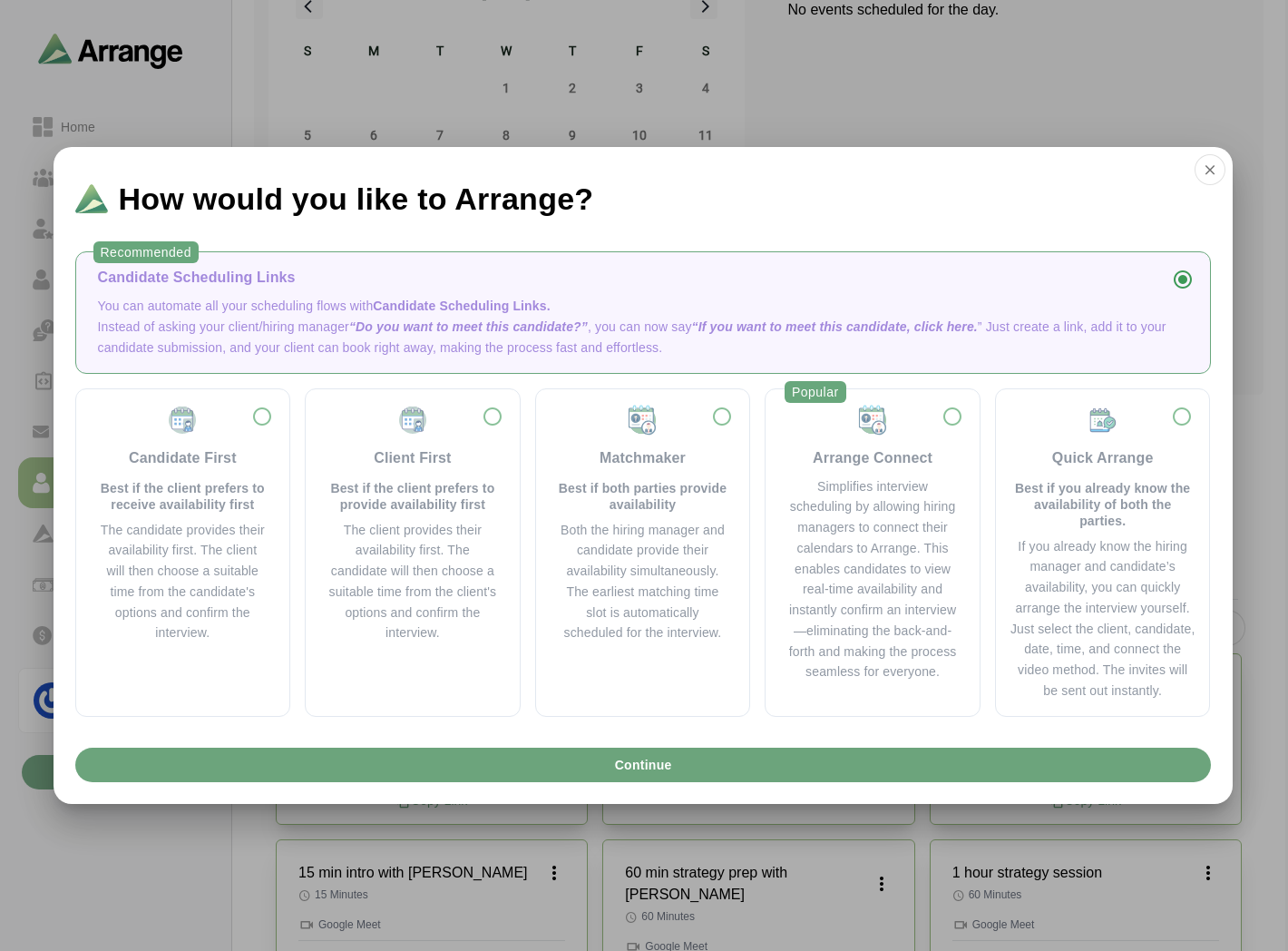
click at [1211, 163] on icon "button" at bounding box center [1210, 170] width 17 height 17
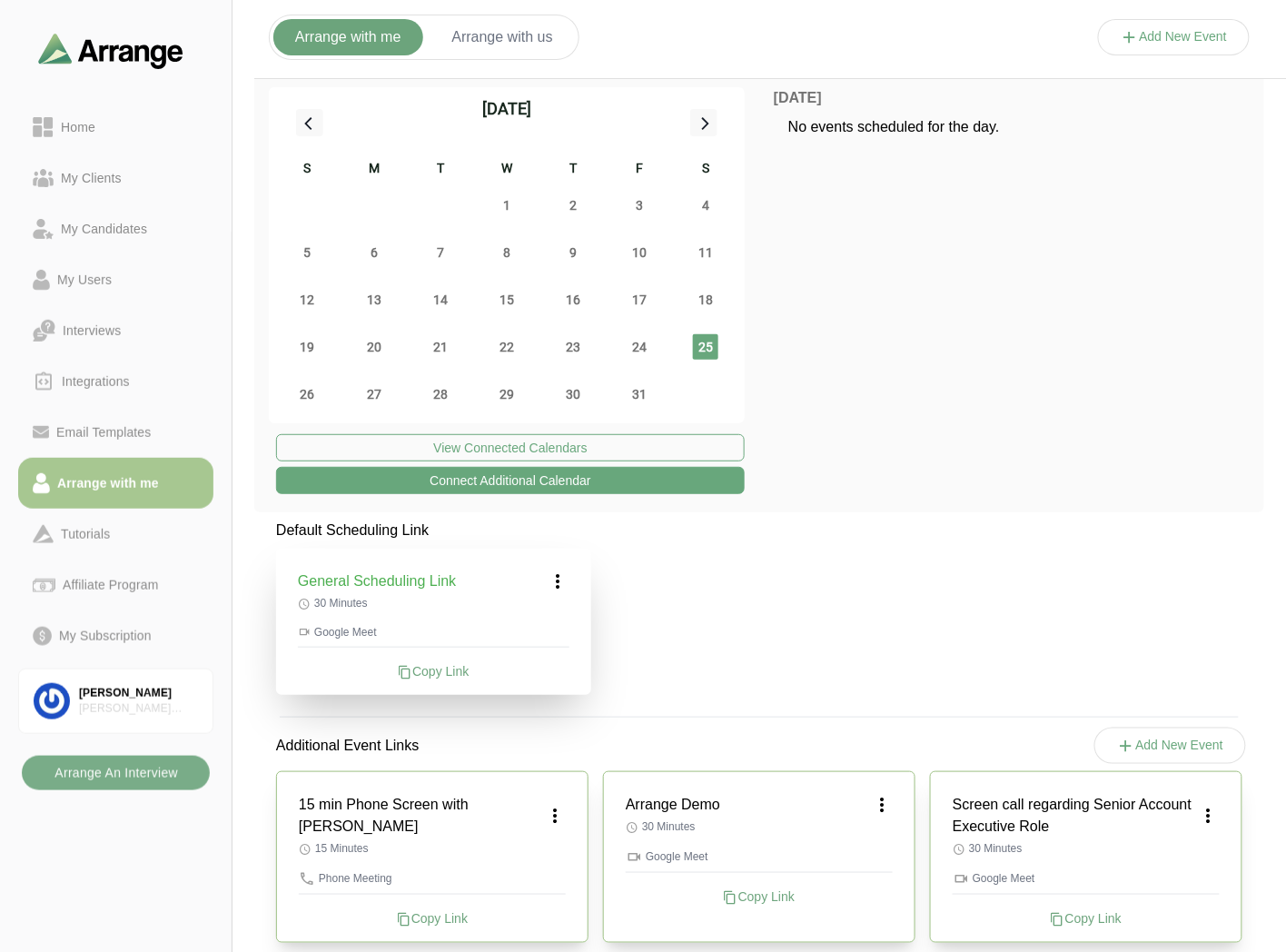
click at [85, 139] on link "Home" at bounding box center [115, 128] width 196 height 51
